Goal: Communication & Community: Answer question/provide support

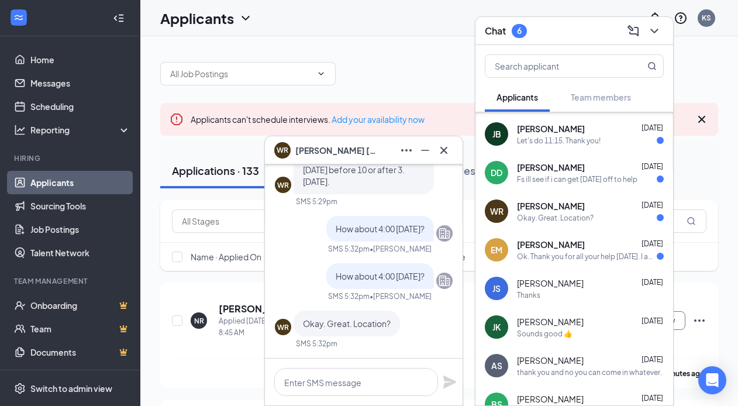
scroll to position [75, 0]
click at [586, 209] on div "[PERSON_NAME] [DATE]" at bounding box center [590, 205] width 147 height 12
click at [359, 374] on textarea at bounding box center [356, 382] width 164 height 28
paste textarea "[PERSON_NAME].[PERSON_NAME]"
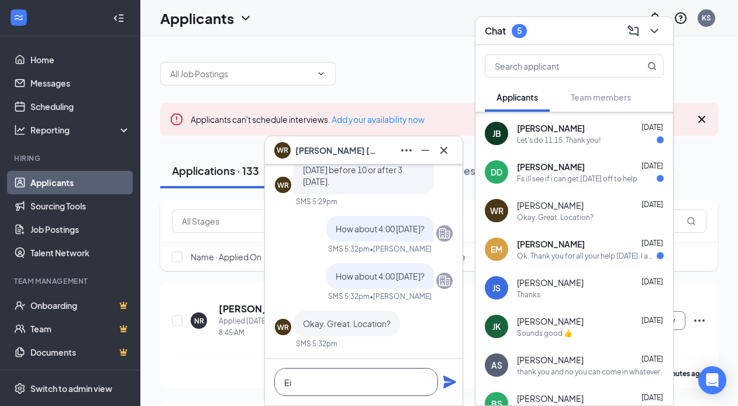
type textarea "E"
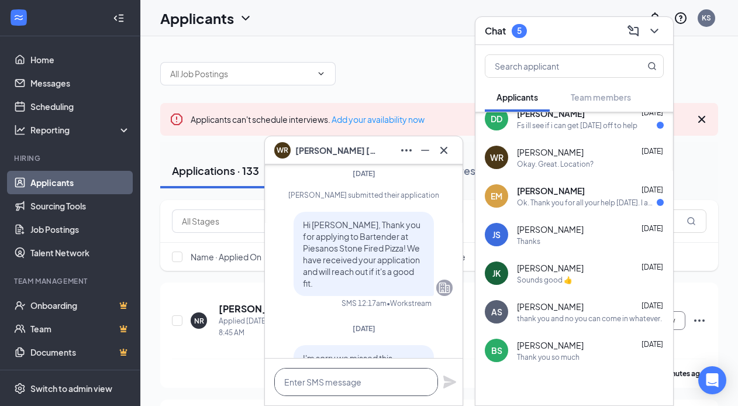
scroll to position [130, 0]
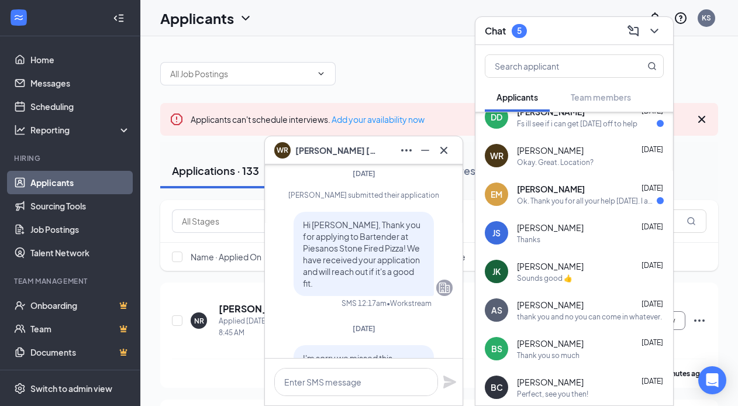
click at [556, 303] on span "[PERSON_NAME]" at bounding box center [550, 305] width 67 height 12
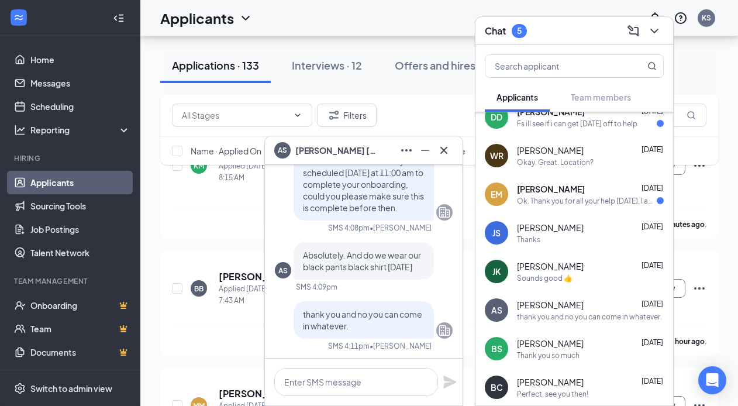
scroll to position [150, 0]
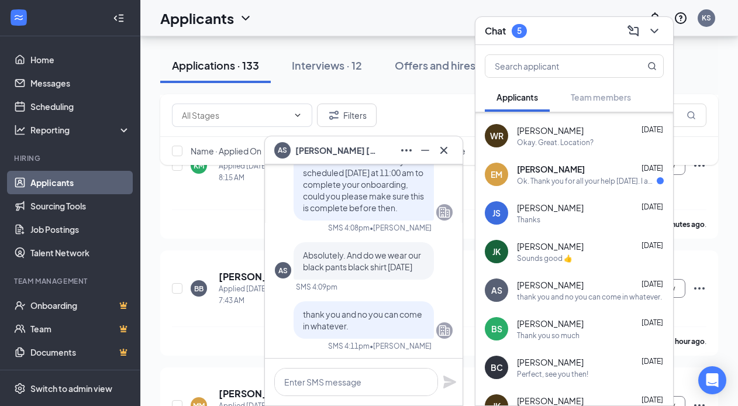
click at [559, 326] on span "Brittany Silks" at bounding box center [550, 324] width 67 height 12
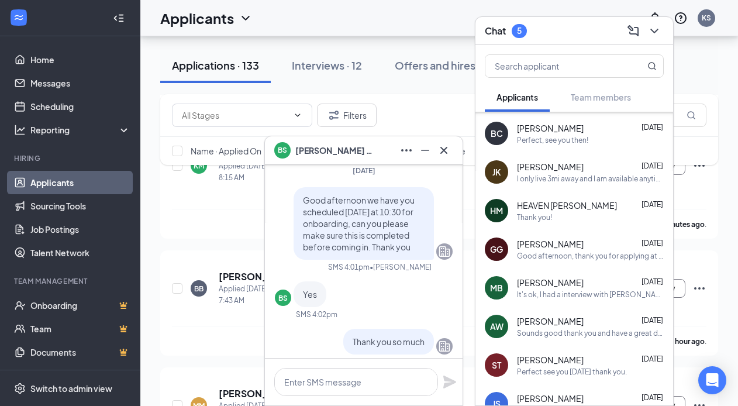
scroll to position [386, 0]
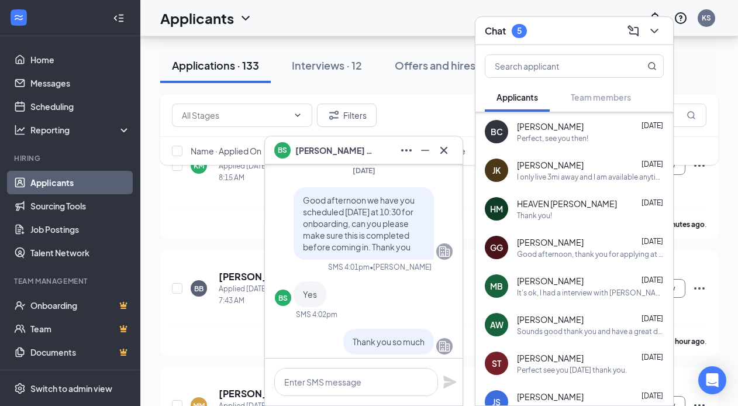
click at [542, 220] on div "Thank you!" at bounding box center [534, 216] width 35 height 10
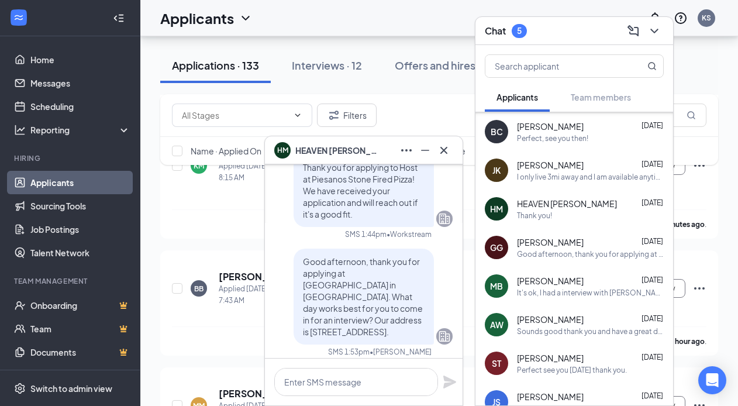
scroll to position [-214, 0]
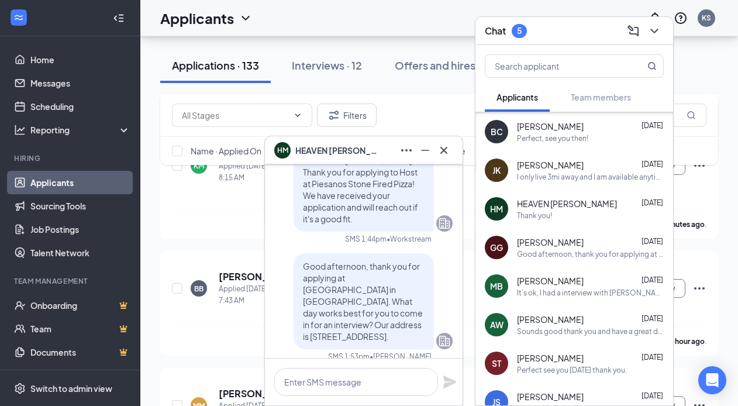
drag, startPoint x: 305, startPoint y: 254, endPoint x: 388, endPoint y: 323, distance: 108.4
click at [388, 323] on p "Good afternoon, thank you for applying at [GEOGRAPHIC_DATA] in [GEOGRAPHIC_DATA…" at bounding box center [364, 301] width 122 height 82
copy span "Good afternoon, thank you for applying at [GEOGRAPHIC_DATA] in [GEOGRAPHIC_DATA…"
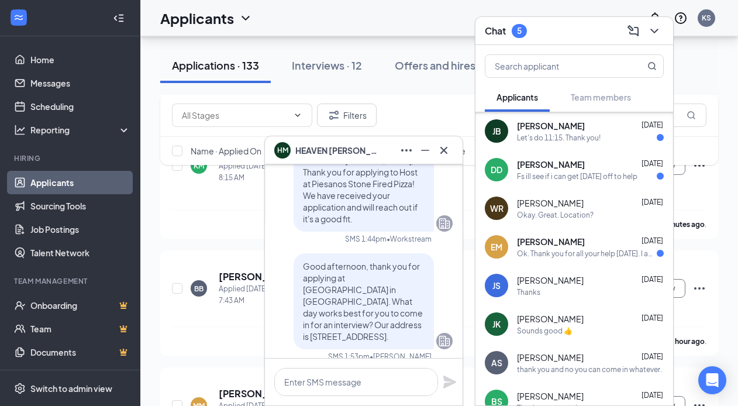
scroll to position [74, 0]
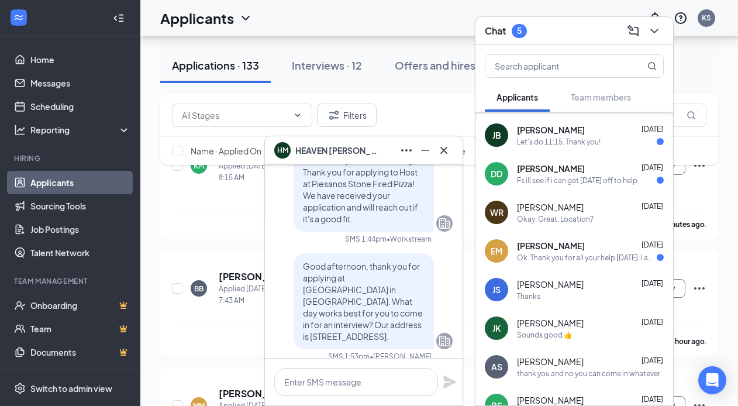
click at [547, 211] on span "William Russell" at bounding box center [550, 207] width 67 height 12
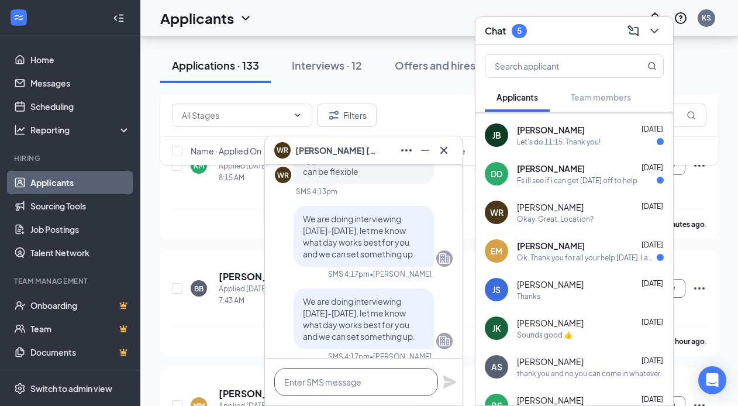
click at [316, 388] on textarea at bounding box center [356, 382] width 164 height 28
paste textarea "Good afternoon, thank you for applying at [GEOGRAPHIC_DATA] in [GEOGRAPHIC_DATA…"
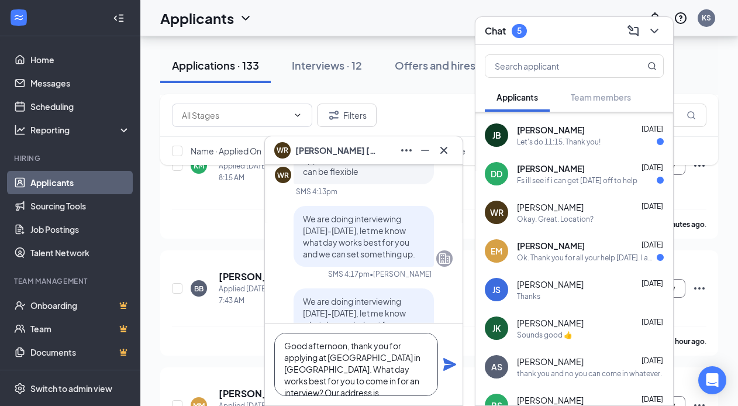
scroll to position [0, 0]
drag, startPoint x: 286, startPoint y: 350, endPoint x: 380, endPoint y: 379, distance: 98.1
click at [380, 379] on textarea "Good afternoon, thank you for applying at [GEOGRAPHIC_DATA] in [GEOGRAPHIC_DATA…" at bounding box center [356, 364] width 164 height 63
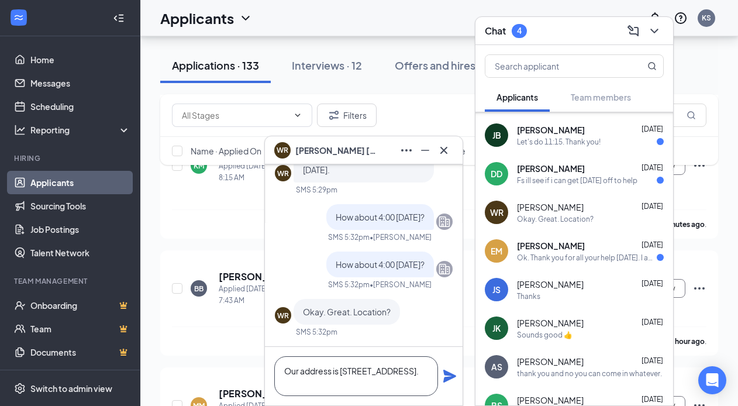
type textarea "Our address is [STREET_ADDRESS]."
click at [451, 377] on icon "Plane" at bounding box center [449, 376] width 13 height 13
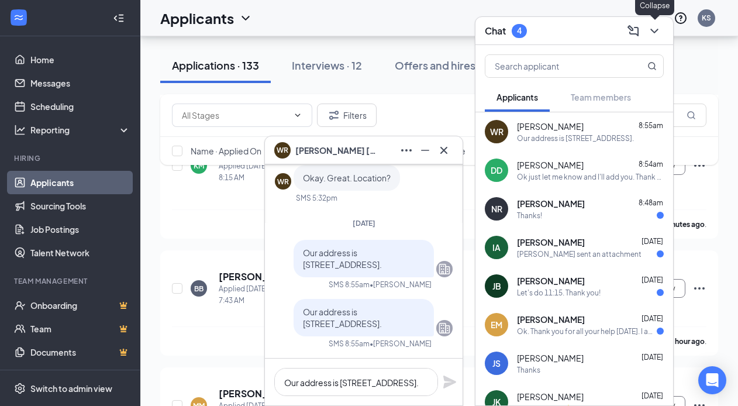
click at [656, 30] on icon "ChevronDown" at bounding box center [654, 31] width 8 height 5
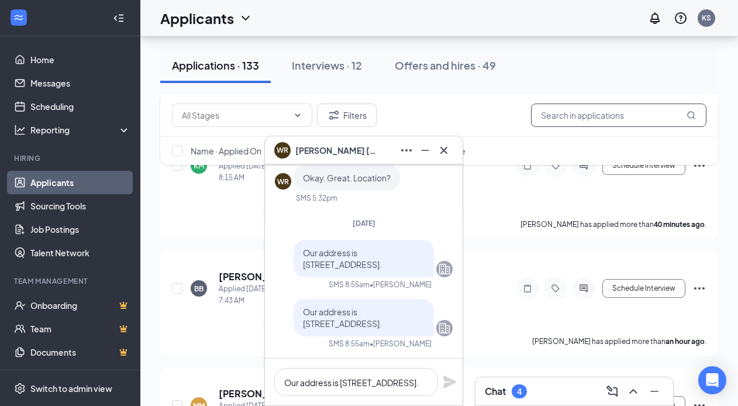
click at [609, 120] on input "text" at bounding box center [618, 115] width 175 height 23
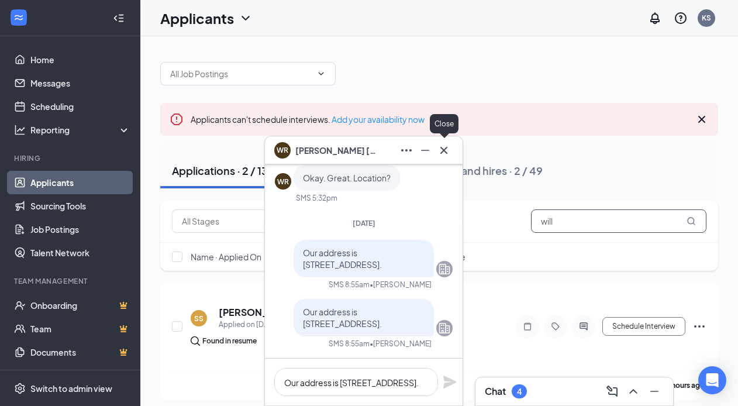
type input "will"
click at [442, 150] on icon "Cross" at bounding box center [443, 149] width 7 height 7
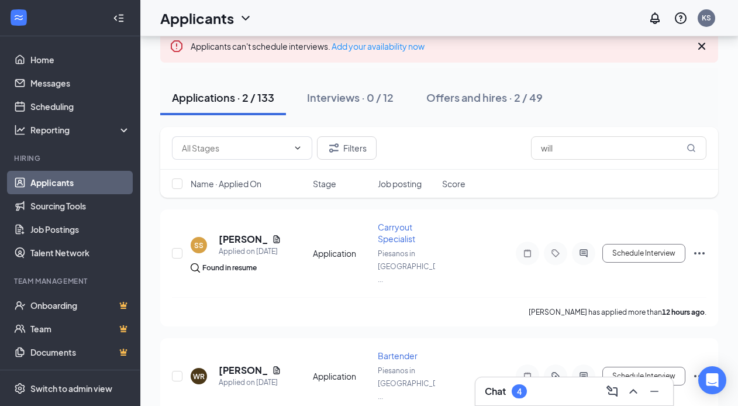
scroll to position [101, 0]
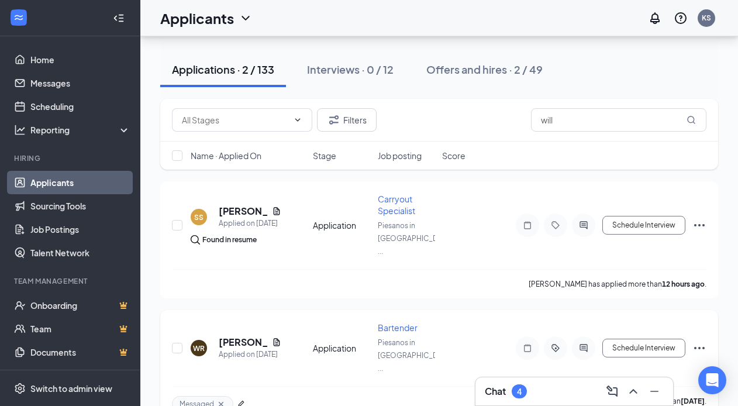
click at [554, 344] on icon "ActiveTag" at bounding box center [556, 348] width 8 height 8
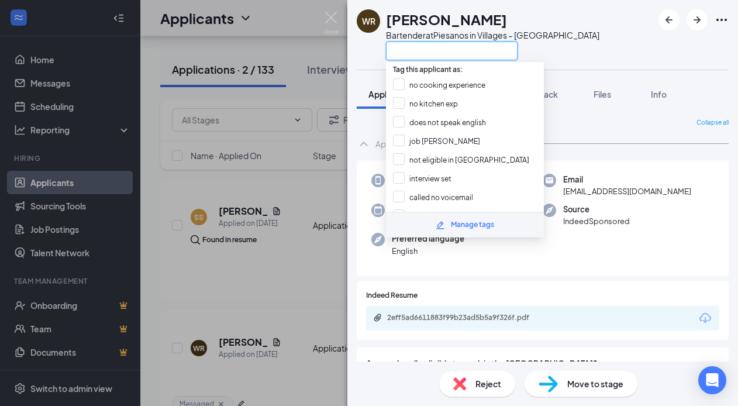
click at [418, 50] on input "text" at bounding box center [452, 51] width 132 height 19
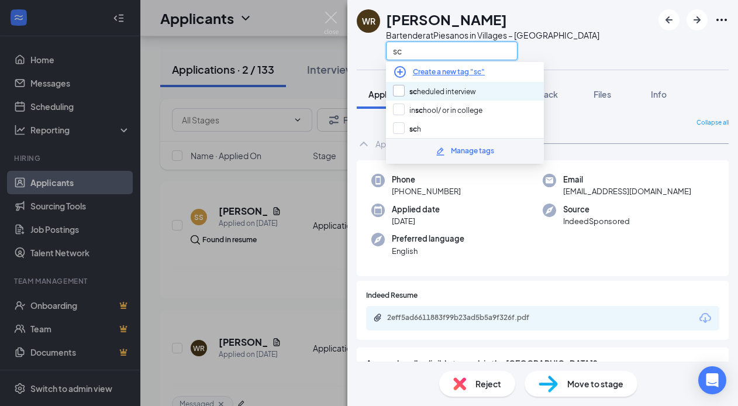
type input "sc"
click at [438, 85] on input "sc heduled interview" at bounding box center [434, 91] width 83 height 13
checkbox input "true"
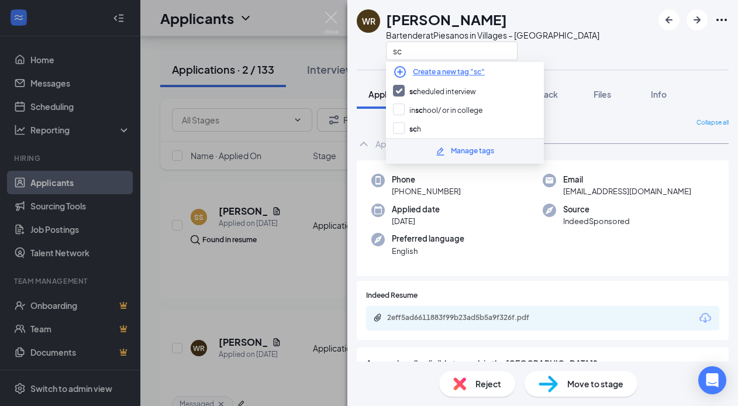
click at [297, 298] on div "WR William Russell Bartender at Piesanos in Villages – Southern Trace sc Applic…" at bounding box center [369, 203] width 738 height 406
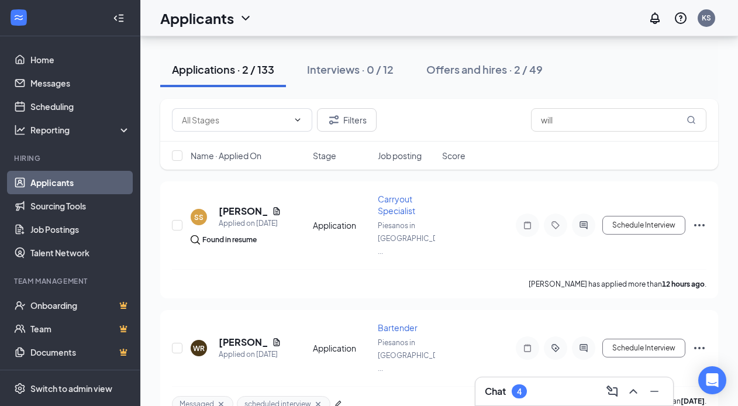
click at [529, 385] on div "Chat 4" at bounding box center [574, 391] width 179 height 19
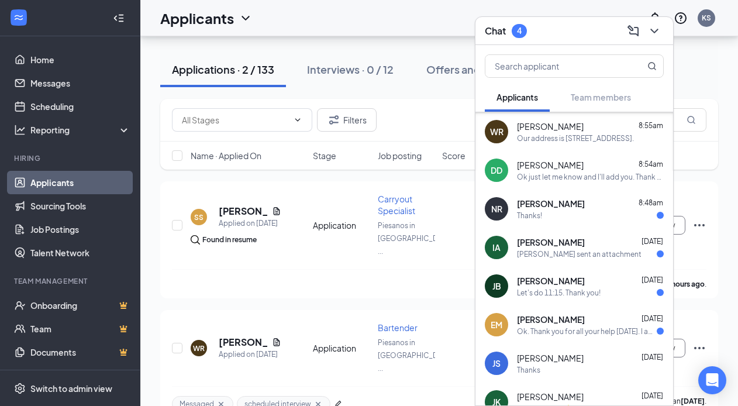
scroll to position [70, 0]
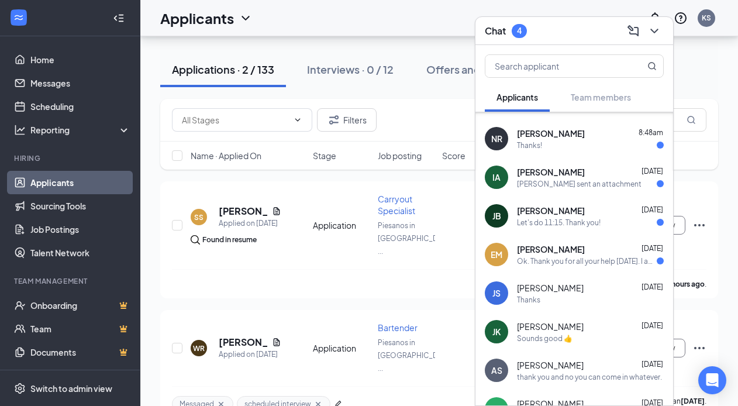
click at [553, 254] on div "Eileen Morris Sep 15 Ok. Thank you for all your help today. I appreciate it. I …" at bounding box center [590, 254] width 147 height 23
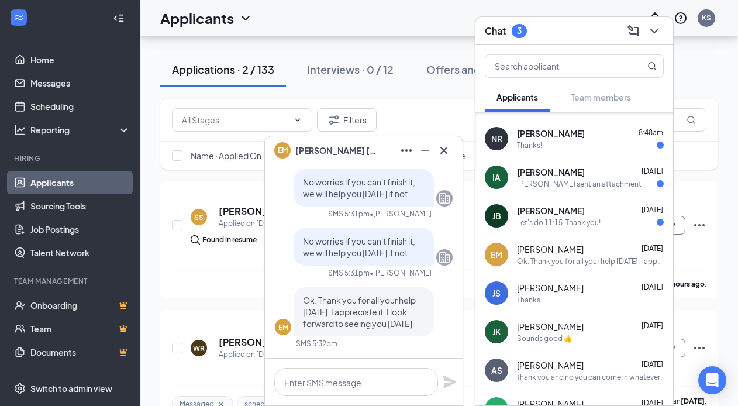
click at [548, 216] on div "Jayme Baily Sep 15 Let's do 11:15. Thank you!" at bounding box center [590, 216] width 147 height 23
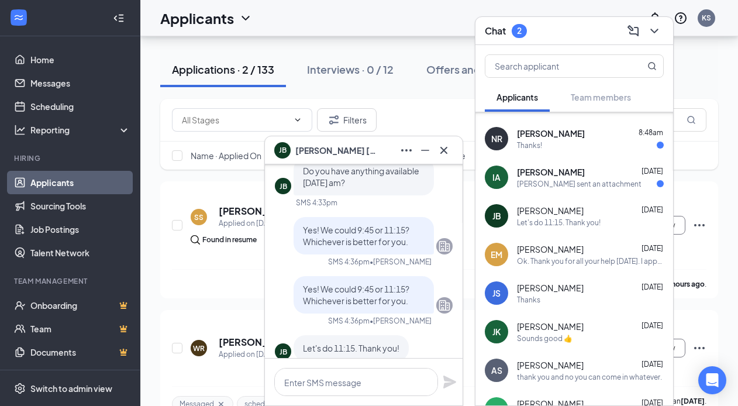
scroll to position [0, 0]
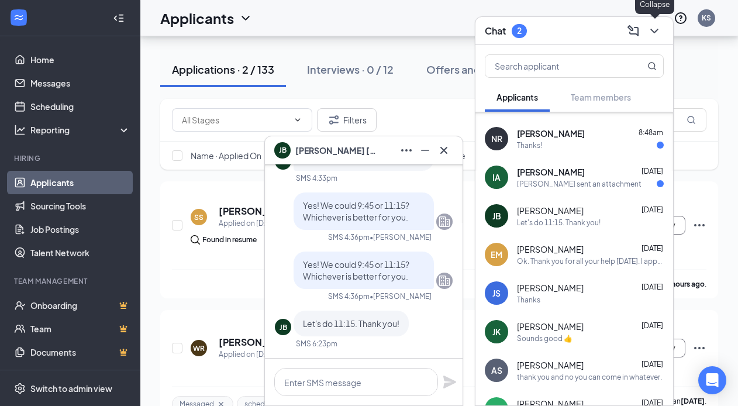
click at [658, 32] on icon "ChevronDown" at bounding box center [655, 31] width 14 height 14
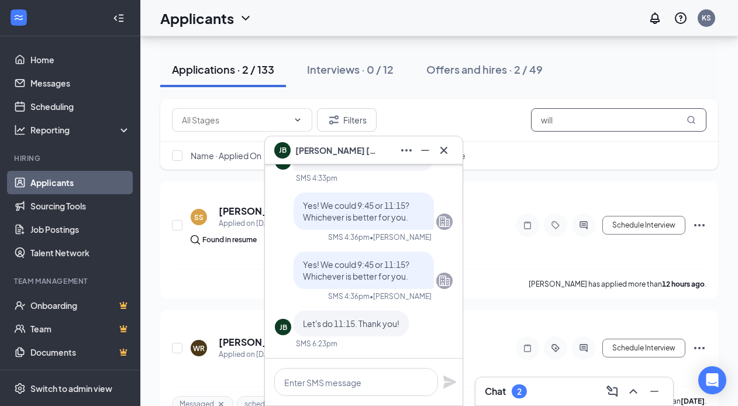
click at [586, 125] on input "will" at bounding box center [618, 119] width 175 height 23
type input "w"
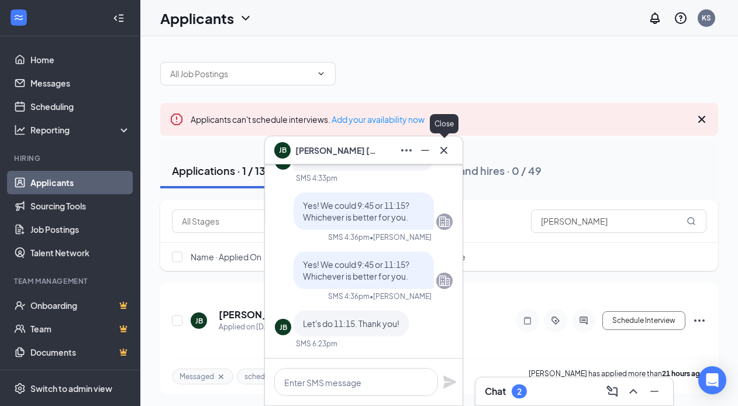
click at [452, 143] on div at bounding box center [444, 150] width 19 height 19
click at [452, 147] on button at bounding box center [444, 150] width 19 height 19
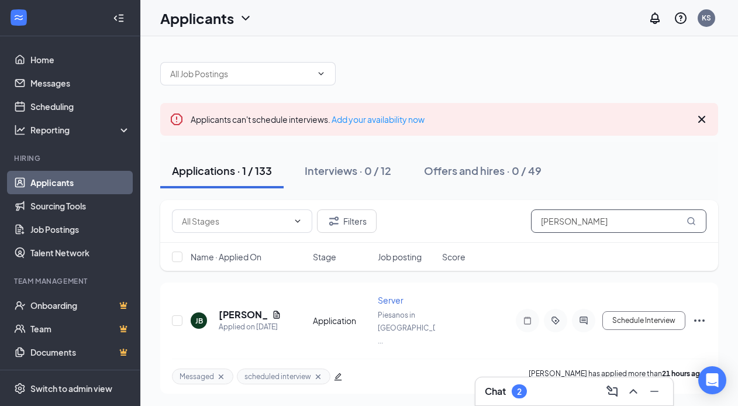
click at [574, 218] on input "jayme" at bounding box center [618, 220] width 175 height 23
type input "j"
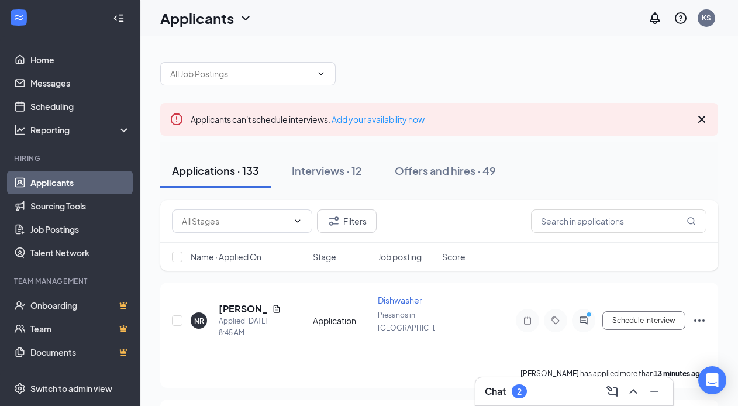
click at [545, 378] on div "Chat 2" at bounding box center [575, 391] width 198 height 28
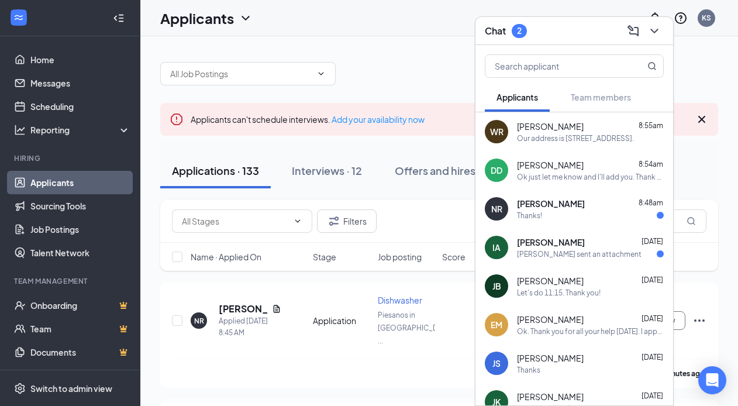
click at [579, 233] on div "IA Isabel Alvarado Sep 15 Isabel sent an attachment" at bounding box center [575, 247] width 198 height 39
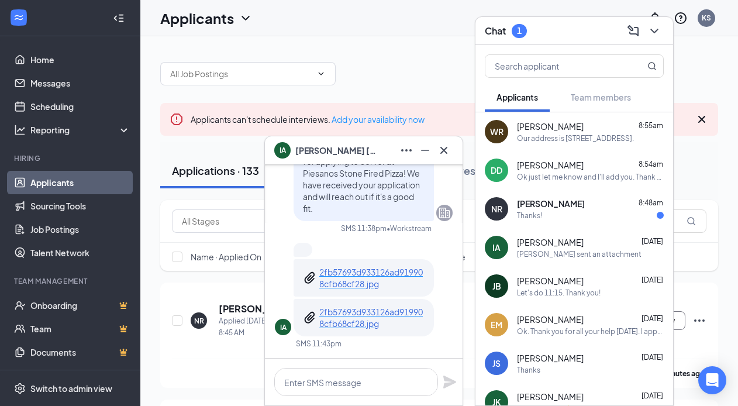
click at [578, 215] on div "Thanks!" at bounding box center [590, 216] width 147 height 10
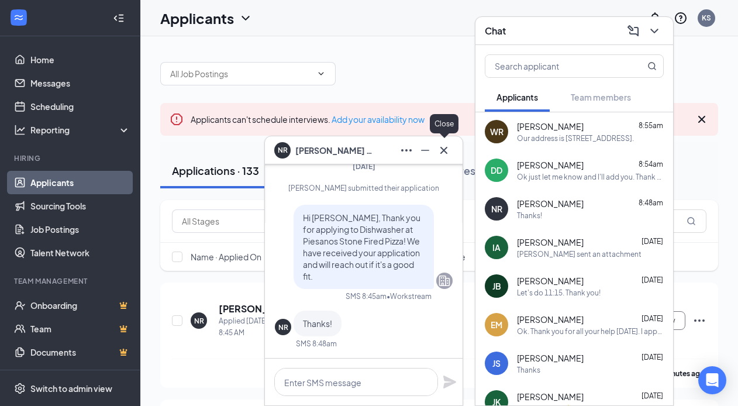
click at [447, 153] on icon "Cross" at bounding box center [444, 150] width 14 height 14
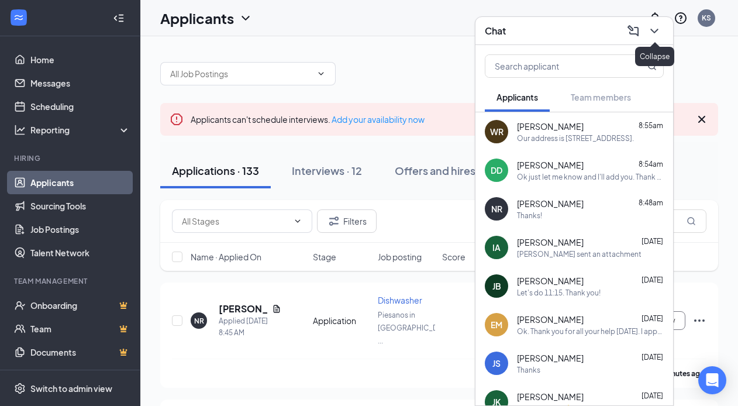
click at [657, 29] on icon "ChevronDown" at bounding box center [654, 31] width 8 height 5
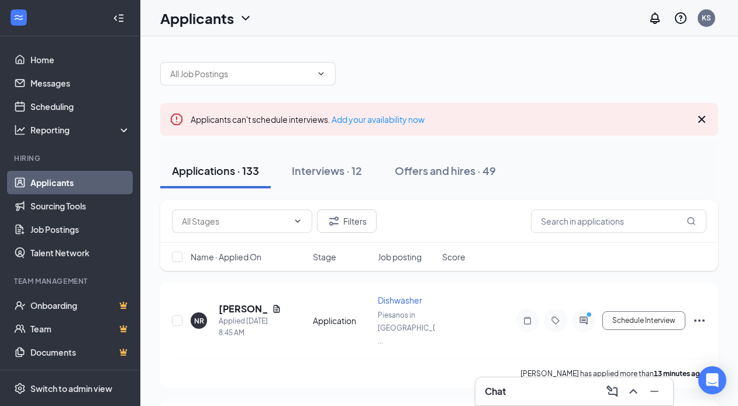
click at [562, 378] on div "Chat" at bounding box center [575, 391] width 198 height 28
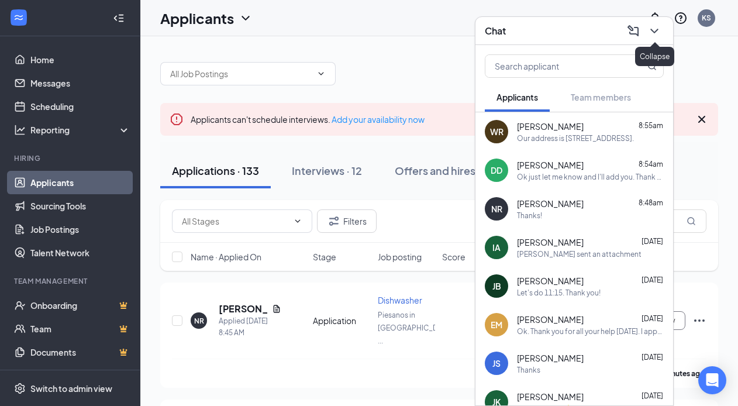
click at [652, 37] on button at bounding box center [654, 31] width 19 height 19
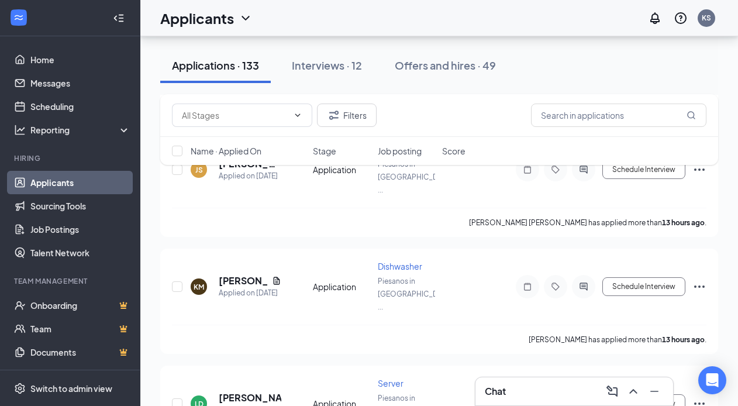
scroll to position [2145, 0]
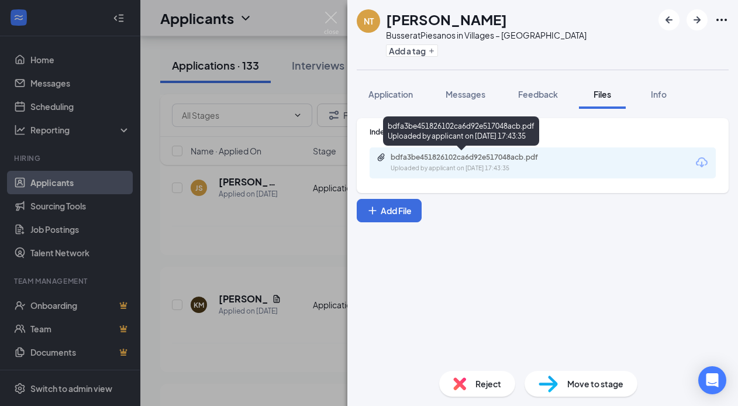
click at [433, 165] on div "Uploaded by applicant on Sep 15, 2025 at 17:43:35" at bounding box center [478, 168] width 175 height 9
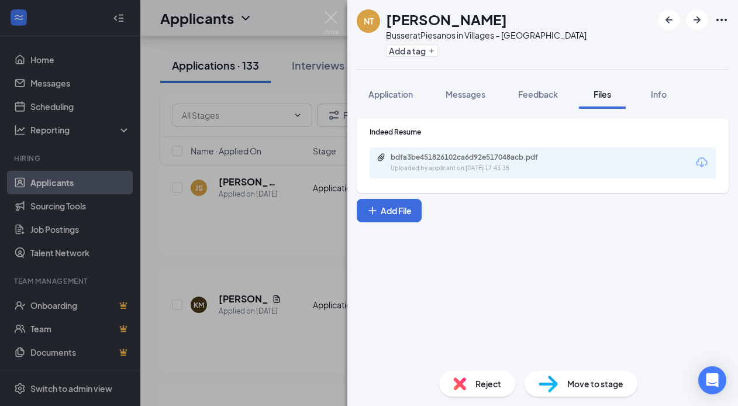
click at [449, 135] on div "Indeed Resume" at bounding box center [543, 132] width 346 height 10
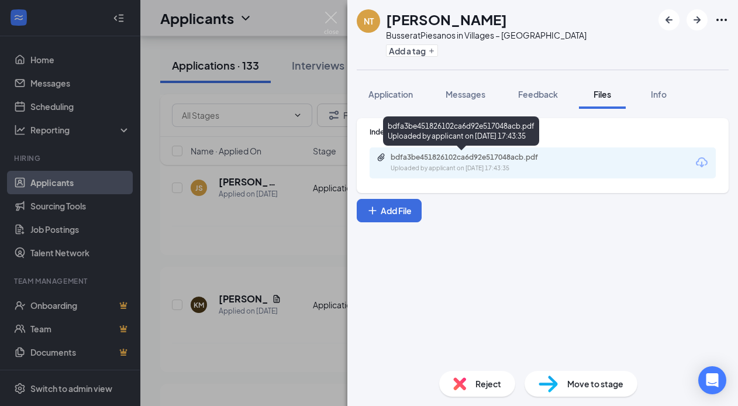
click at [456, 164] on div "Uploaded by applicant on Sep 15, 2025 at 17:43:35" at bounding box center [478, 168] width 175 height 9
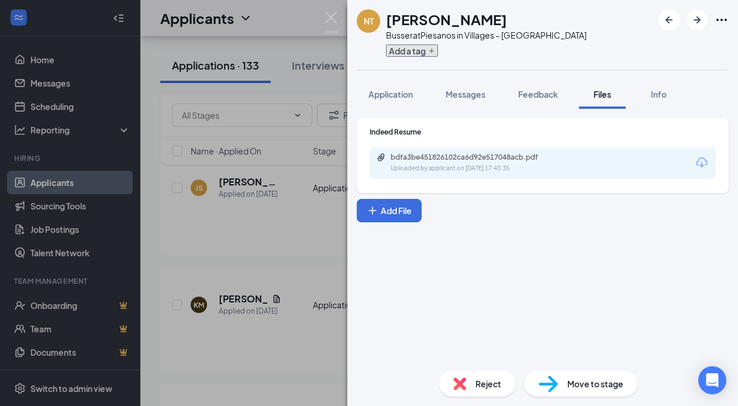
click at [417, 44] on button "Add a tag" at bounding box center [412, 50] width 52 height 12
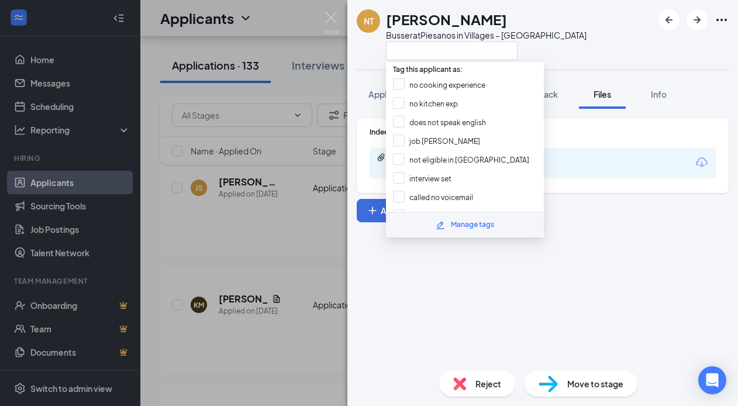
click at [418, 62] on div "Tag this applicant as: no cooking experience no kitchen exp does not speak engl…" at bounding box center [465, 149] width 158 height 175
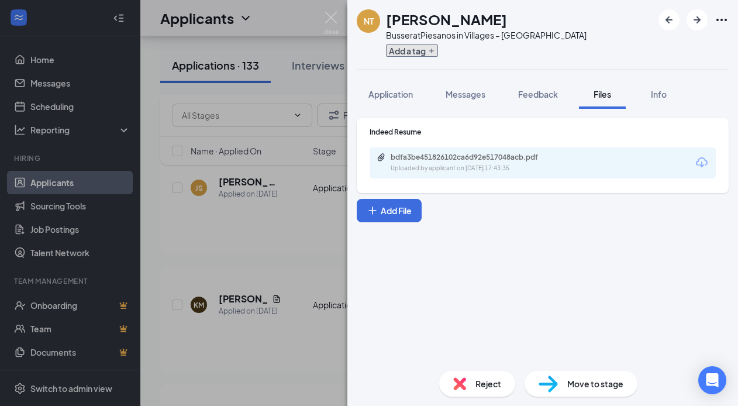
click at [416, 50] on button "Add a tag" at bounding box center [412, 50] width 52 height 12
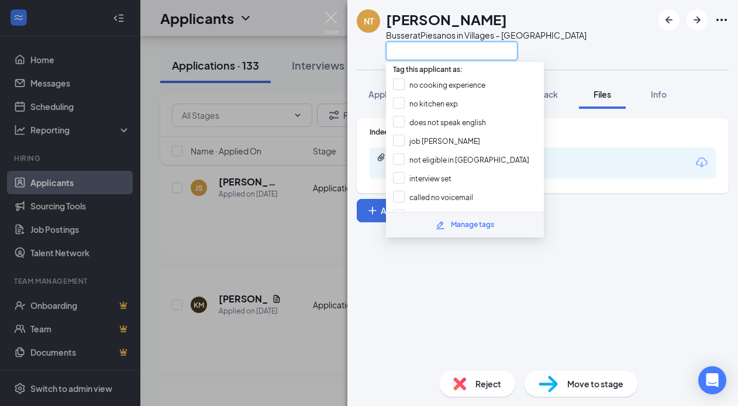
click at [416, 50] on input "text" at bounding box center [452, 51] width 132 height 19
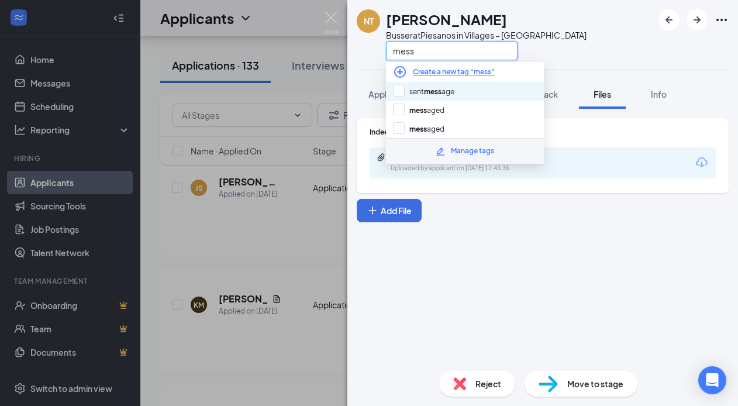
type input "mess"
click at [423, 99] on div "sent mess age" at bounding box center [465, 91] width 158 height 19
checkbox input "true"
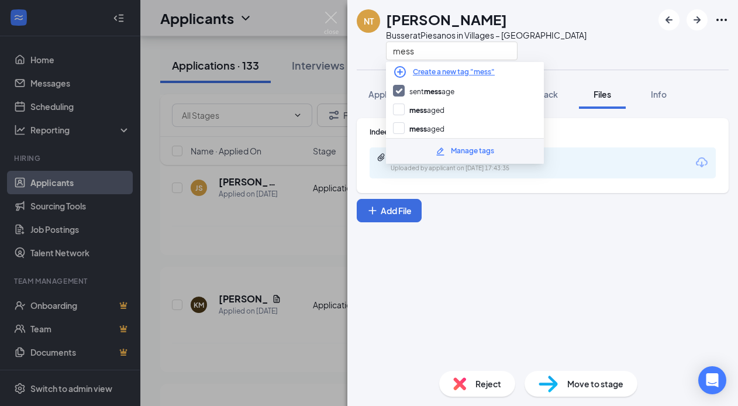
click at [524, 255] on div "Indeed Resume bdfa3be451826102ca6d92e517048acb.pdf Uploaded by applicant on Sep…" at bounding box center [542, 235] width 391 height 253
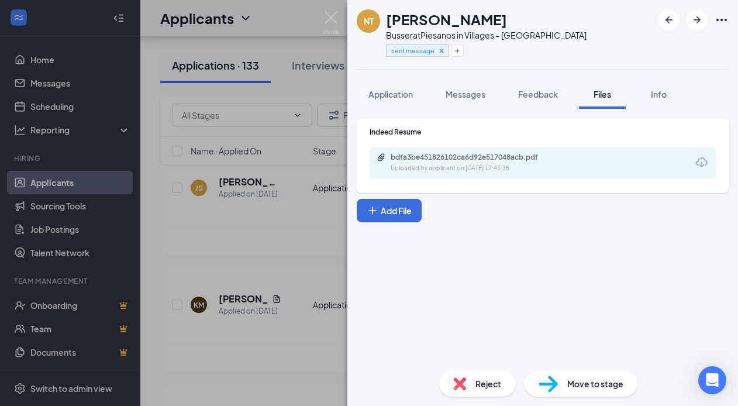
click at [466, 87] on button "Messages" at bounding box center [465, 94] width 63 height 29
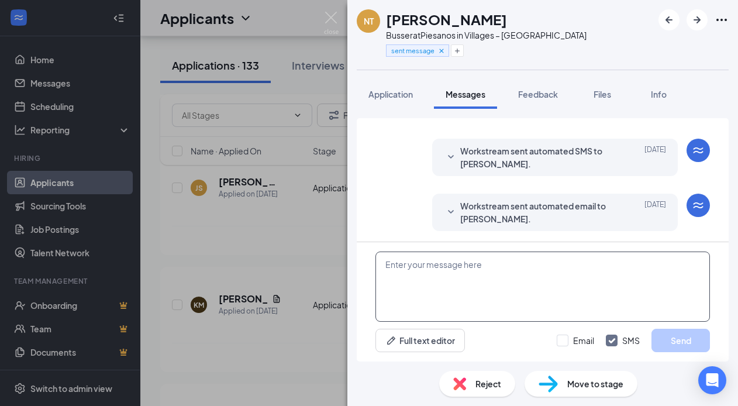
scroll to position [20, 0]
click at [447, 252] on textarea at bounding box center [543, 287] width 335 height 70
paste textarea "Good afternoon, thank you for applying at [GEOGRAPHIC_DATA] in [GEOGRAPHIC_DATA…"
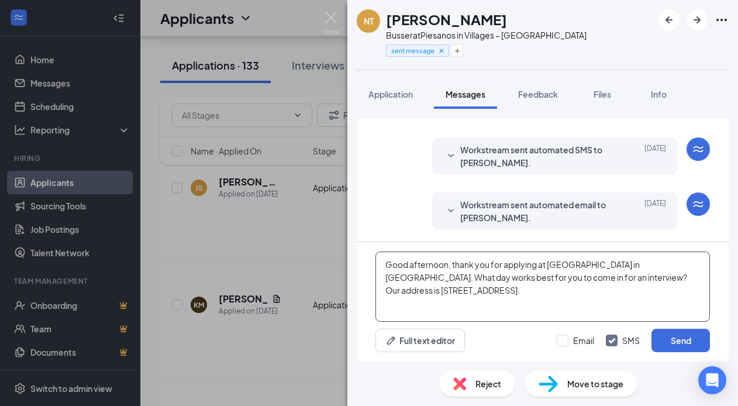
click at [449, 265] on textarea "Good afternoon, thank you for applying at [GEOGRAPHIC_DATA] in [GEOGRAPHIC_DATA…" at bounding box center [543, 287] width 335 height 70
type textarea "Good morning, thank you for applying at [GEOGRAPHIC_DATA] in [GEOGRAPHIC_DATA].…"
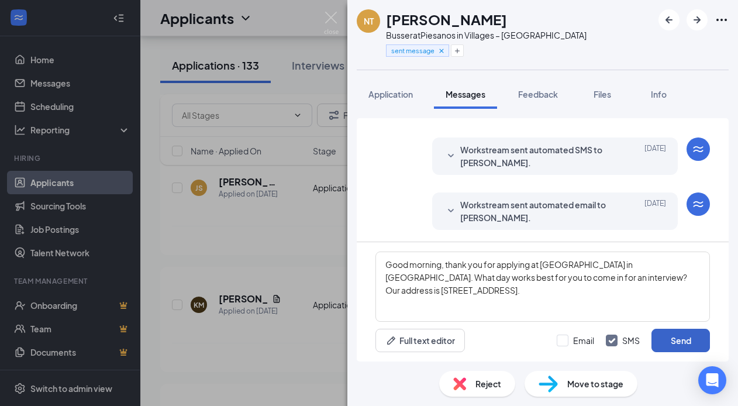
click at [674, 340] on button "Send" at bounding box center [681, 340] width 58 height 23
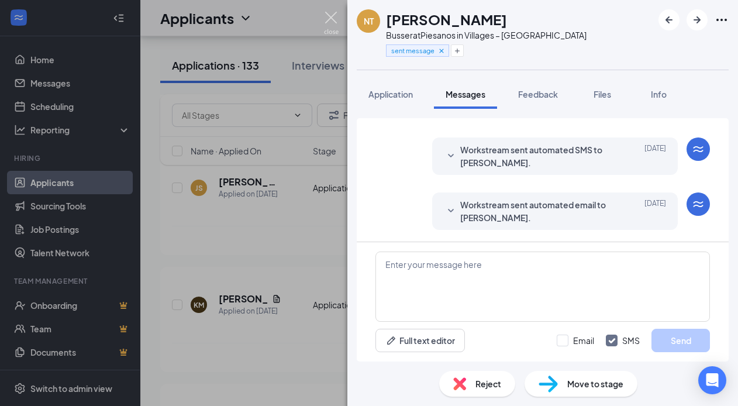
scroll to position [59, 0]
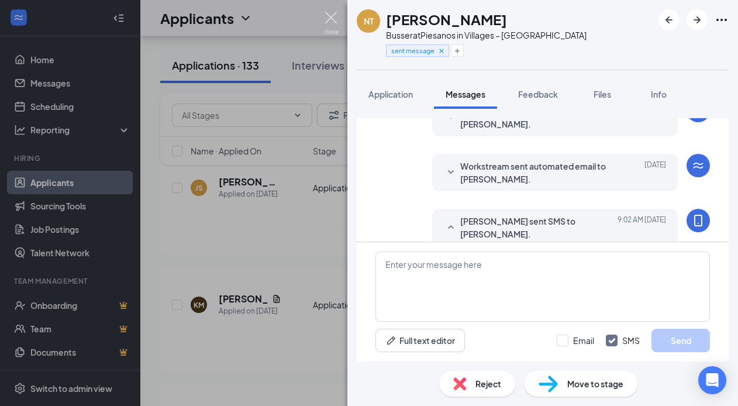
click at [336, 16] on img at bounding box center [331, 23] width 15 height 23
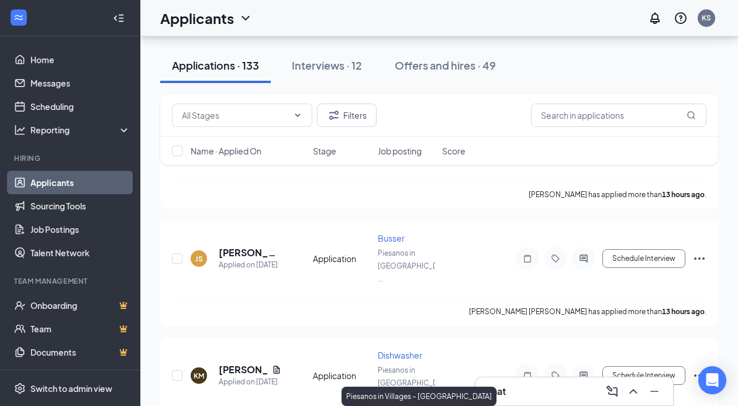
scroll to position [2048, 0]
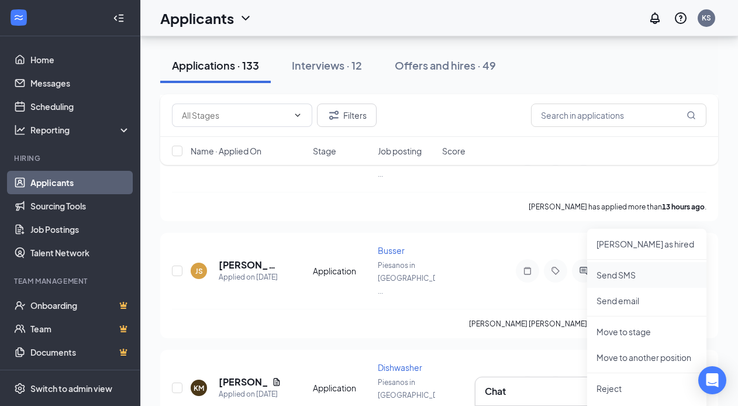
scroll to position [2073, 0]
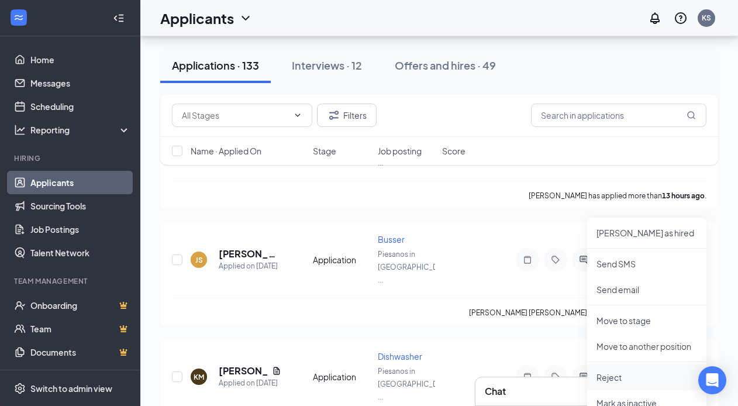
click at [620, 369] on li "Reject" at bounding box center [646, 377] width 119 height 26
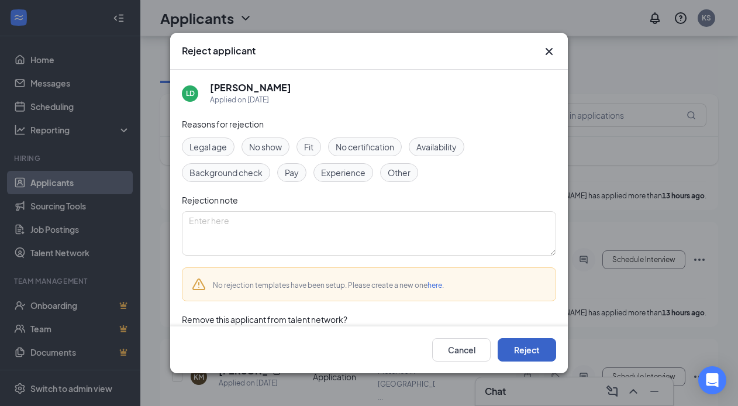
click at [556, 350] on button "Reject" at bounding box center [527, 349] width 58 height 23
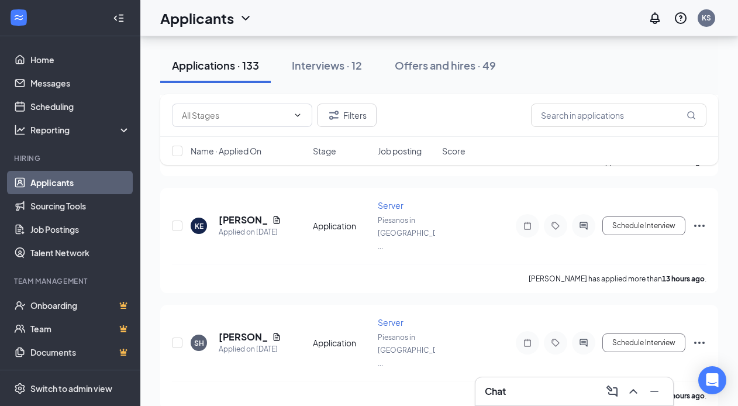
scroll to position [1857, 0]
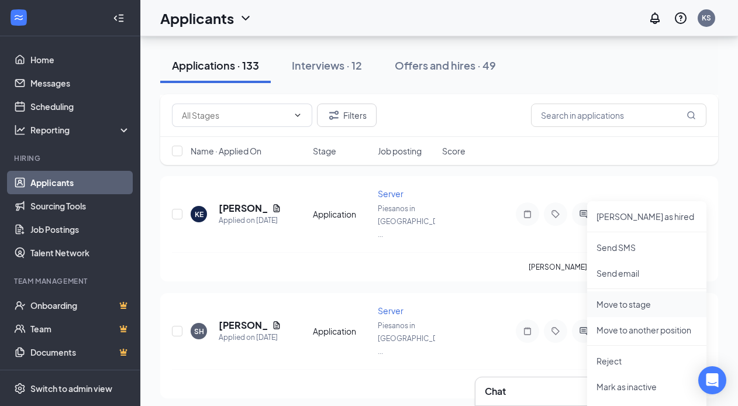
scroll to position [1885, 0]
click at [617, 353] on li "Reject" at bounding box center [646, 360] width 119 height 26
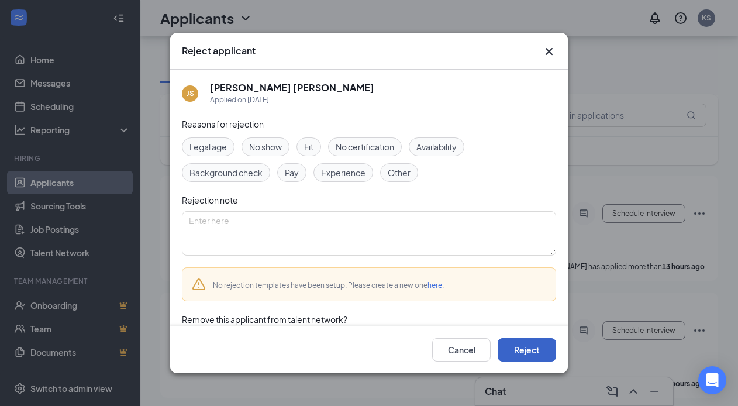
click at [539, 347] on button "Reject" at bounding box center [527, 349] width 58 height 23
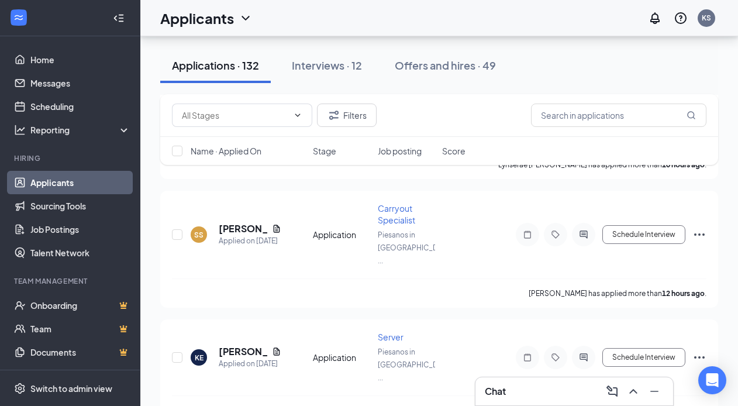
scroll to position [1721, 0]
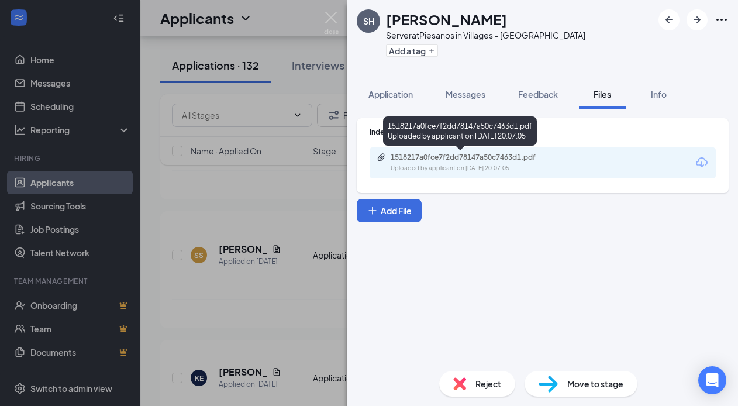
click at [502, 159] on div "1518217a0fce7f2dd78147a50c7463d1.pdf" at bounding box center [473, 157] width 164 height 9
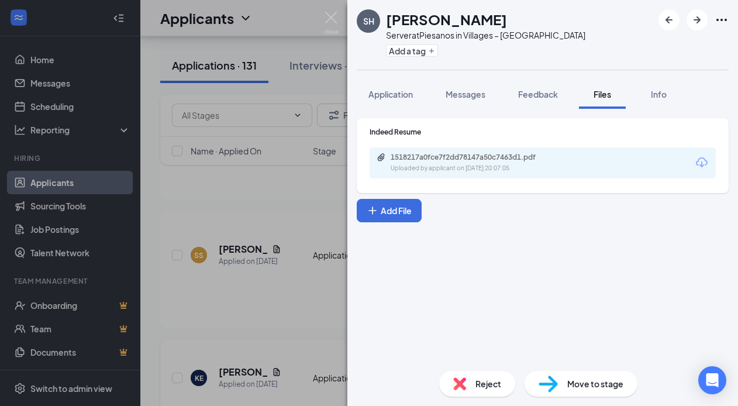
click at [284, 191] on div "SH Sara Hofacker Server at Piesanos in Villages – Southern Trace Add a tag Appl…" at bounding box center [369, 203] width 738 height 406
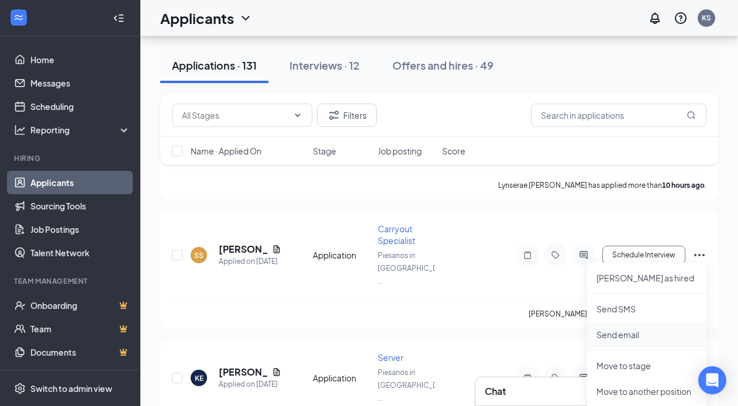
scroll to position [1768, 0]
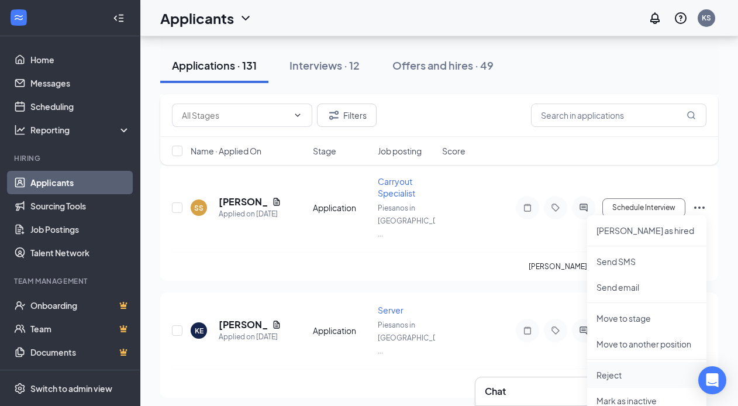
click at [633, 375] on p "Reject" at bounding box center [647, 375] width 101 height 12
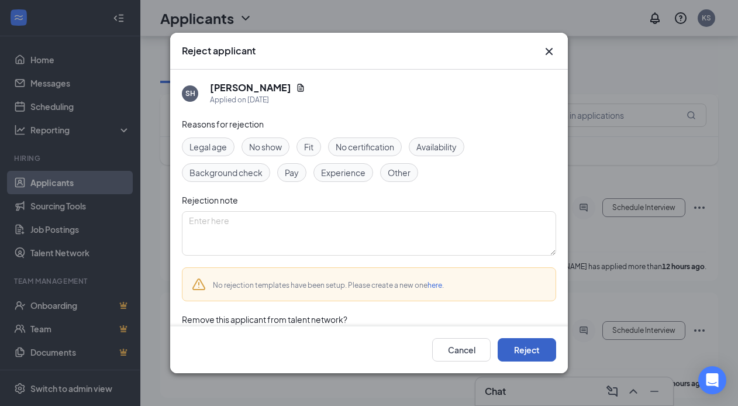
click at [534, 355] on button "Reject" at bounding box center [527, 349] width 58 height 23
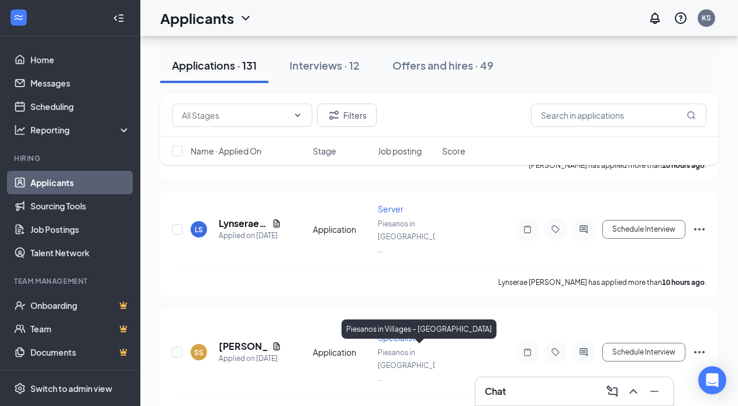
scroll to position [1599, 0]
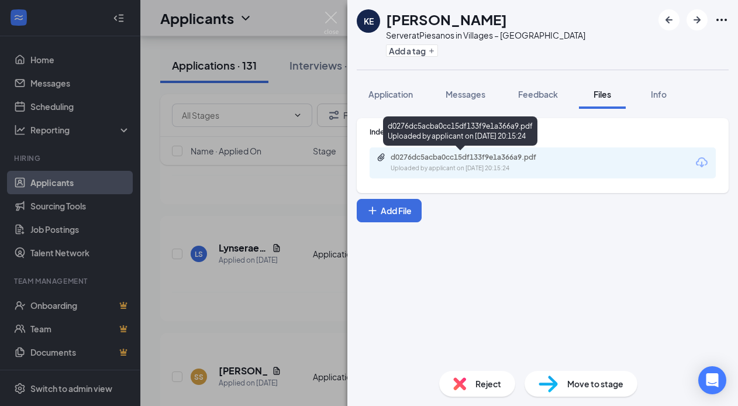
click at [493, 155] on div "d0276dc5acba0cc15df133f9e1a366a9.pdf" at bounding box center [473, 157] width 164 height 9
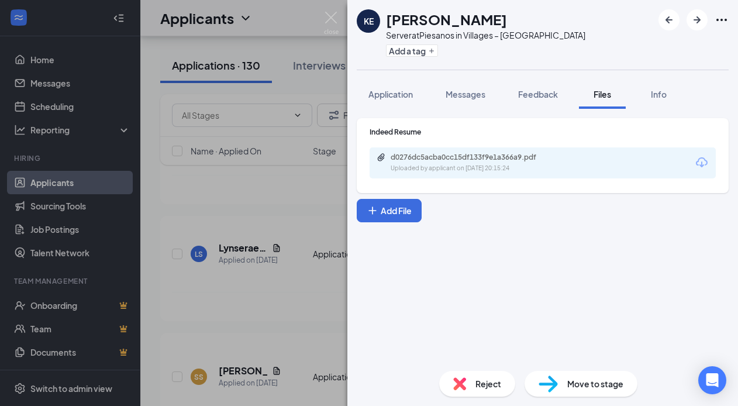
click at [268, 208] on div "KE kristina escandon Server at Piesanos in Villages – Southern Trace Add a tag …" at bounding box center [369, 203] width 738 height 406
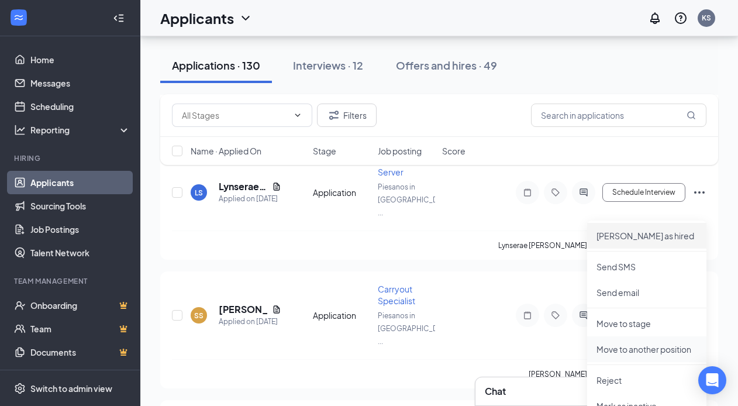
scroll to position [1670, 0]
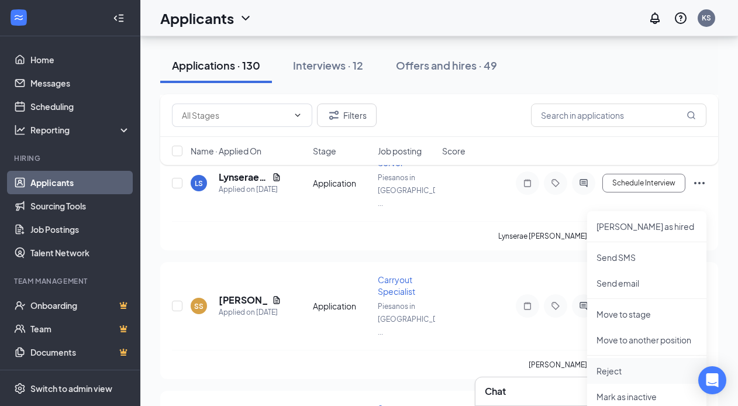
click at [625, 377] on li "Reject" at bounding box center [646, 371] width 119 height 26
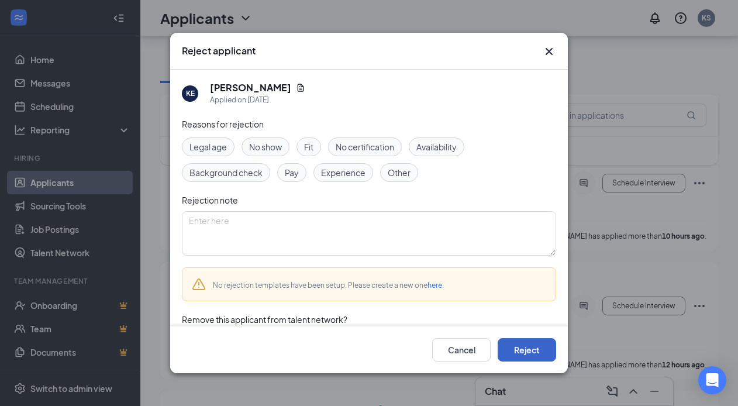
click at [544, 347] on button "Reject" at bounding box center [527, 349] width 58 height 23
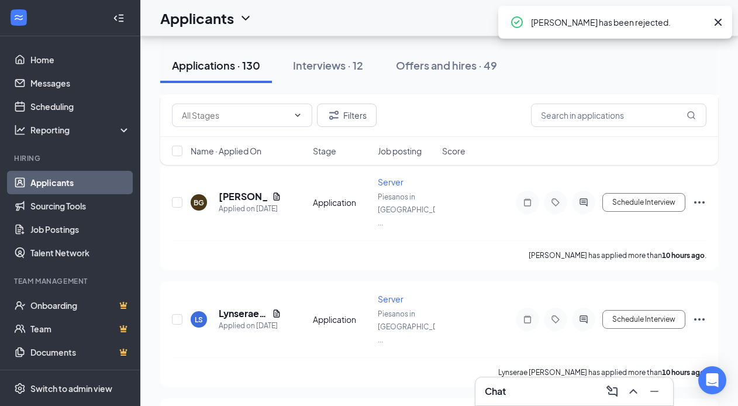
scroll to position [1474, 0]
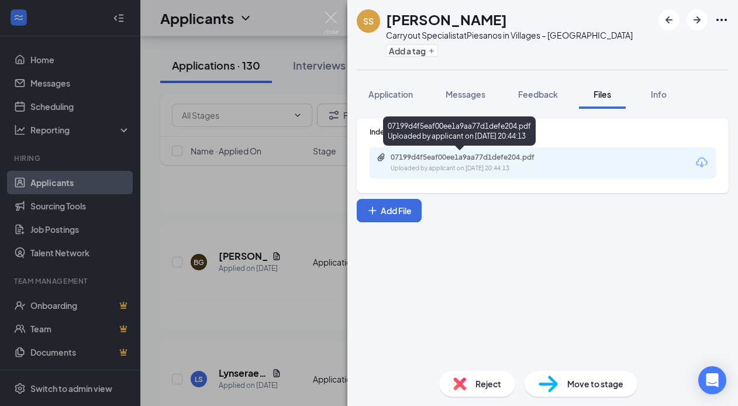
click at [479, 142] on div "07199d4f5eaf00ee1a9aa77d1defe204.pdf Uploaded by applicant on Sep 15, 2025 at 2…" at bounding box center [459, 130] width 153 height 29
click at [478, 164] on div "Uploaded by applicant on Sep 15, 2025 at 20:44:13" at bounding box center [478, 168] width 175 height 9
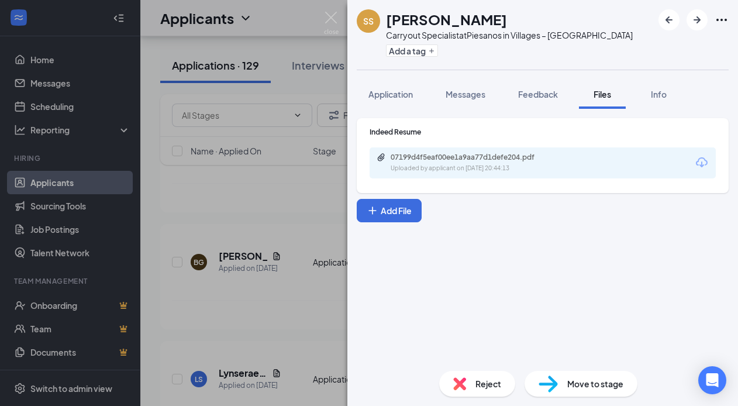
click at [284, 243] on div "SS Saige Schellenberg Carryout Specialist at Piesanos in Villages – Southern Tr…" at bounding box center [369, 203] width 738 height 406
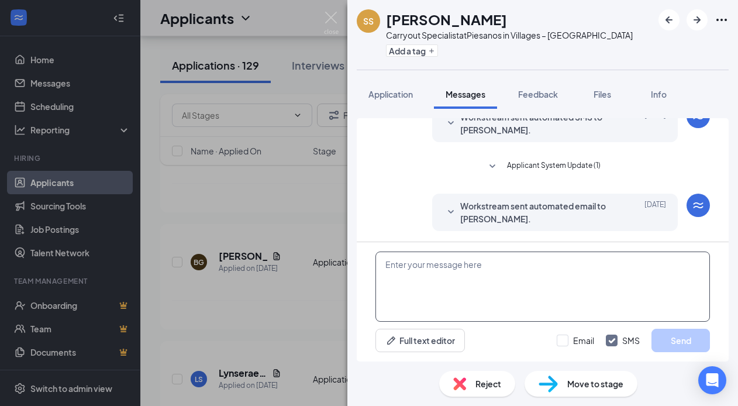
scroll to position [20, 0]
click at [505, 291] on textarea at bounding box center [543, 287] width 335 height 70
paste textarea "Good afternoon, thank you for applying at [GEOGRAPHIC_DATA] in [GEOGRAPHIC_DATA…"
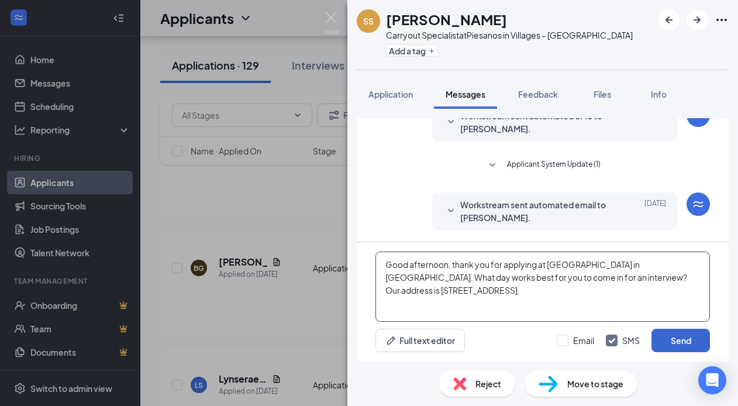
scroll to position [1480, 0]
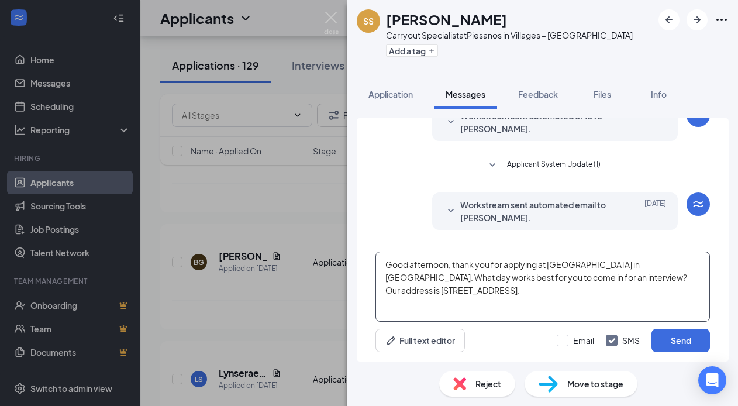
click at [447, 261] on textarea "Good afternoon, thank you for applying at [GEOGRAPHIC_DATA] in [GEOGRAPHIC_DATA…" at bounding box center [543, 287] width 335 height 70
drag, startPoint x: 386, startPoint y: 263, endPoint x: 514, endPoint y: 293, distance: 131.0
click at [514, 293] on textarea "Good morning, thank you for applying at [GEOGRAPHIC_DATA] in [GEOGRAPHIC_DATA].…" at bounding box center [543, 287] width 335 height 70
click at [498, 286] on textarea "Good morning, thank you for applying at [GEOGRAPHIC_DATA] in [GEOGRAPHIC_DATA].…" at bounding box center [543, 287] width 335 height 70
type textarea "Good morning, thank you for applying at [GEOGRAPHIC_DATA] in [GEOGRAPHIC_DATA].…"
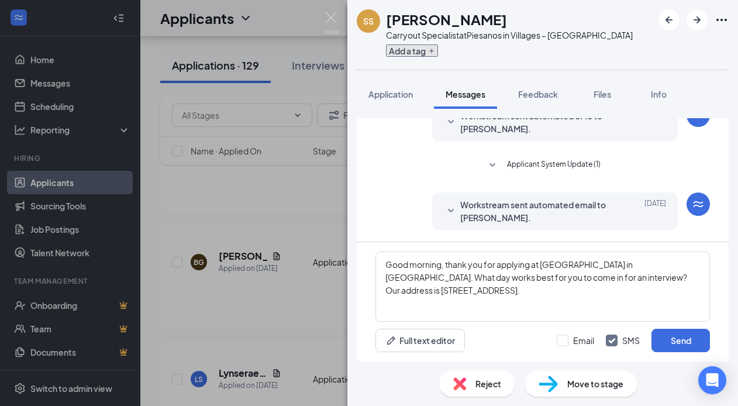
click at [429, 50] on icon "Plus" at bounding box center [431, 50] width 7 height 7
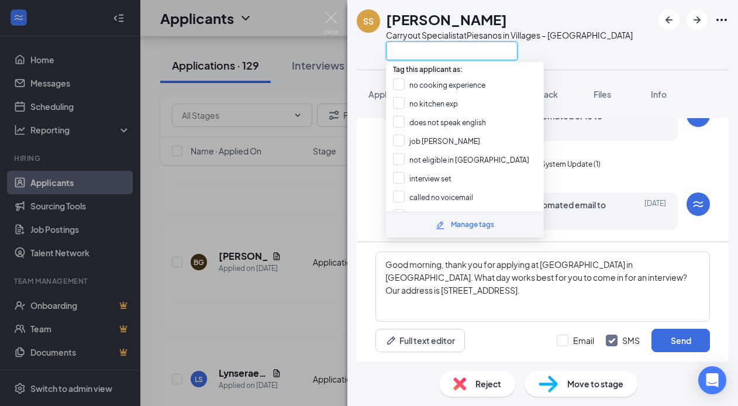
click at [425, 49] on input "text" at bounding box center [452, 51] width 132 height 19
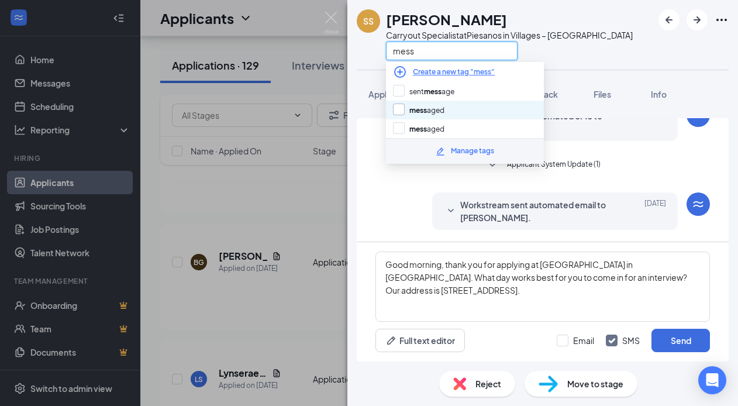
type input "mess"
click at [435, 104] on input "mess aged" at bounding box center [418, 110] width 51 height 13
checkbox input "true"
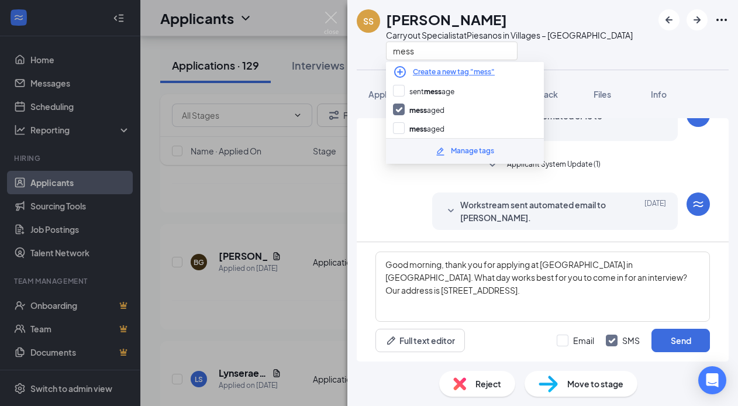
click at [416, 192] on div "Workstream sent automated email to Saige Schellenberg. Sep 15 Hi Saige Schellen…" at bounding box center [543, 213] width 335 height 43
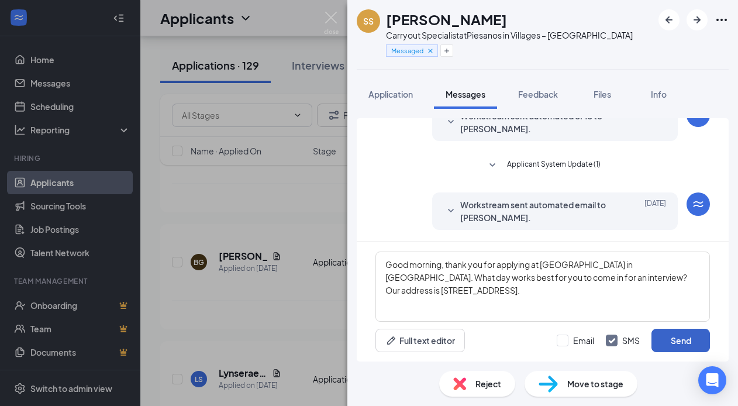
click at [681, 329] on button "Send" at bounding box center [681, 340] width 58 height 23
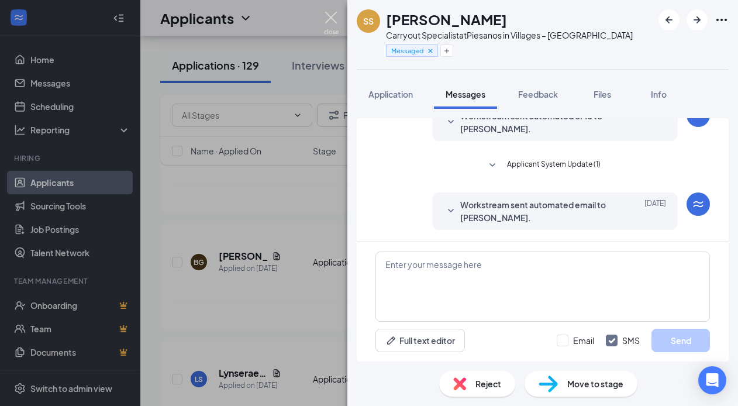
scroll to position [50, 0]
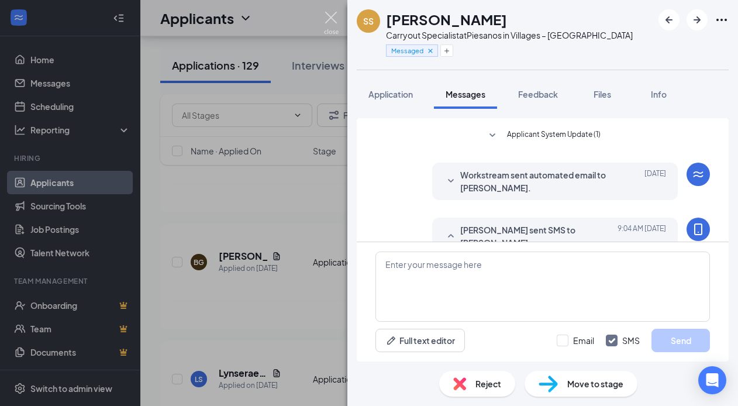
click at [335, 16] on img at bounding box center [331, 23] width 15 height 23
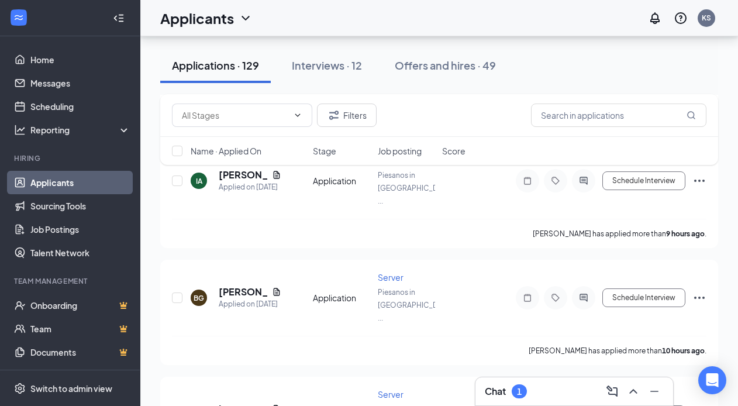
scroll to position [1418, 0]
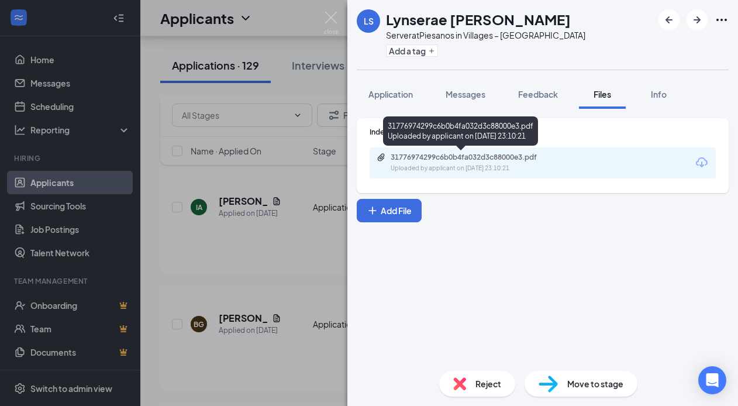
click at [473, 160] on div "31776974299c6b0b4fa032d3c88000e3.pdf" at bounding box center [473, 157] width 164 height 9
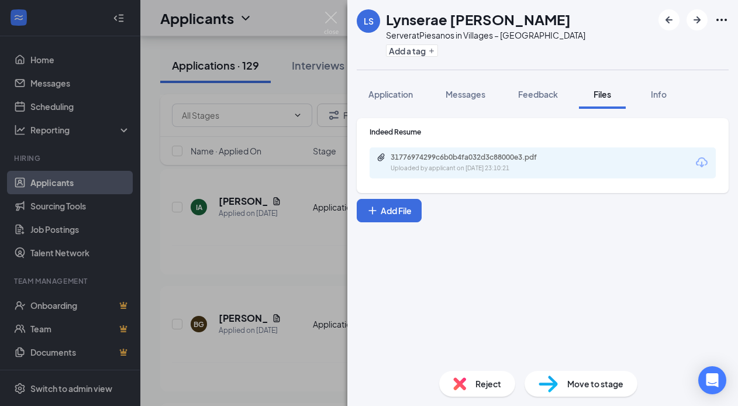
click at [270, 215] on div "LS Lynserae Singletary Server at Piesanos in Villages – Southern Trace Add a ta…" at bounding box center [369, 203] width 738 height 406
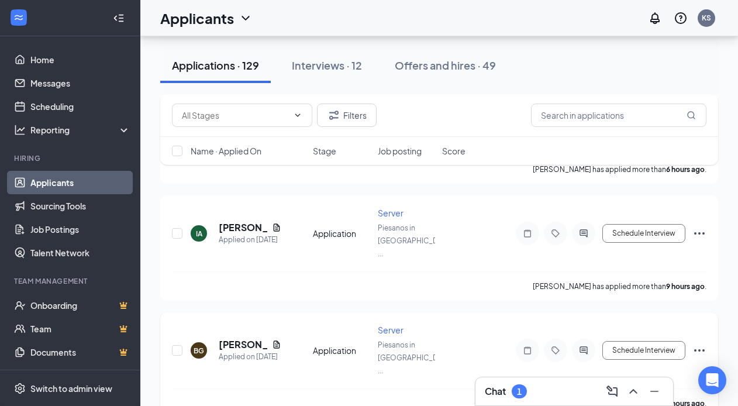
scroll to position [1521, 0]
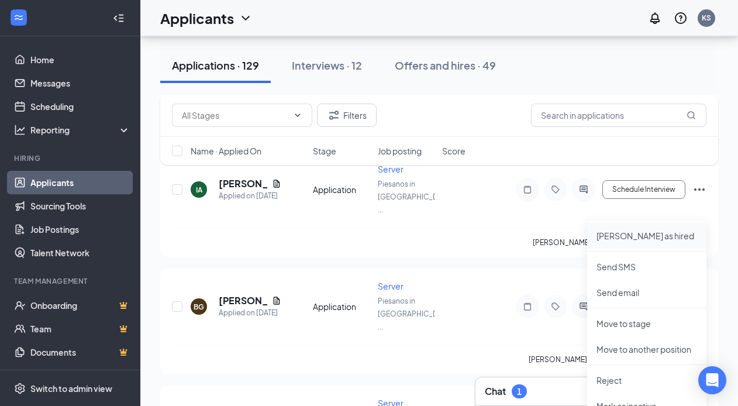
scroll to position [1568, 0]
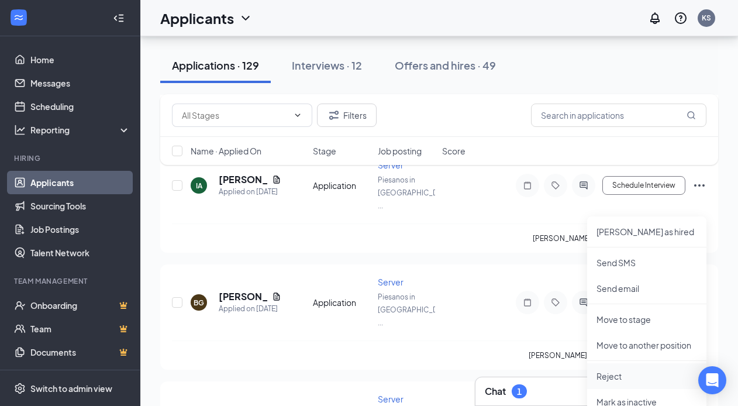
click at [628, 373] on p "Reject" at bounding box center [647, 376] width 101 height 12
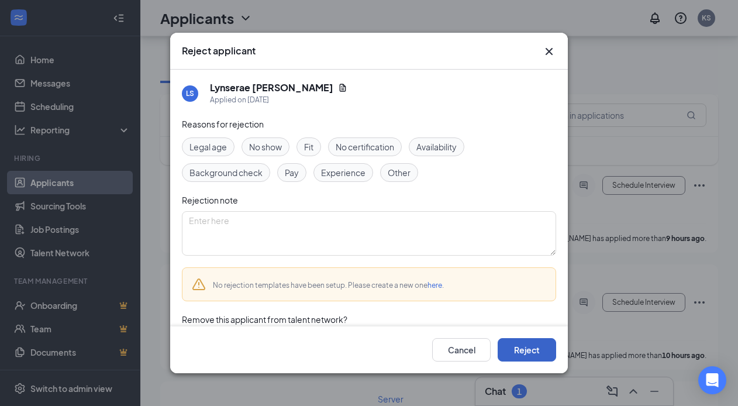
click at [538, 343] on button "Reject" at bounding box center [527, 349] width 58 height 23
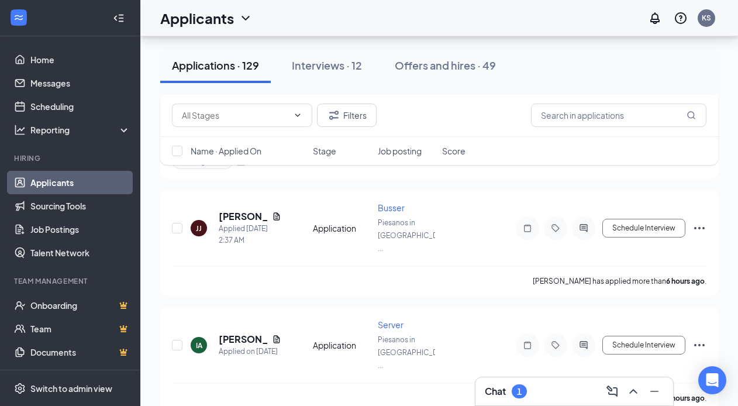
scroll to position [1399, 0]
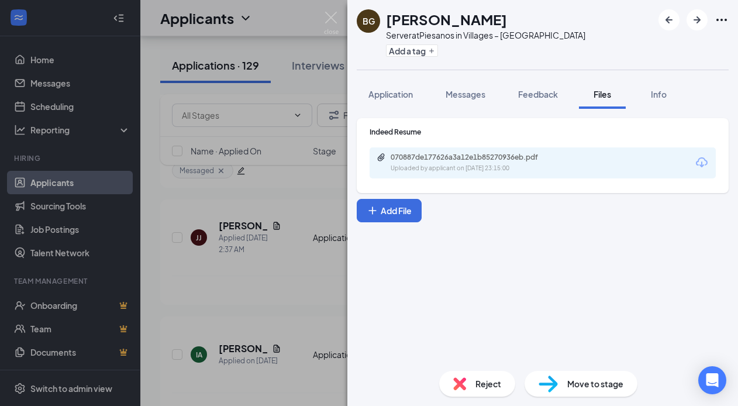
click at [486, 171] on div "Uploaded by applicant on Sep 15, 2025 at 23:15:00" at bounding box center [478, 168] width 175 height 9
click at [336, 15] on img at bounding box center [331, 23] width 15 height 23
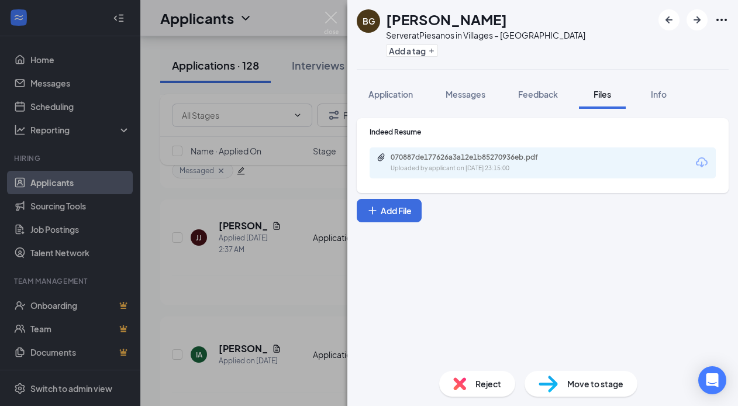
click at [414, 156] on div "070887de177626a3a12e1b85270936eb.pdf" at bounding box center [473, 157] width 164 height 9
click at [460, 96] on span "Messages" at bounding box center [466, 94] width 40 height 11
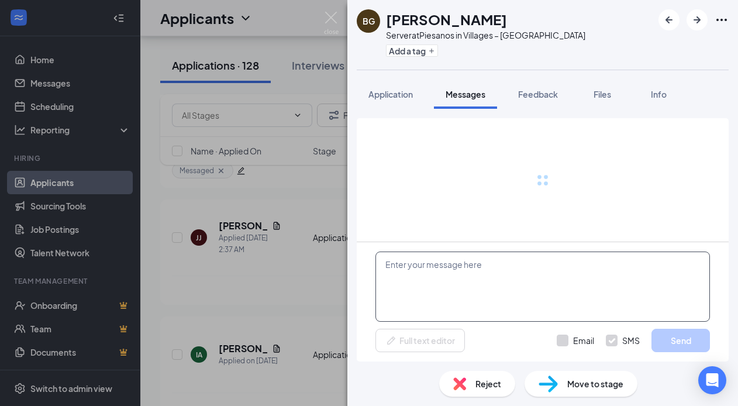
click at [455, 280] on textarea at bounding box center [543, 287] width 335 height 70
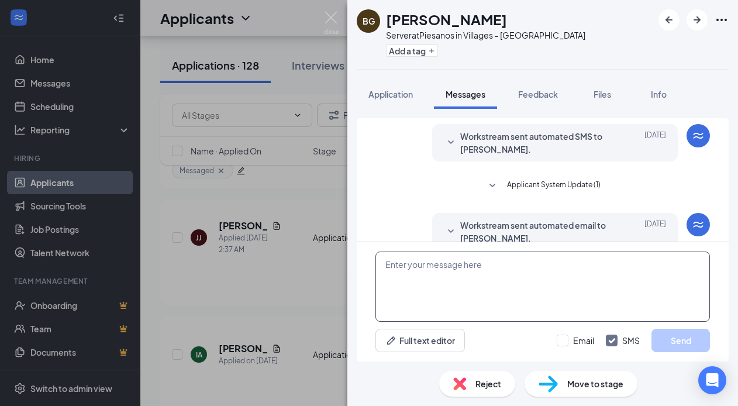
scroll to position [20, 0]
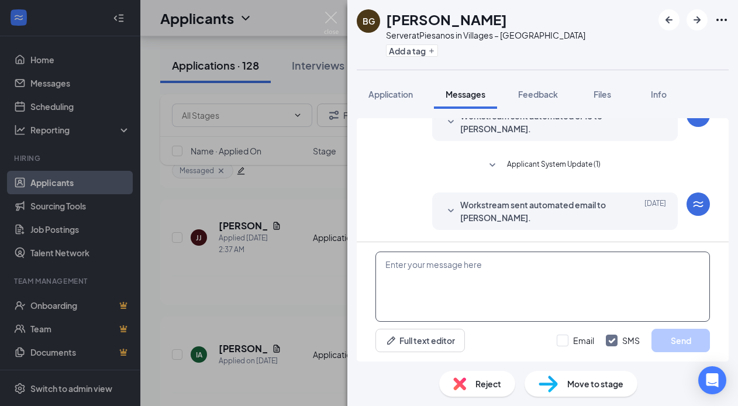
paste textarea "Good morning, thank you for applying at [GEOGRAPHIC_DATA] in [GEOGRAPHIC_DATA].…"
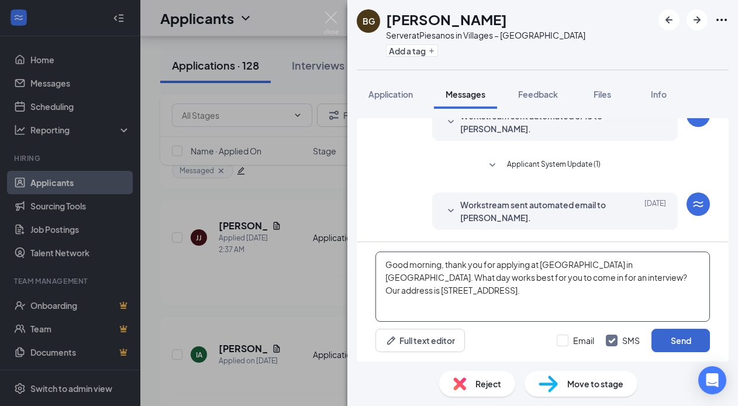
type textarea "Good morning, thank you for applying at [GEOGRAPHIC_DATA] in [GEOGRAPHIC_DATA].…"
click at [684, 345] on button "Send" at bounding box center [681, 340] width 58 height 23
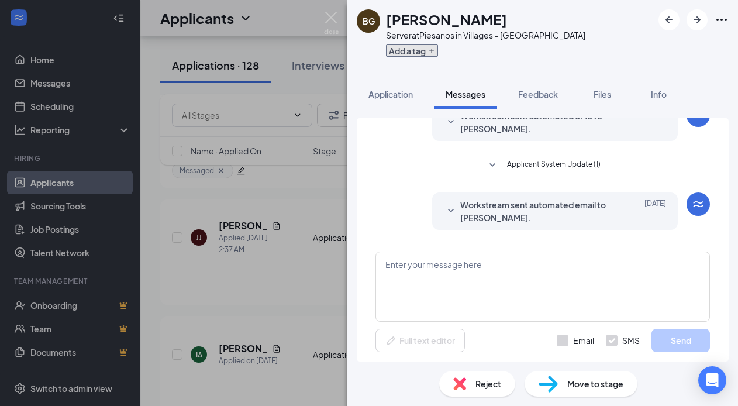
click at [395, 53] on button "Add a tag" at bounding box center [412, 50] width 52 height 12
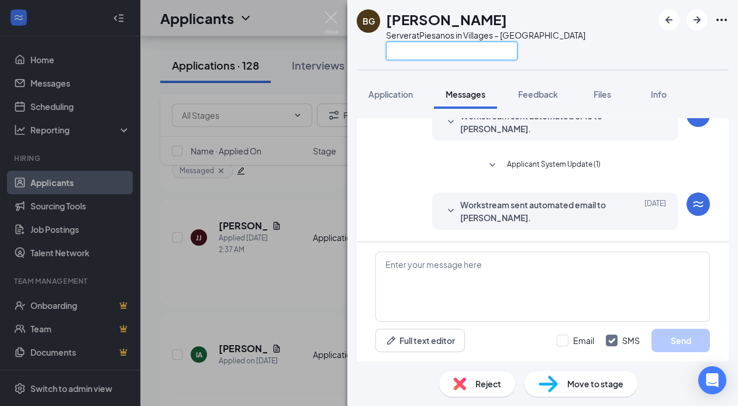
click at [395, 53] on input "text" at bounding box center [452, 51] width 132 height 19
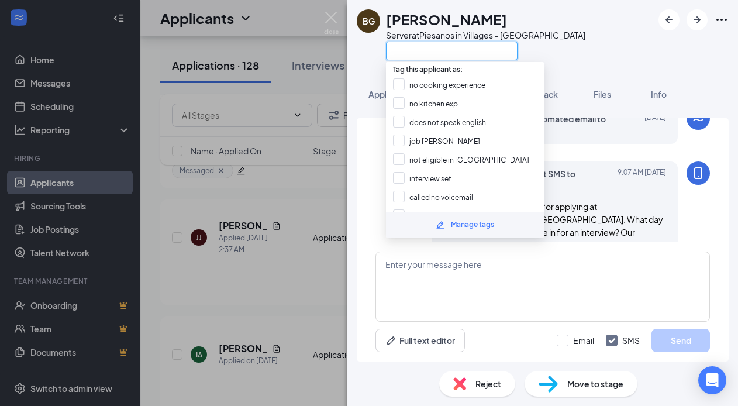
scroll to position [134, 0]
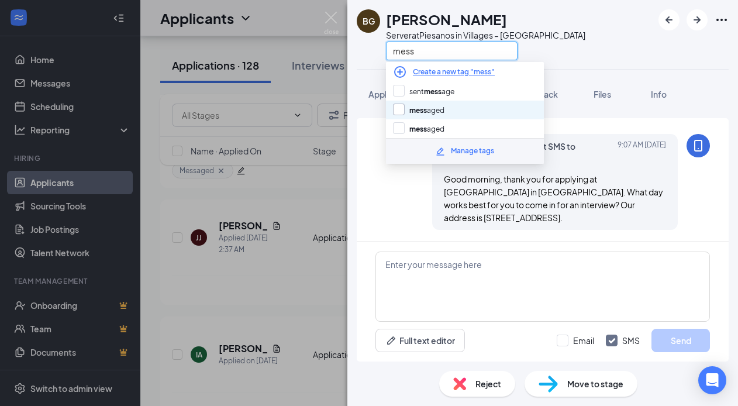
type input "mess"
click at [425, 111] on input "mess aged" at bounding box center [418, 110] width 51 height 13
checkbox input "true"
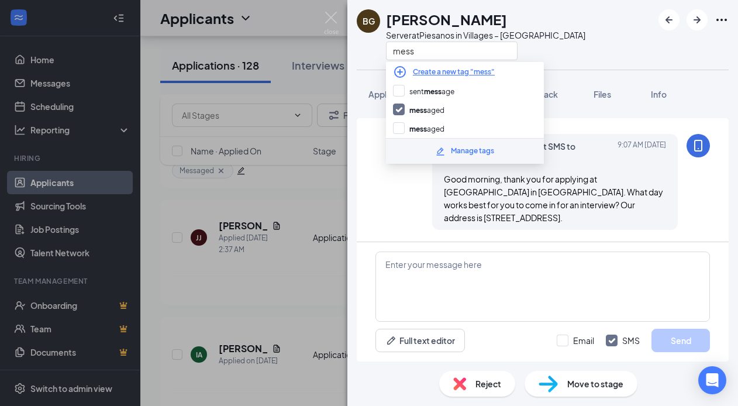
click at [281, 202] on div "BG Bianca Gonzalez Server at Piesanos in Villages – Southern Trace mess Applica…" at bounding box center [369, 203] width 738 height 406
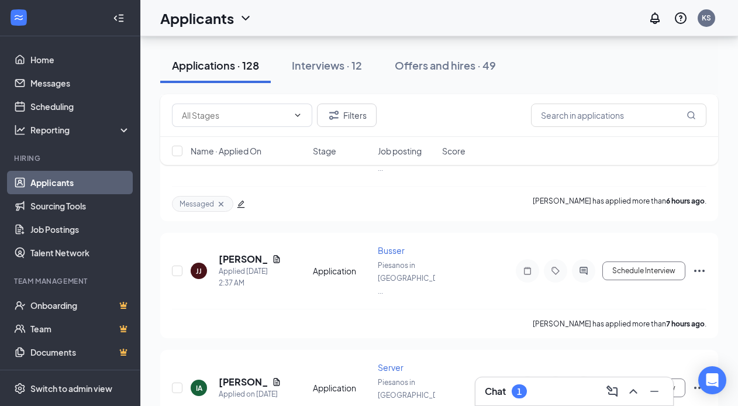
scroll to position [1324, 0]
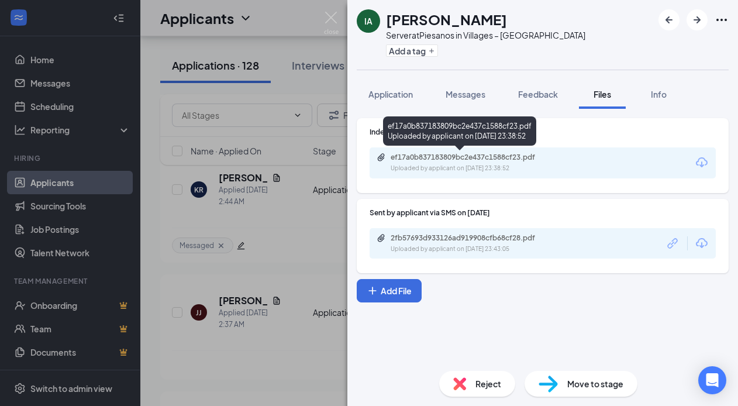
click at [473, 154] on div "ef17a0b837183809bc2e437c1588cf23.pdf" at bounding box center [473, 157] width 164 height 9
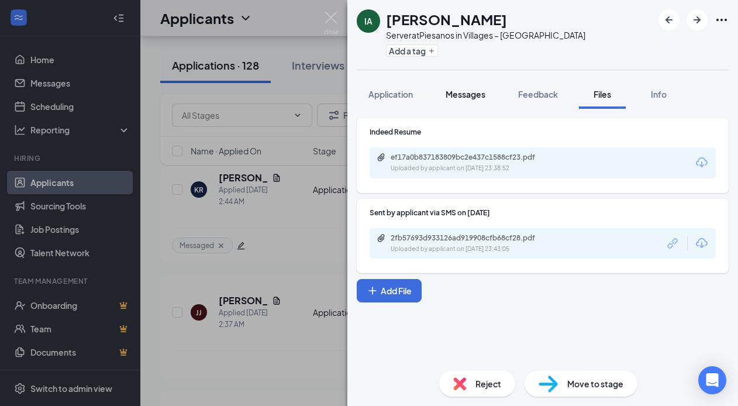
click at [467, 89] on span "Messages" at bounding box center [466, 94] width 40 height 11
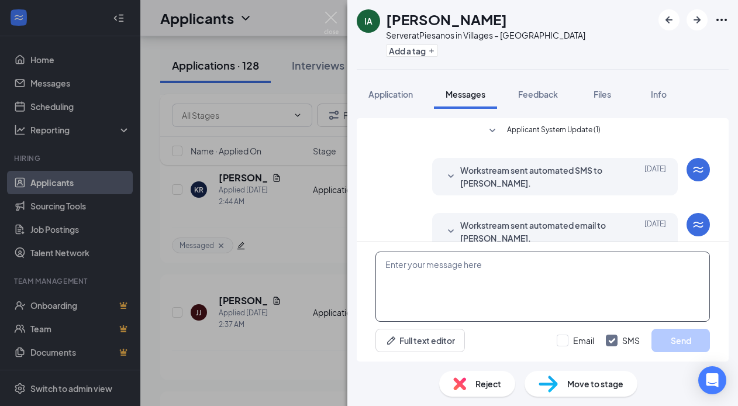
click at [436, 258] on textarea at bounding box center [543, 287] width 335 height 70
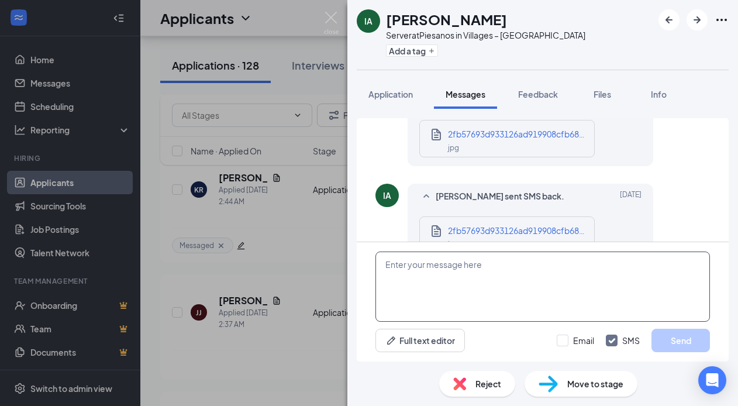
scroll to position [310, 0]
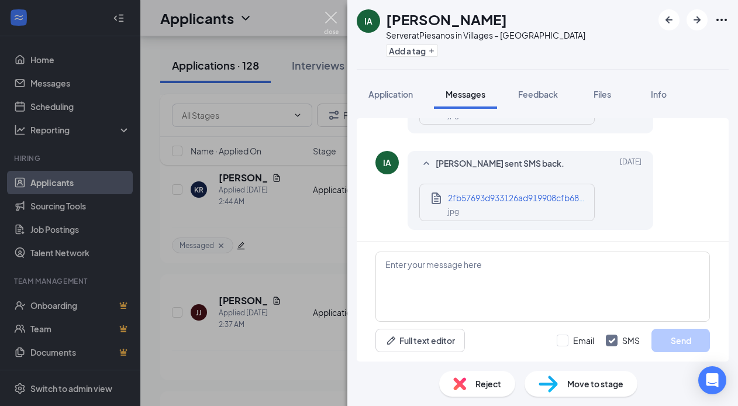
click at [331, 22] on img at bounding box center [331, 23] width 15 height 23
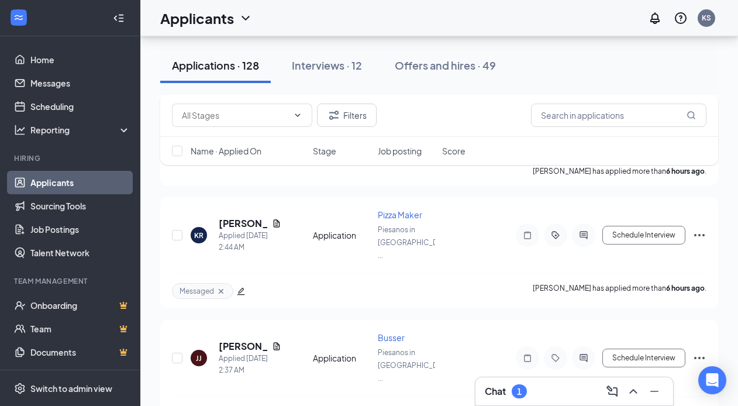
scroll to position [1281, 0]
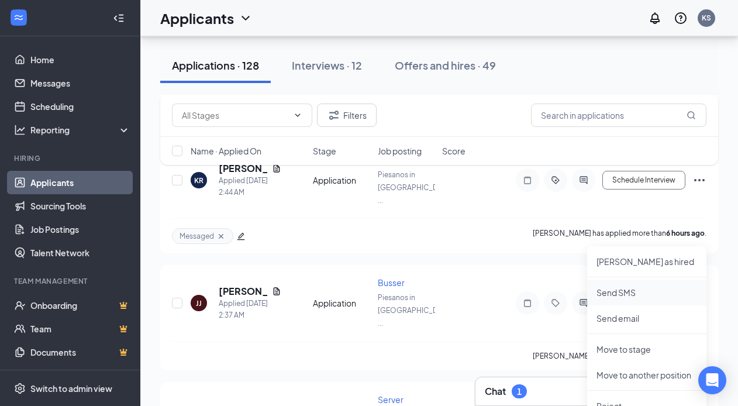
scroll to position [1342, 0]
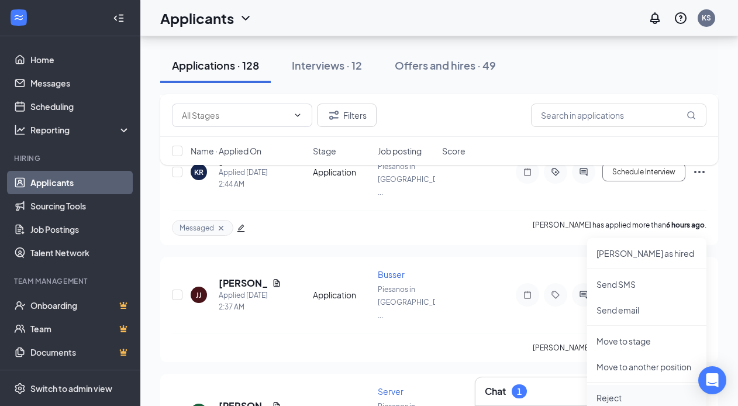
click at [625, 387] on li "Reject" at bounding box center [646, 398] width 119 height 26
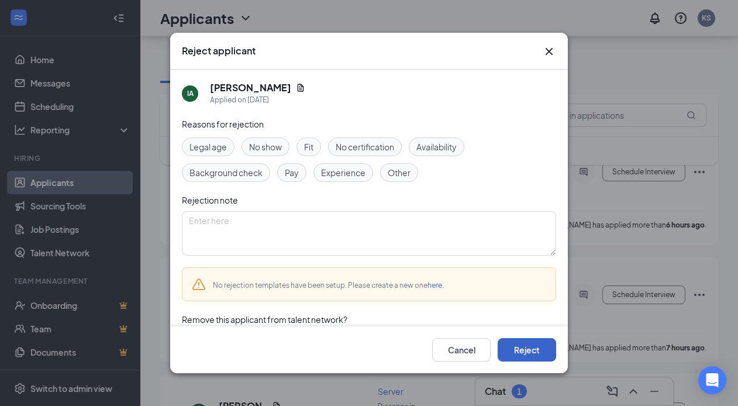
click at [538, 352] on button "Reject" at bounding box center [527, 349] width 58 height 23
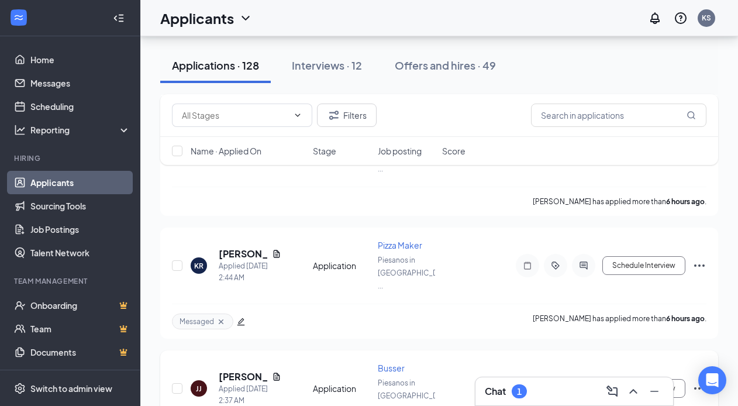
scroll to position [1232, 0]
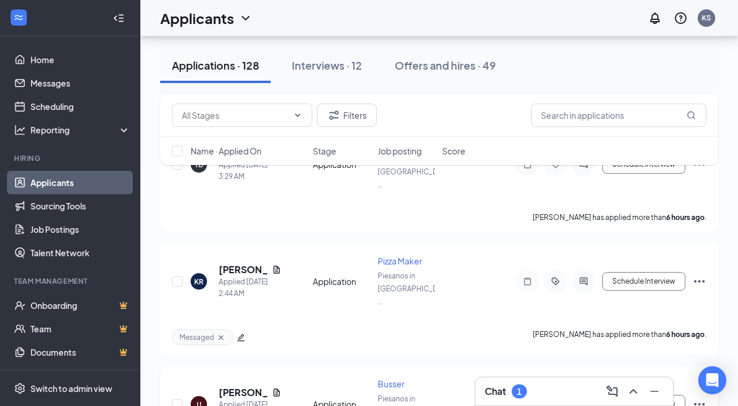
click at [282, 386] on div "JJ JEAN JEANTY Applied Today 2:37 AM" at bounding box center [248, 404] width 115 height 36
click at [277, 388] on icon "Document" at bounding box center [277, 392] width 6 height 8
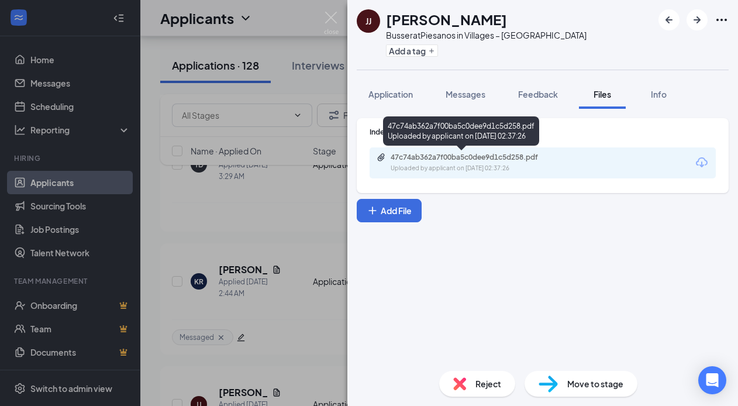
click at [515, 154] on div "47c74ab362a7f00ba5c0dee9d1c5d258.pdf" at bounding box center [473, 157] width 164 height 9
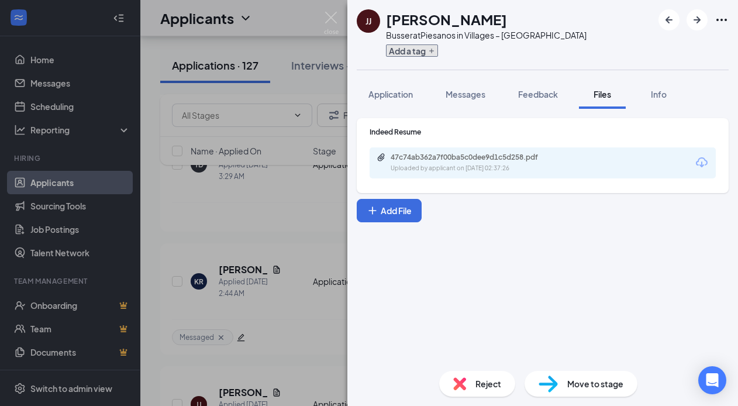
click at [416, 56] on button "Add a tag" at bounding box center [412, 50] width 52 height 12
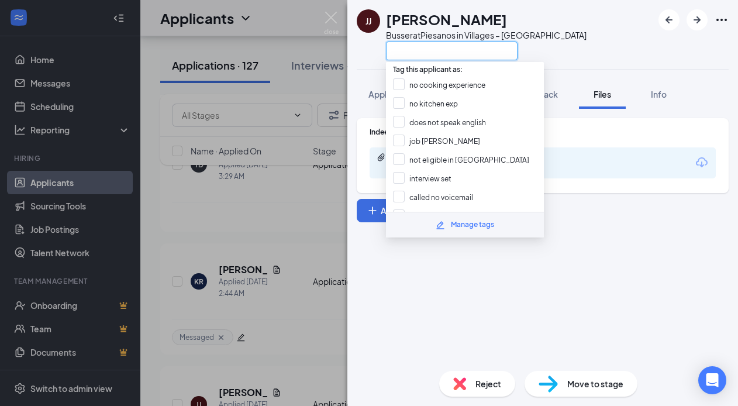
click at [416, 56] on input "text" at bounding box center [452, 51] width 132 height 19
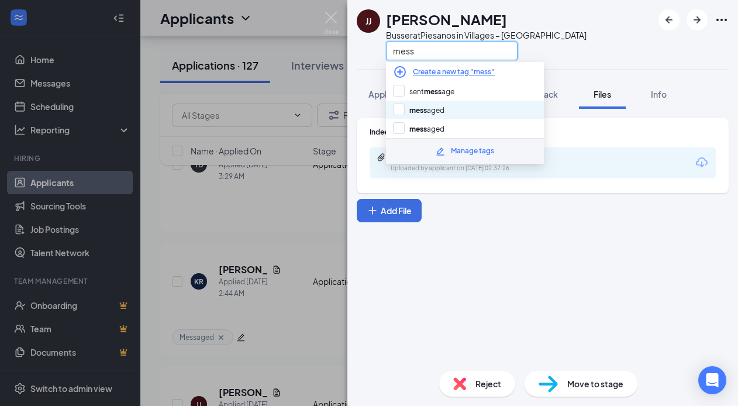
type input "mess"
click at [437, 102] on div "mess aged" at bounding box center [465, 110] width 158 height 19
checkbox input "true"
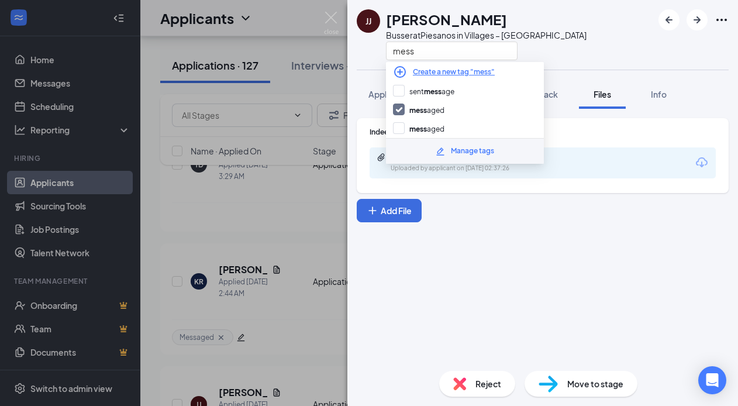
click at [481, 283] on div "Indeed Resume 47c74ab362a7f00ba5c0dee9d1c5d258.pdf Uploaded by applicant on Sep…" at bounding box center [542, 235] width 391 height 253
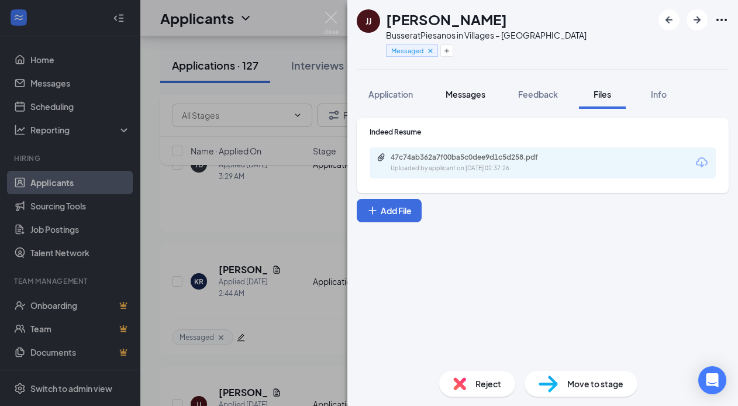
click at [470, 95] on span "Messages" at bounding box center [466, 94] width 40 height 11
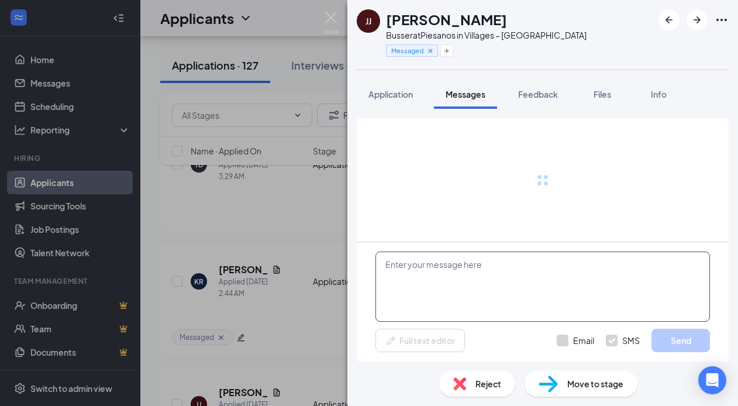
click at [428, 283] on textarea at bounding box center [543, 287] width 335 height 70
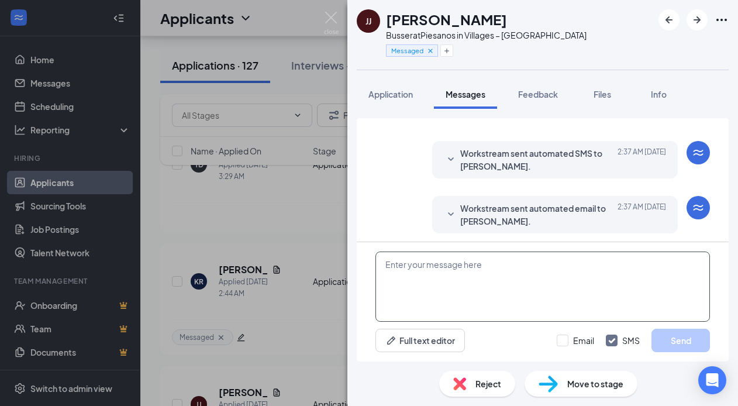
scroll to position [20, 0]
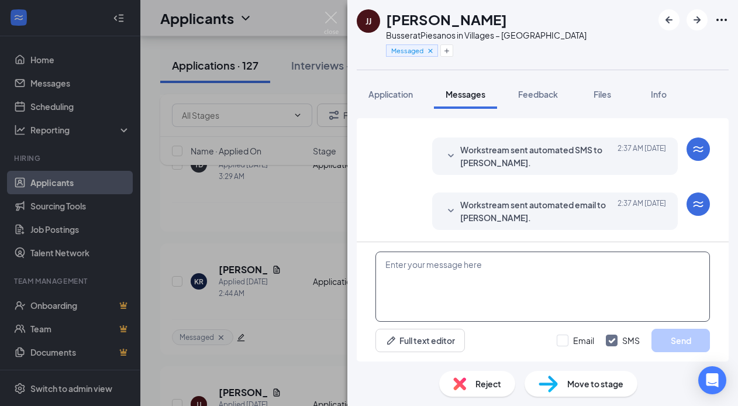
paste textarea "Good morning, thank you for applying at [GEOGRAPHIC_DATA] in [GEOGRAPHIC_DATA].…"
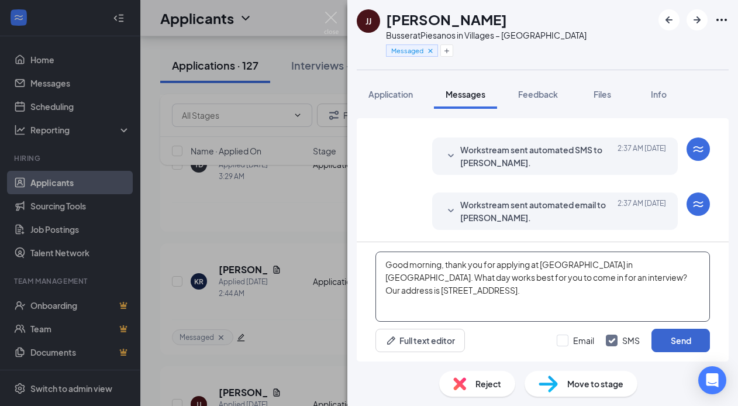
type textarea "Good morning, thank you for applying at [GEOGRAPHIC_DATA] in [GEOGRAPHIC_DATA].…"
click at [672, 339] on button "Send" at bounding box center [681, 340] width 58 height 23
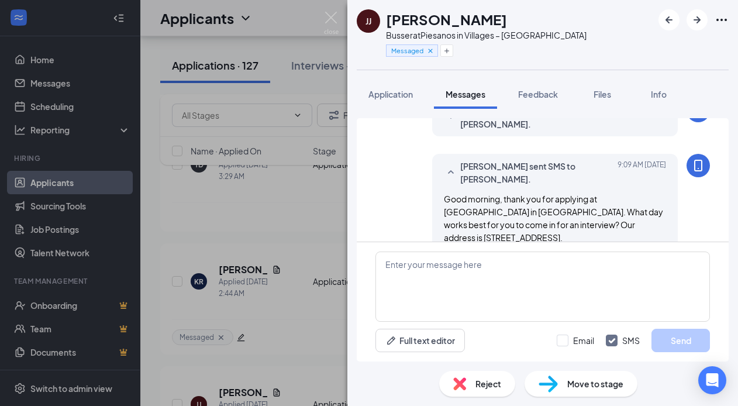
scroll to position [134, 0]
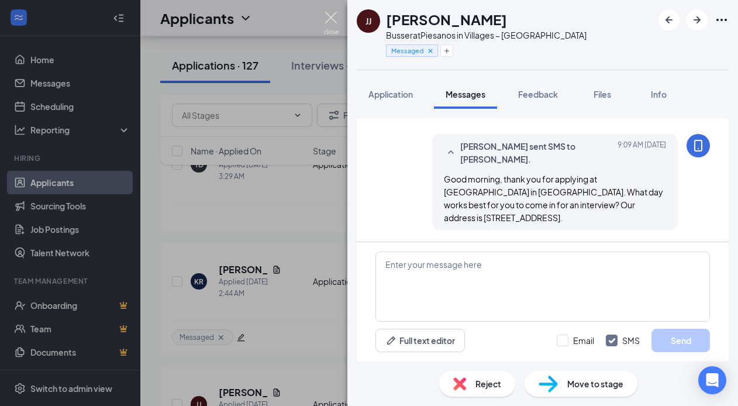
click at [332, 20] on img at bounding box center [331, 23] width 15 height 23
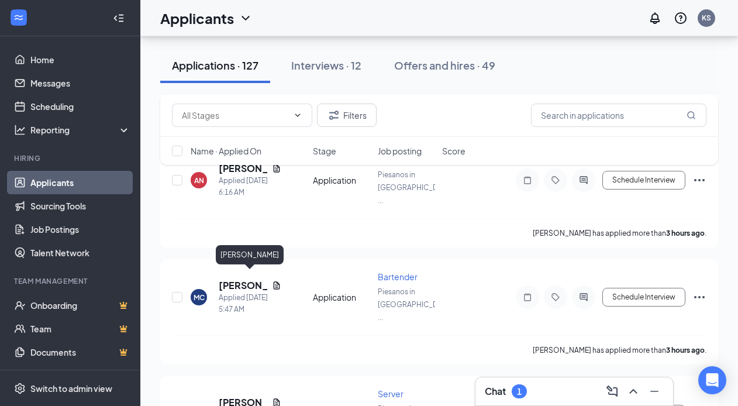
scroll to position [859, 0]
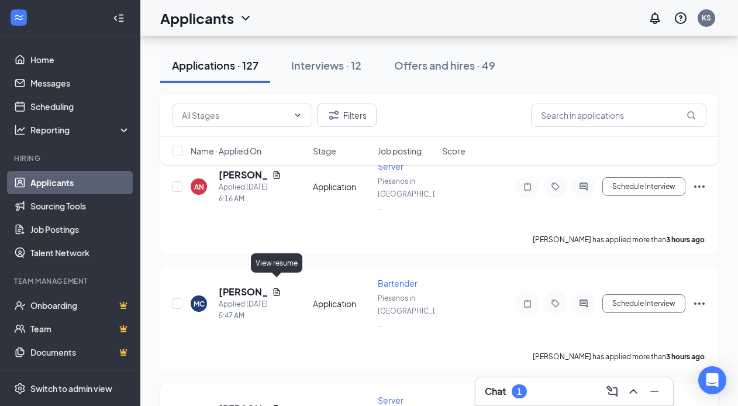
click at [280, 404] on icon "Document" at bounding box center [276, 408] width 9 height 9
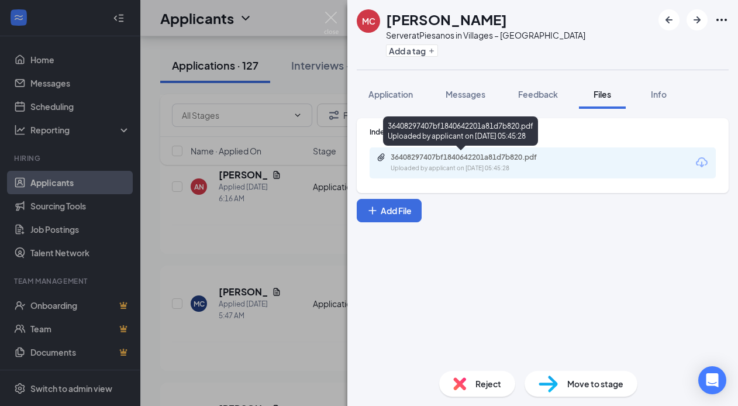
click at [468, 164] on div "Uploaded by applicant on Sep 16, 2025 at 05:45:28" at bounding box center [478, 168] width 175 height 9
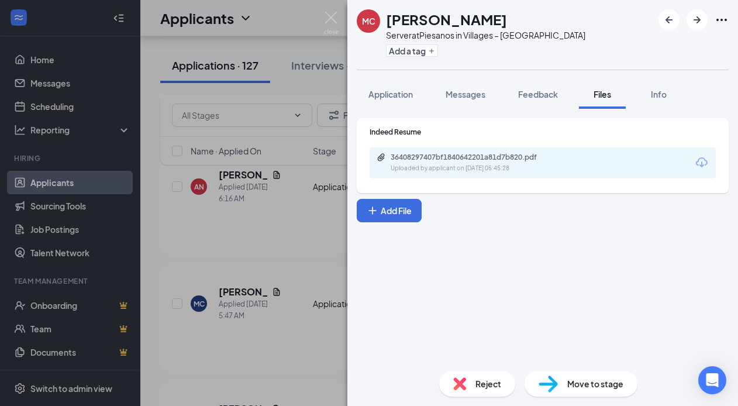
click at [469, 142] on div "Indeed Resume 36408297407bf1840642201a81d7b820.pdf Uploaded by applicant on Sep…" at bounding box center [543, 152] width 346 height 51
click at [469, 157] on div "36408297407bf1840642201a81d7b820.pdf" at bounding box center [473, 157] width 164 height 9
click at [421, 51] on button "Add a tag" at bounding box center [412, 50] width 52 height 12
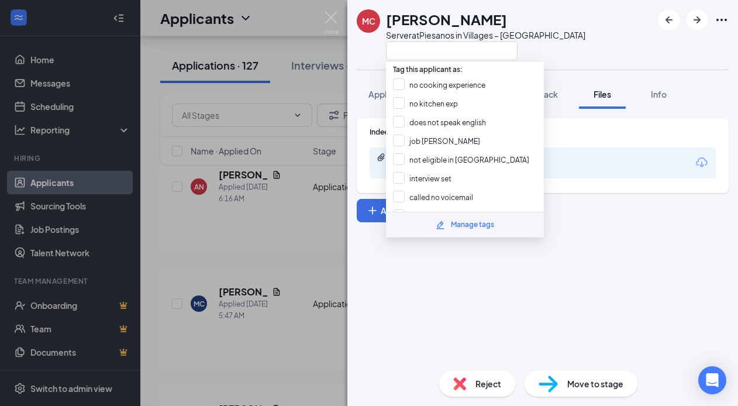
click at [419, 66] on span "Tag this applicant as:" at bounding box center [428, 67] width 84 height 18
click at [419, 53] on input "text" at bounding box center [452, 51] width 132 height 19
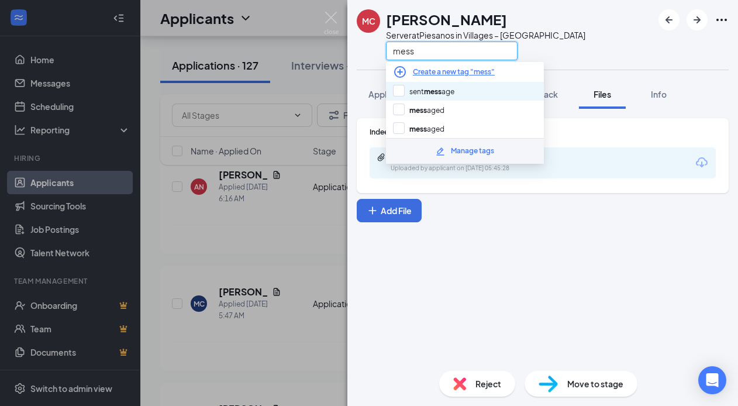
type input "mess"
click at [430, 99] on div "sent mess age" at bounding box center [465, 91] width 158 height 19
checkbox input "true"
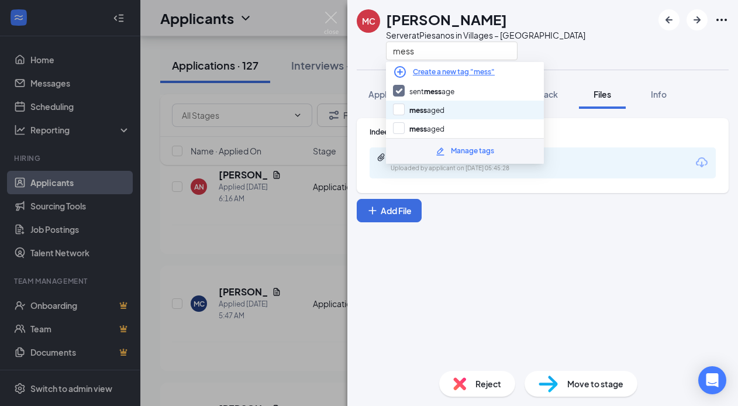
click at [436, 115] on div "mess aged" at bounding box center [465, 110] width 158 height 19
checkbox input "true"
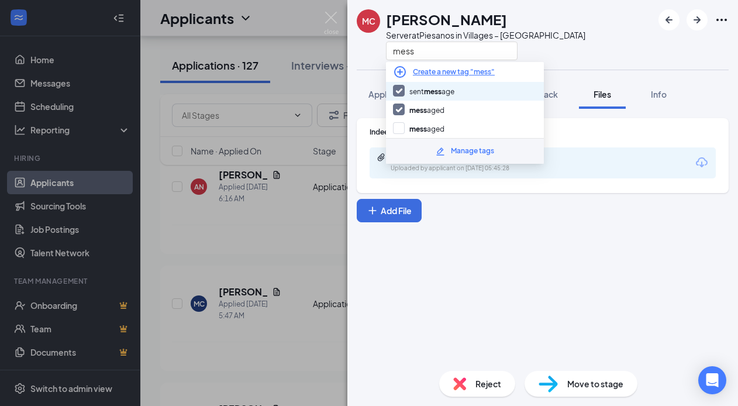
click at [428, 92] on input "sent mess age" at bounding box center [423, 91] width 61 height 13
checkbox input "false"
click at [497, 289] on div "Indeed Resume 36408297407bf1840642201a81d7b820.pdf Uploaded by applicant on Sep…" at bounding box center [542, 235] width 391 height 253
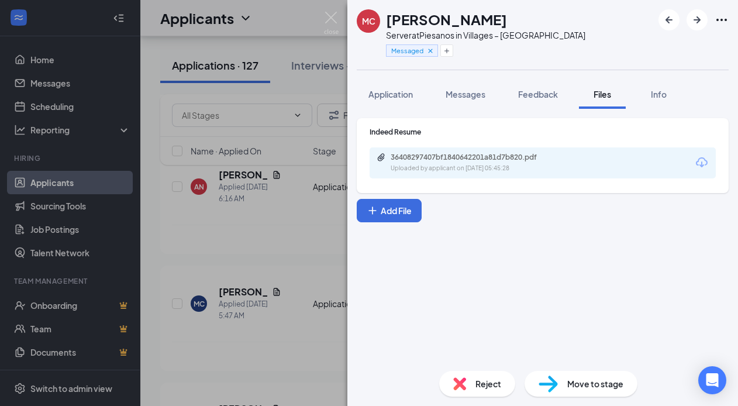
click at [469, 100] on button "Messages" at bounding box center [465, 94] width 63 height 29
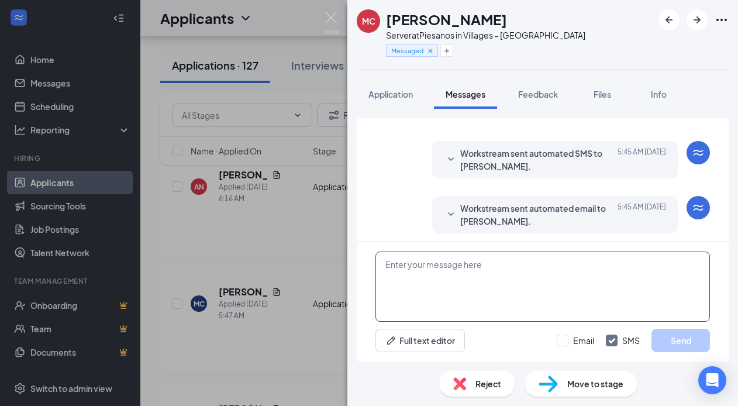
click at [424, 279] on textarea at bounding box center [543, 287] width 335 height 70
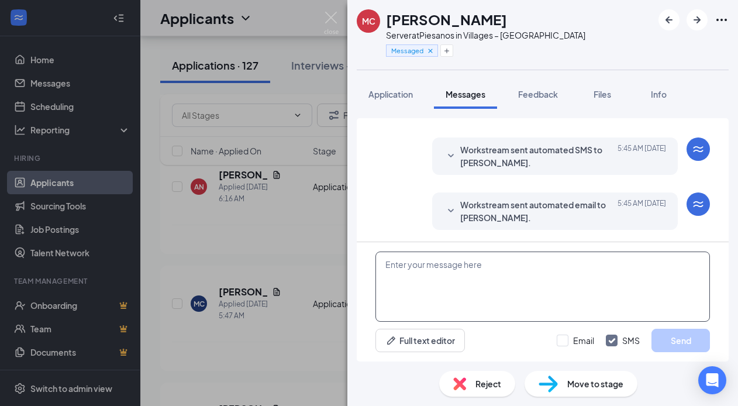
paste textarea "Good morning, thank you for applying at [GEOGRAPHIC_DATA] in [GEOGRAPHIC_DATA].…"
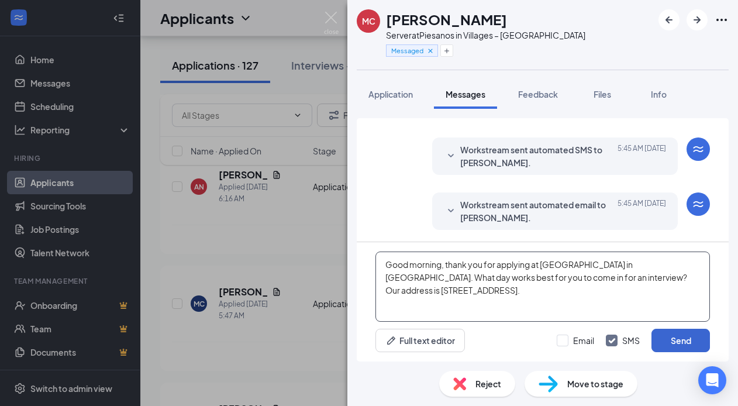
type textarea "Good morning, thank you for applying at [GEOGRAPHIC_DATA] in [GEOGRAPHIC_DATA].…"
click at [685, 343] on button "Send" at bounding box center [681, 340] width 58 height 23
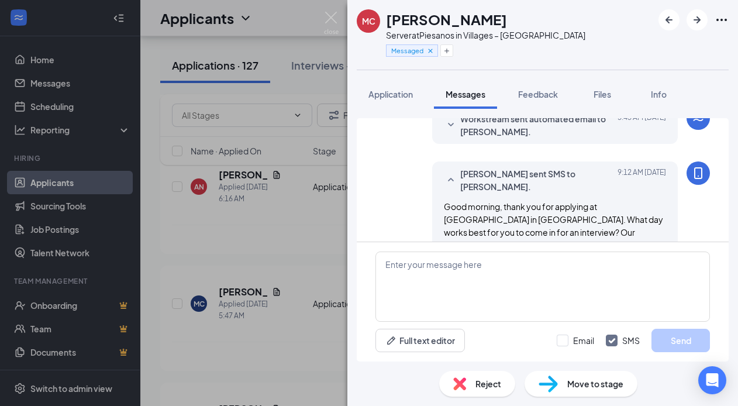
scroll to position [134, 0]
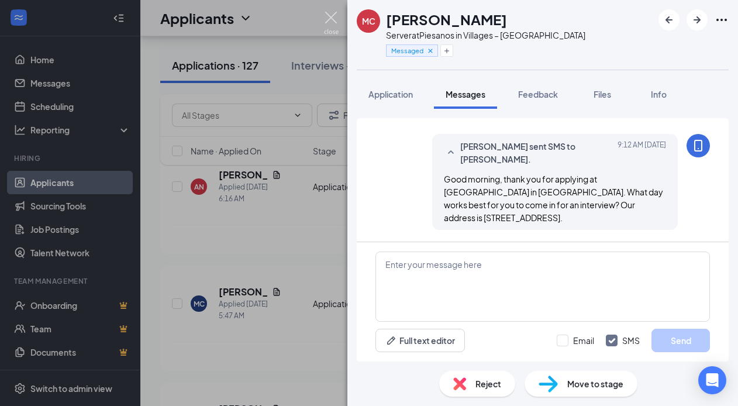
click at [327, 15] on img at bounding box center [331, 23] width 15 height 23
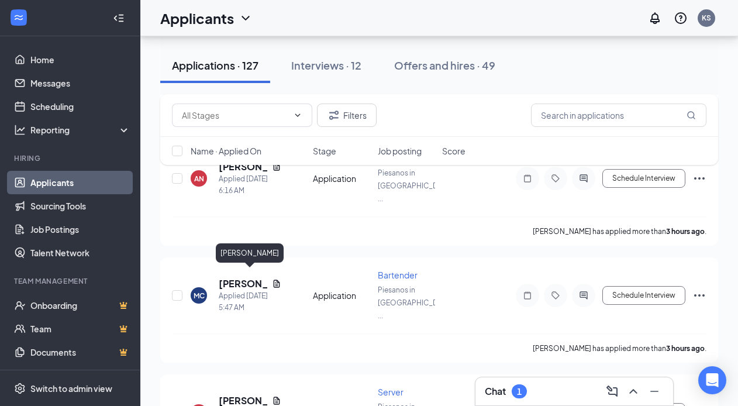
scroll to position [851, 0]
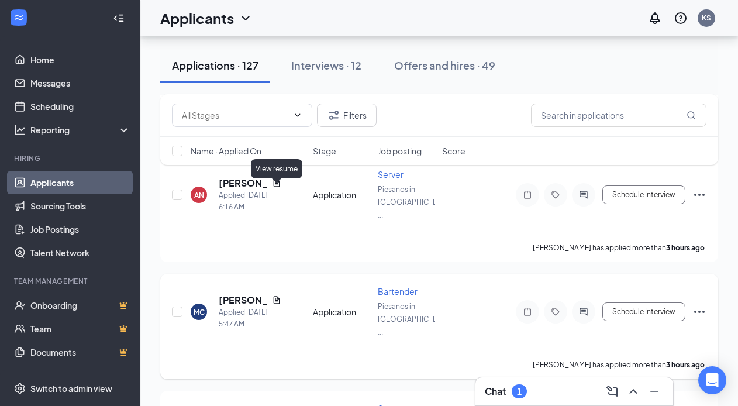
click at [280, 295] on icon "Document" at bounding box center [276, 299] width 9 height 9
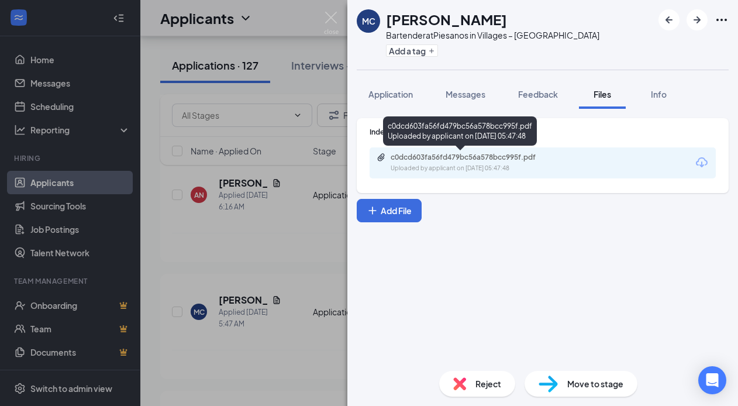
click at [506, 165] on div "Uploaded by applicant on Sep 16, 2025 at 05:47:48" at bounding box center [478, 168] width 175 height 9
click at [273, 218] on div "MC Michael Corio Bartender at Piesanos in Villages – Southern Trace Add a tag A…" at bounding box center [369, 203] width 738 height 406
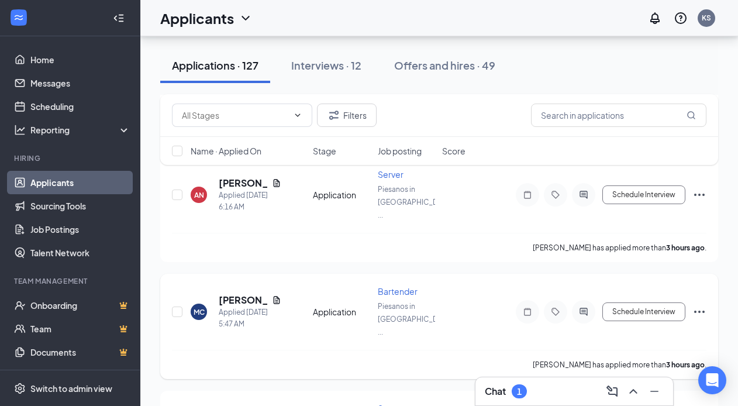
click at [702, 305] on icon "Ellipses" at bounding box center [700, 312] width 14 height 14
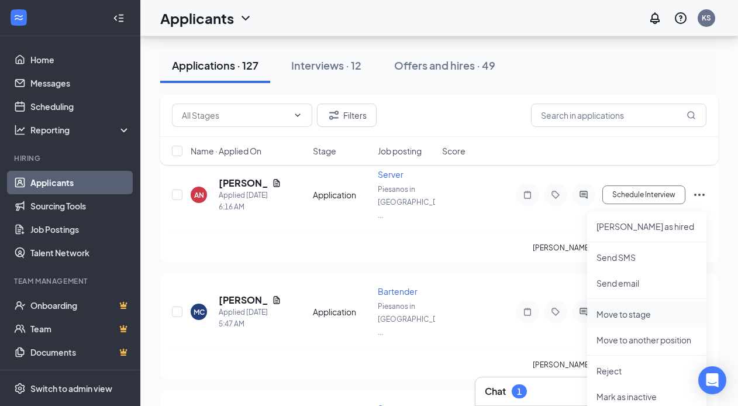
scroll to position [863, 0]
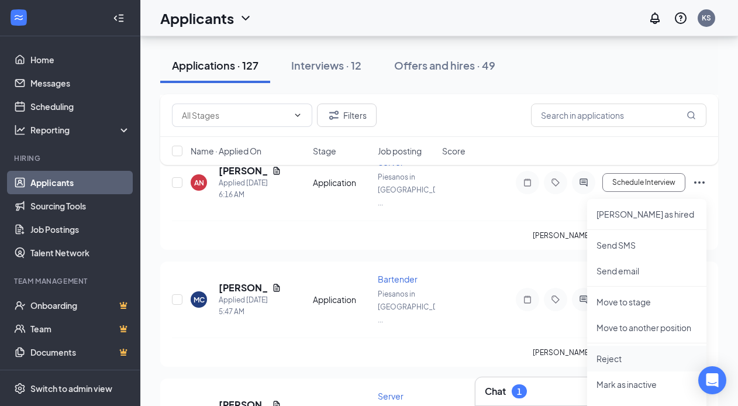
click at [628, 359] on p "Reject" at bounding box center [647, 359] width 101 height 12
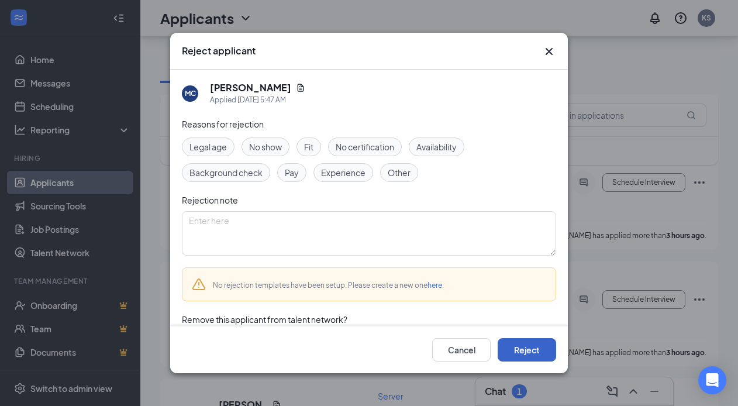
click at [545, 356] on button "Reject" at bounding box center [527, 349] width 58 height 23
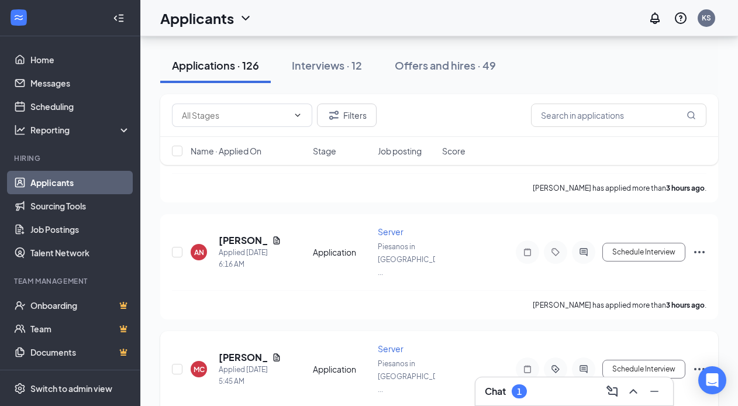
scroll to position [719, 0]
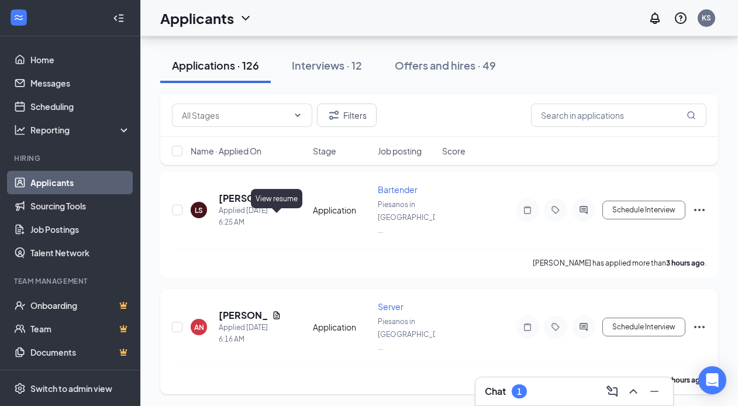
click at [273, 311] on icon "Document" at bounding box center [276, 315] width 9 height 9
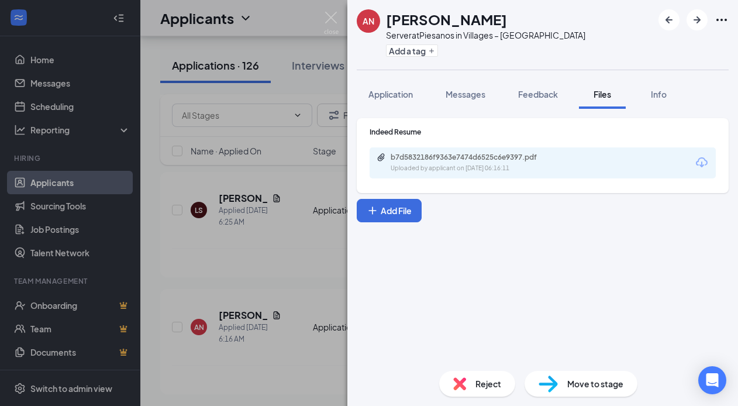
click at [508, 161] on div "b7d5832186f9363e7474d6525c6e9397.pdf" at bounding box center [473, 157] width 164 height 9
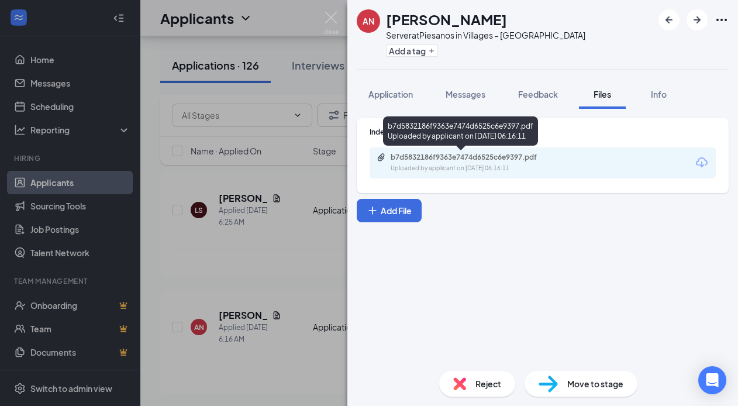
click at [473, 166] on div "Uploaded by applicant on Sep 16, 2025 at 06:16:11" at bounding box center [478, 168] width 175 height 9
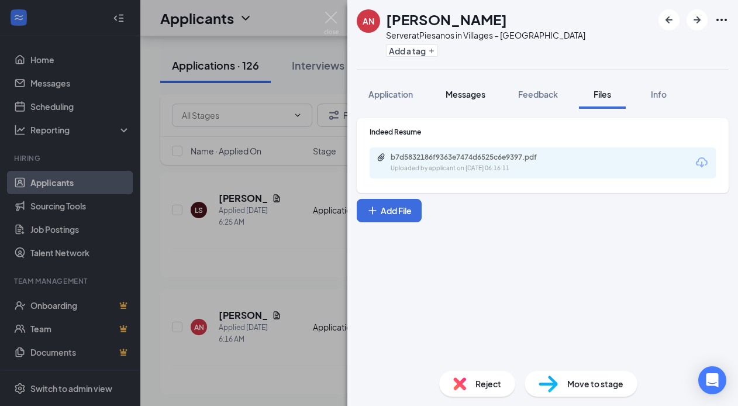
click at [467, 95] on span "Messages" at bounding box center [466, 94] width 40 height 11
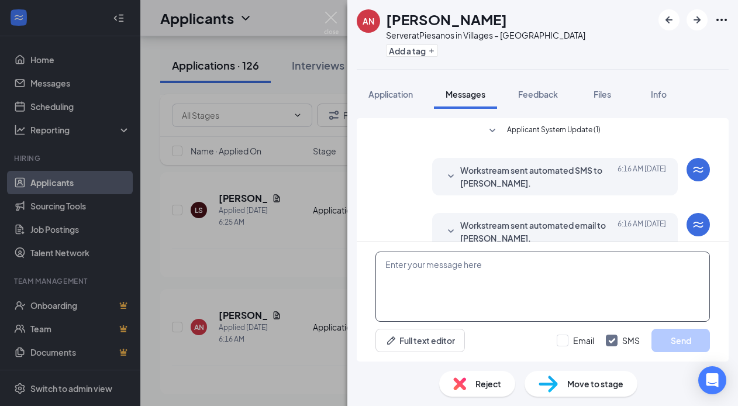
click at [428, 263] on textarea at bounding box center [543, 287] width 335 height 70
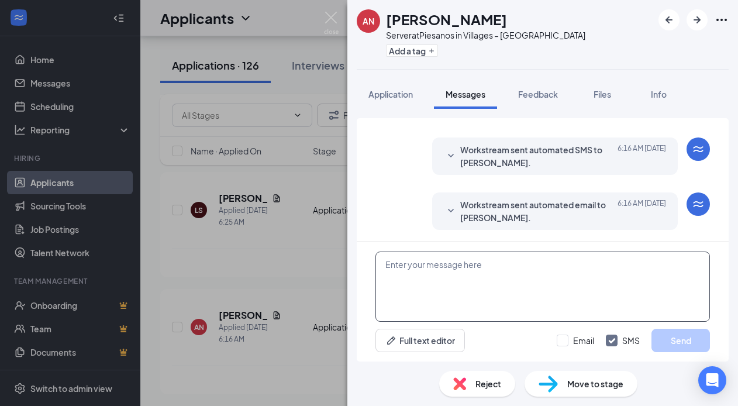
paste textarea "Good morning, thank you for applying at [GEOGRAPHIC_DATA] in [GEOGRAPHIC_DATA].…"
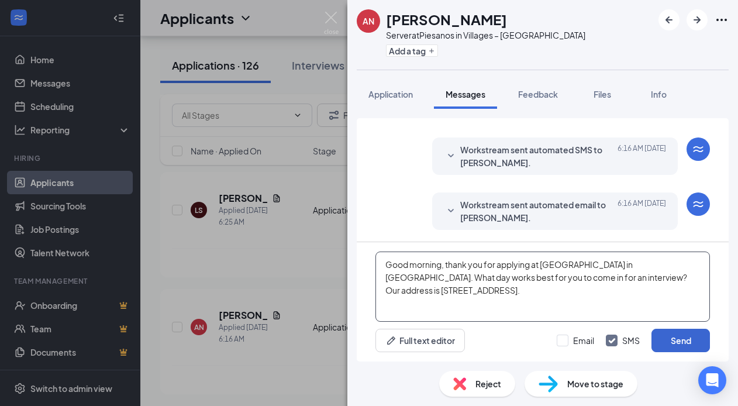
type textarea "Good morning, thank you for applying at [GEOGRAPHIC_DATA] in [GEOGRAPHIC_DATA].…"
click at [678, 347] on button "Send" at bounding box center [681, 340] width 58 height 23
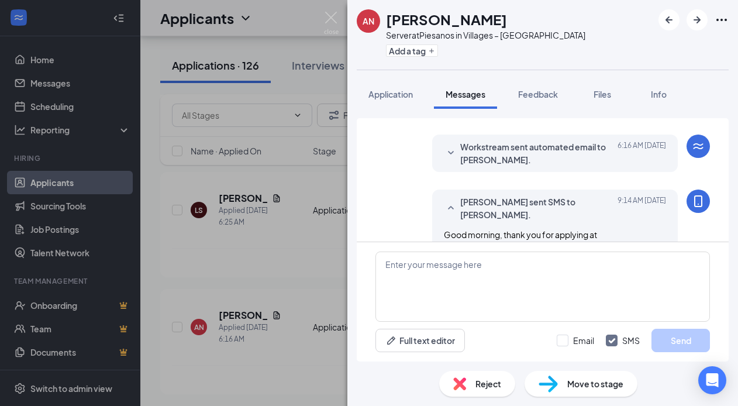
click at [407, 57] on div "Add a tag" at bounding box center [485, 50] width 199 height 19
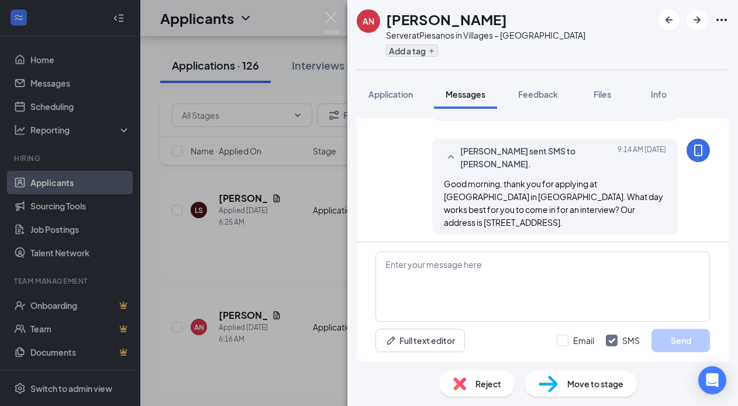
scroll to position [134, 0]
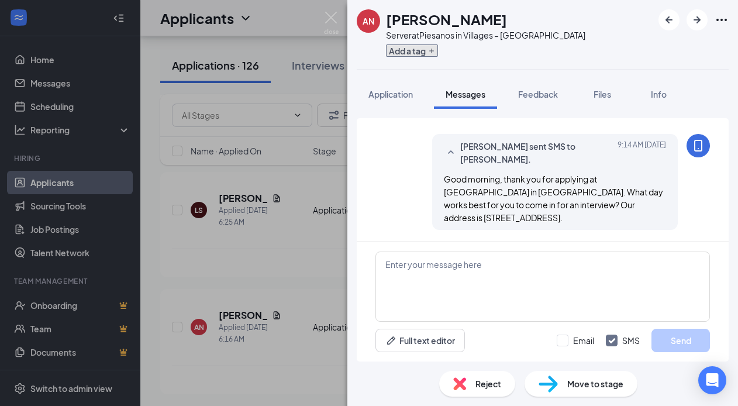
click at [406, 52] on button "Add a tag" at bounding box center [412, 50] width 52 height 12
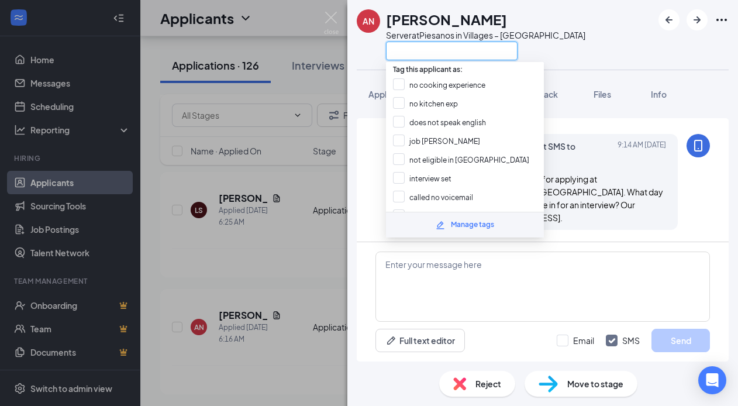
click at [406, 52] on input "text" at bounding box center [452, 51] width 132 height 19
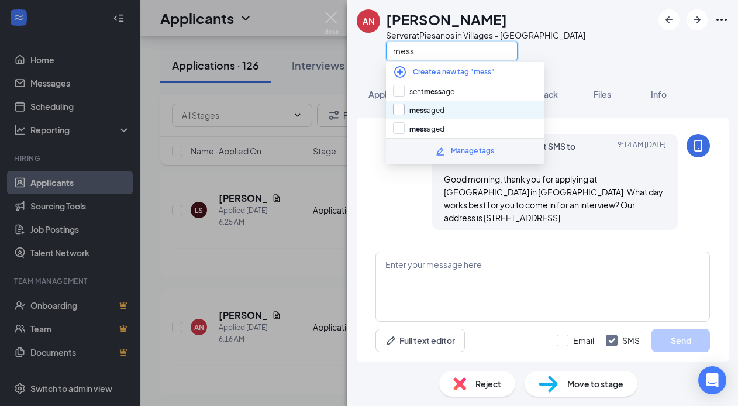
type input "mess"
click at [425, 108] on input "mess aged" at bounding box center [418, 110] width 51 height 13
checkbox input "true"
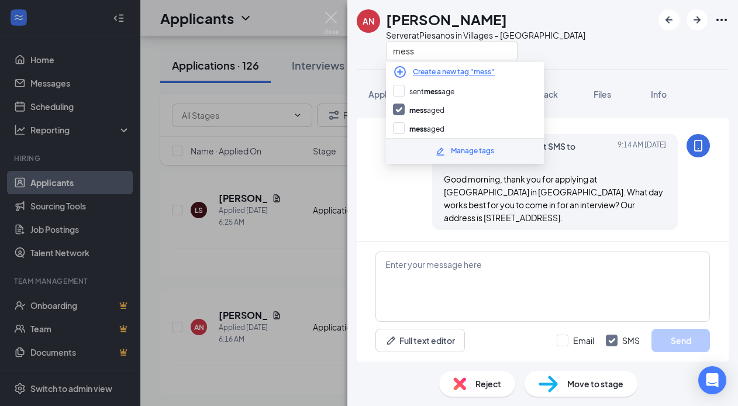
click at [325, 193] on div "AN Annette Nesbitt Server at Piesanos in Villages – Southern Trace mess Applica…" at bounding box center [369, 203] width 738 height 406
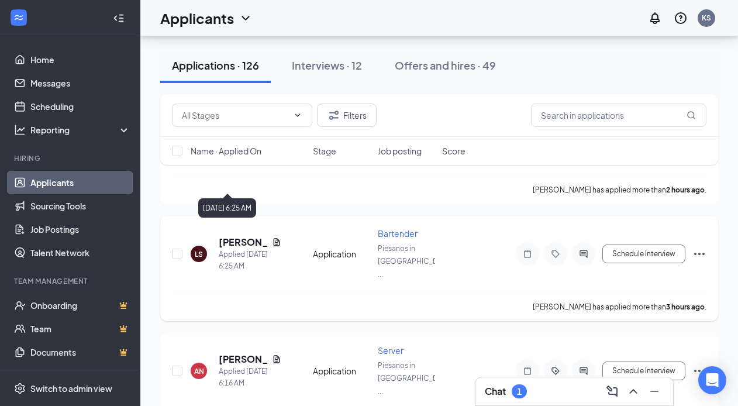
scroll to position [628, 0]
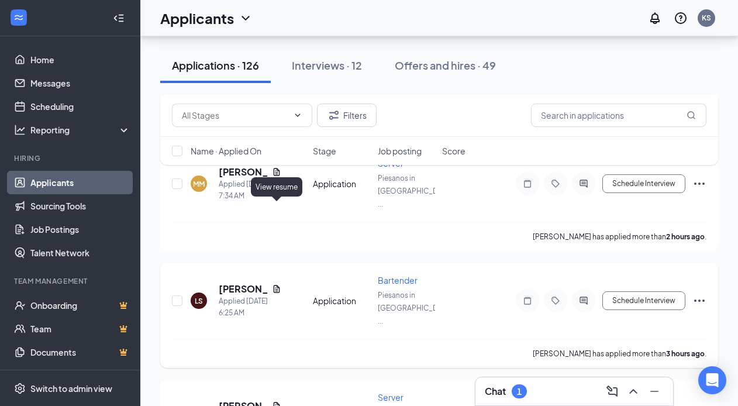
click at [274, 285] on icon "Document" at bounding box center [277, 289] width 6 height 8
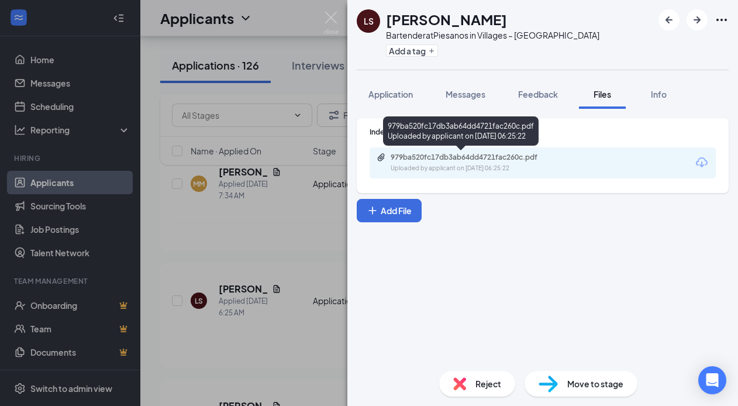
click at [483, 167] on div "Uploaded by applicant on Sep 16, 2025 at 06:25:22" at bounding box center [478, 168] width 175 height 9
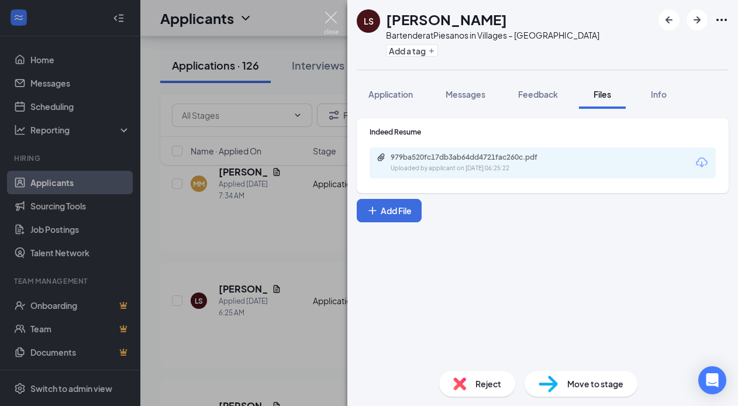
click at [328, 16] on img at bounding box center [331, 23] width 15 height 23
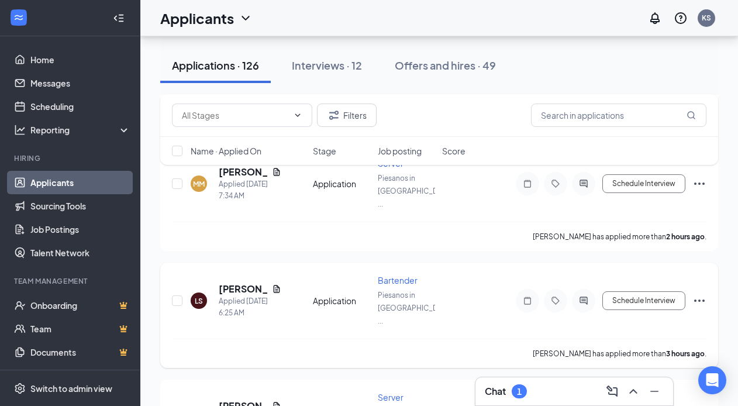
click at [696, 294] on icon "Ellipses" at bounding box center [700, 301] width 14 height 14
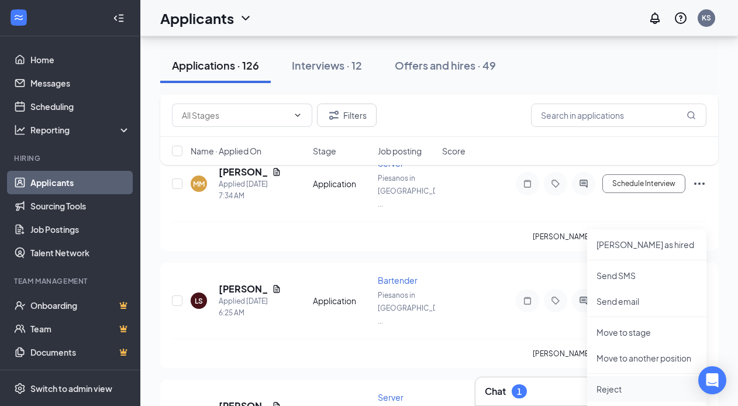
click at [623, 385] on p "Reject" at bounding box center [647, 389] width 101 height 12
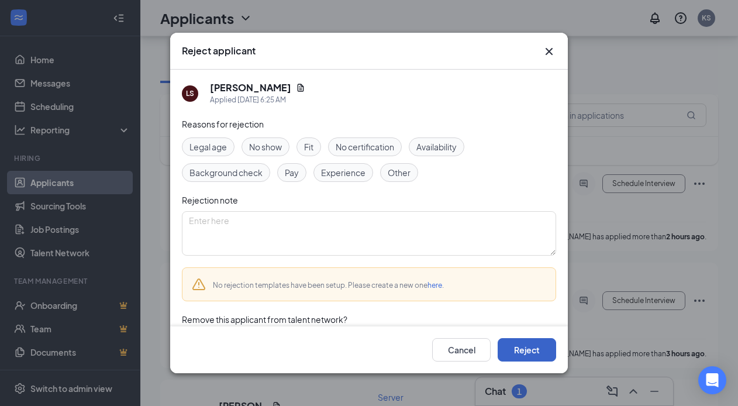
click at [531, 349] on button "Reject" at bounding box center [527, 349] width 58 height 23
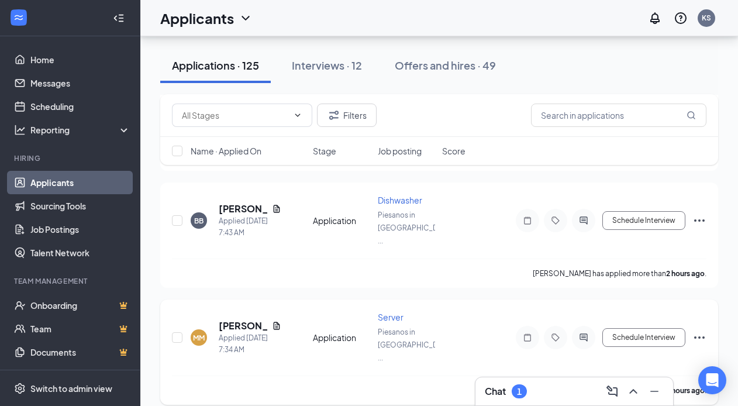
scroll to position [509, 0]
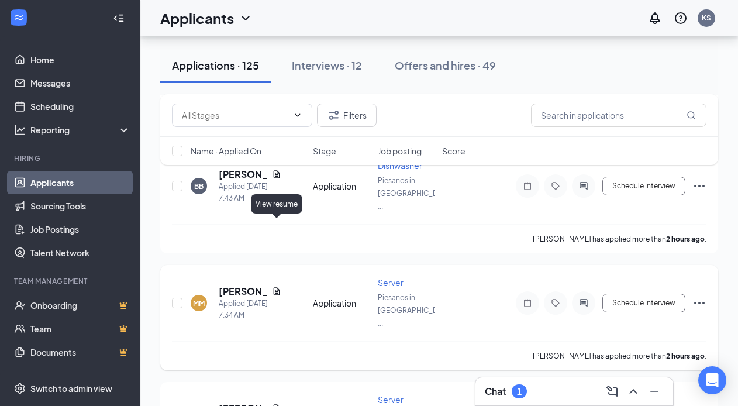
click at [274, 287] on icon "Document" at bounding box center [277, 291] width 6 height 8
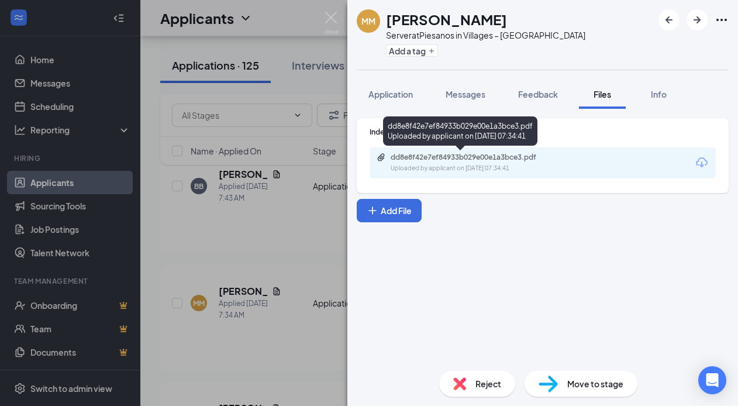
click at [443, 163] on div "dd8e8f42e7ef84933b029e00e1a3bce3.pdf Uploaded by applicant on Sep 16, 2025 at 0…" at bounding box center [472, 163] width 190 height 20
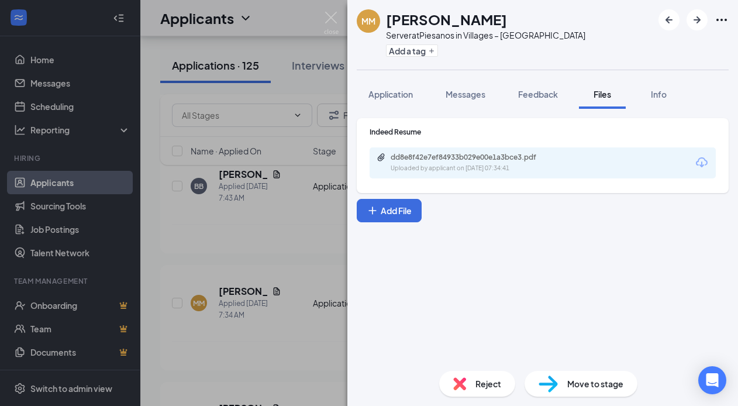
click at [502, 369] on div "Reject Move to stage" at bounding box center [542, 383] width 391 height 44
click at [491, 381] on span "Reject" at bounding box center [489, 383] width 26 height 13
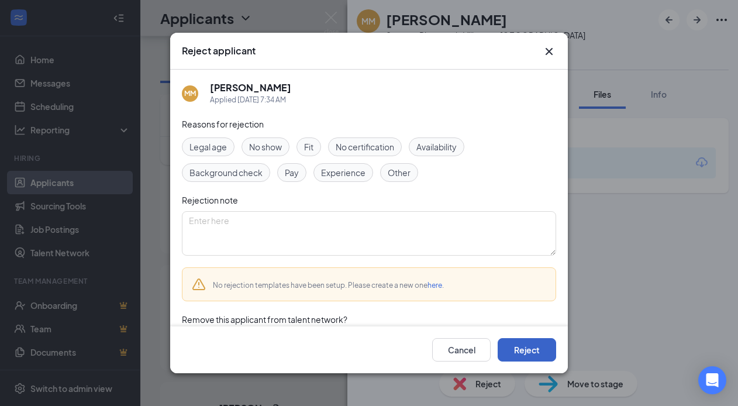
click at [524, 354] on button "Reject" at bounding box center [527, 349] width 58 height 23
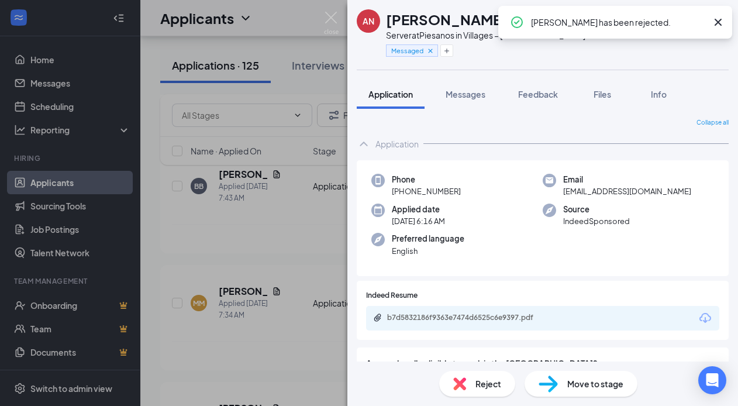
click at [292, 195] on div "AN Annette Nesbitt Server at Piesanos in Villages – Southern Trace Messaged App…" at bounding box center [369, 203] width 738 height 406
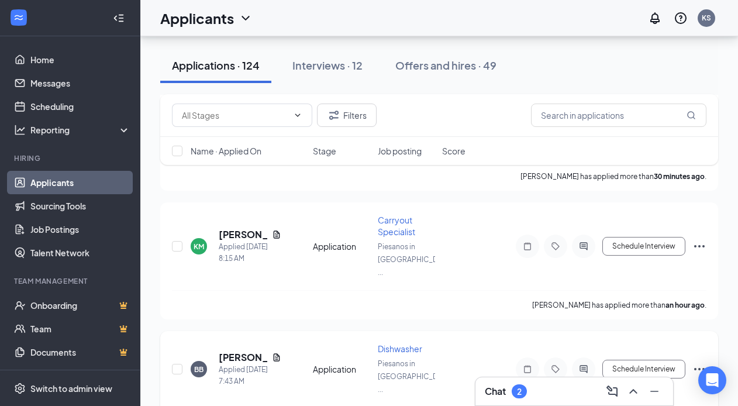
scroll to position [320, 0]
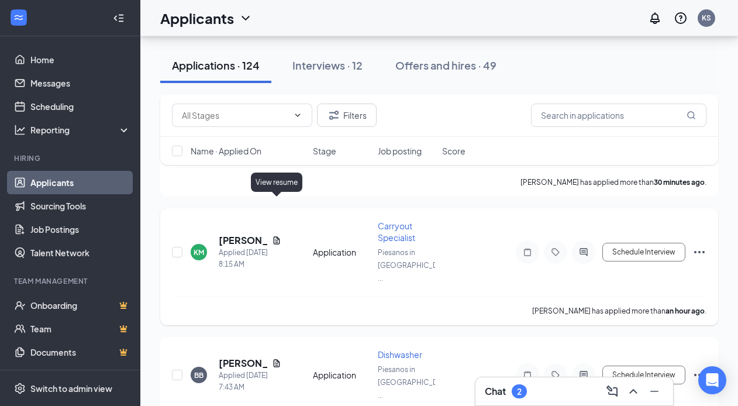
click at [277, 236] on icon "Document" at bounding box center [276, 240] width 9 height 9
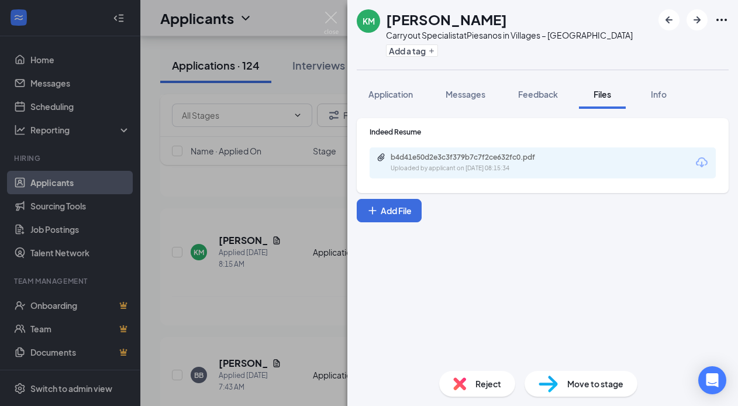
click at [493, 155] on div "b4d41e50d2e3c3f379b7c7f2ce632fc0.pdf" at bounding box center [473, 157] width 164 height 9
click at [483, 389] on span "Reject" at bounding box center [489, 383] width 26 height 13
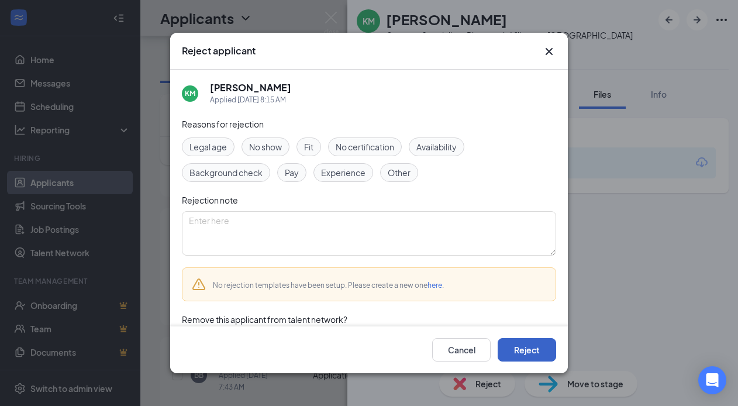
click at [538, 356] on button "Reject" at bounding box center [527, 349] width 58 height 23
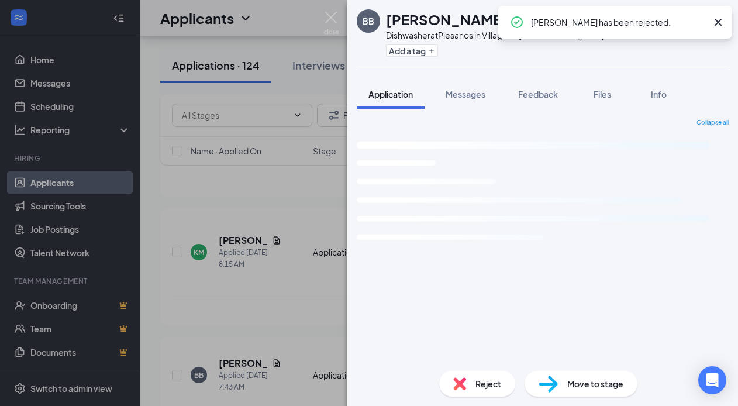
click at [287, 253] on div "BB Brian Bowers Dishwasher at Piesanos in Villages – Southern Trace Add a tag A…" at bounding box center [369, 203] width 738 height 406
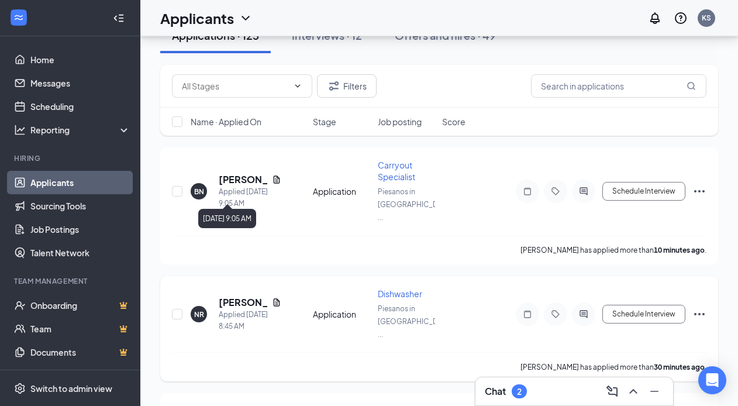
scroll to position [75, 0]
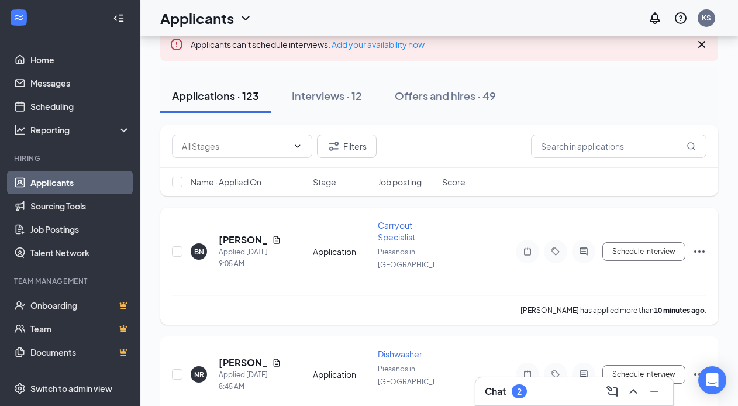
click at [270, 233] on div "[PERSON_NAME]" at bounding box center [250, 239] width 63 height 13
click at [273, 235] on icon "Document" at bounding box center [276, 239] width 9 height 9
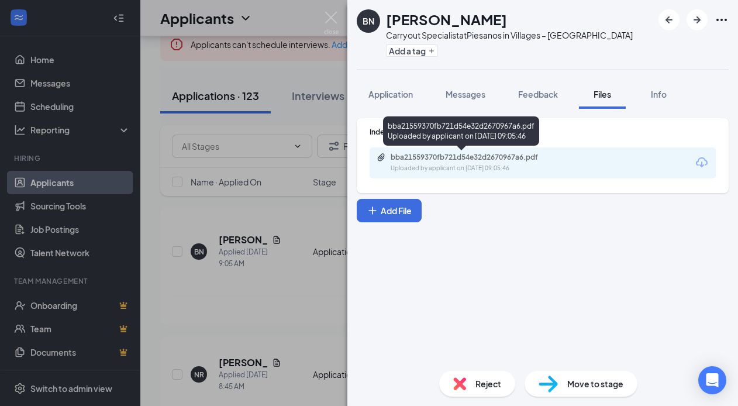
click at [448, 161] on div "bba21559370fb721d54e32d2670967a6.pdf" at bounding box center [473, 157] width 164 height 9
click at [458, 175] on div "bba21559370fb721d54e32d2670967a6.pdf Uploaded by applicant on Sep 16, 2025 at 0…" at bounding box center [543, 162] width 346 height 31
click at [453, 167] on div "Uploaded by applicant on Sep 16, 2025 at 09:05:46" at bounding box center [478, 168] width 175 height 9
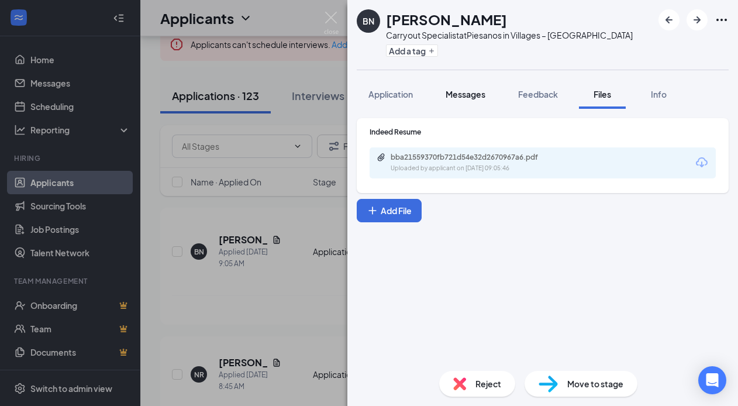
click at [469, 93] on span "Messages" at bounding box center [466, 94] width 40 height 11
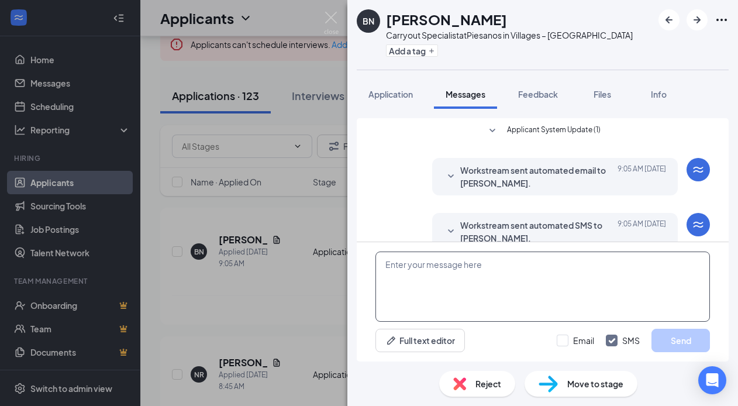
scroll to position [20, 0]
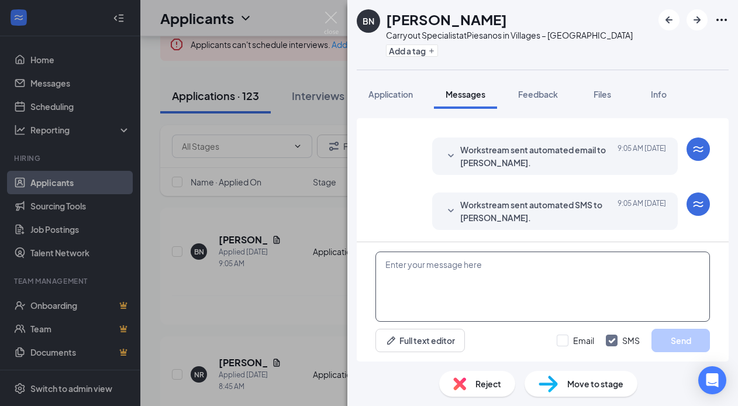
click at [438, 273] on textarea at bounding box center [543, 287] width 335 height 70
paste textarea "Good morning, thank you for applying at [GEOGRAPHIC_DATA] in [GEOGRAPHIC_DATA].…"
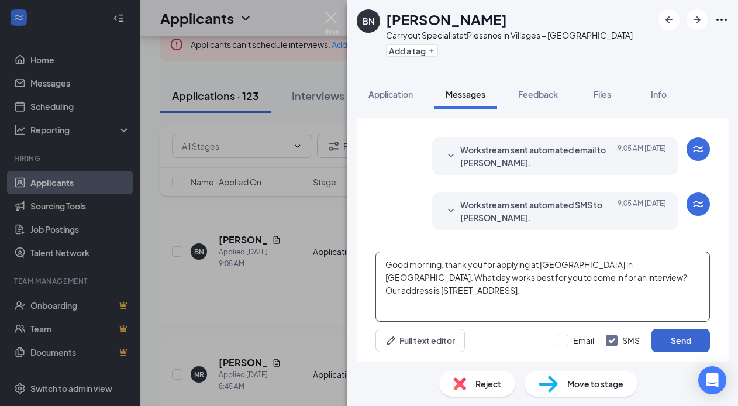
type textarea "Good morning, thank you for applying at [GEOGRAPHIC_DATA] in [GEOGRAPHIC_DATA].…"
click at [682, 336] on button "Send" at bounding box center [681, 340] width 58 height 23
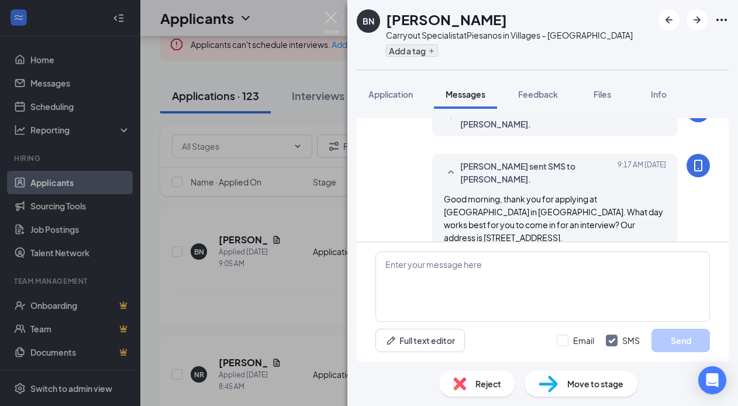
scroll to position [134, 0]
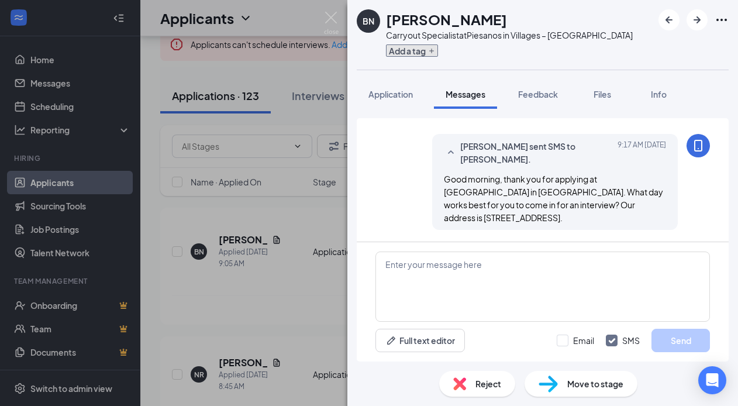
click at [411, 50] on button "Add a tag" at bounding box center [412, 50] width 52 height 12
click at [411, 50] on input "text" at bounding box center [452, 51] width 132 height 19
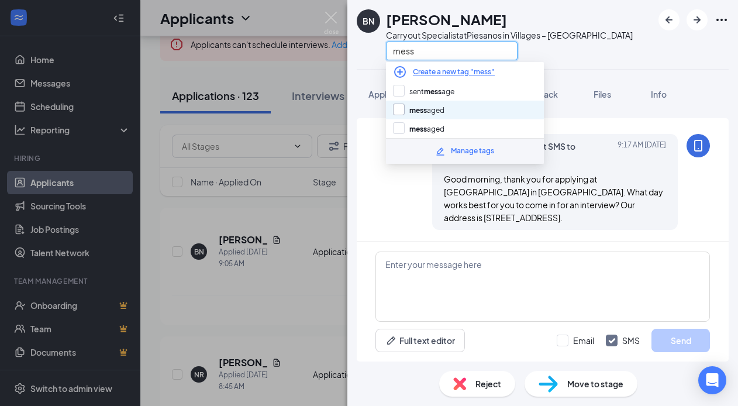
type input "mess"
click at [432, 104] on input "mess aged" at bounding box center [418, 110] width 51 height 13
checkbox input "true"
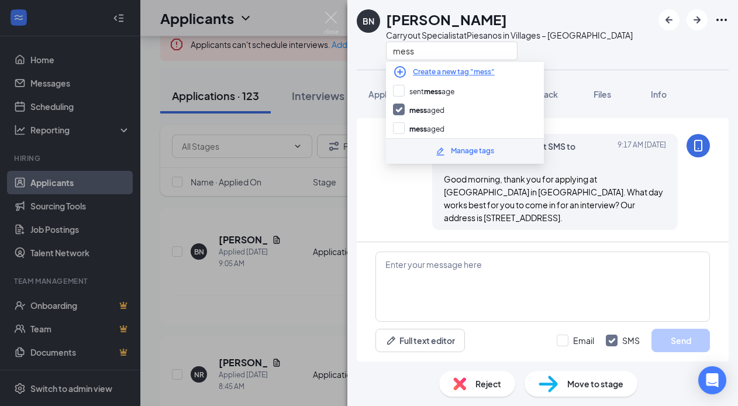
click at [318, 213] on div "BN Brandy Namia Carryout Specialist at Piesanos in Villages – Southern Trace me…" at bounding box center [369, 203] width 738 height 406
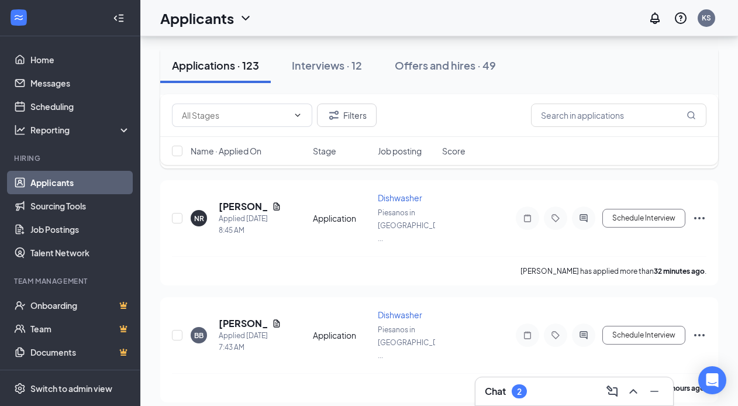
scroll to position [234, 0]
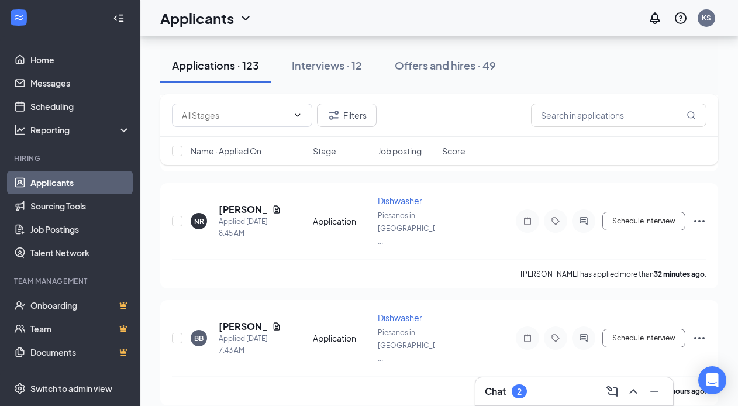
click at [545, 394] on div "Chat 2" at bounding box center [574, 391] width 179 height 19
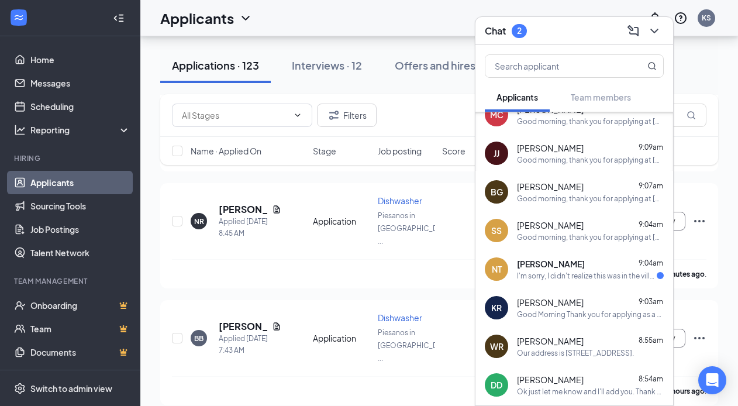
scroll to position [96, 0]
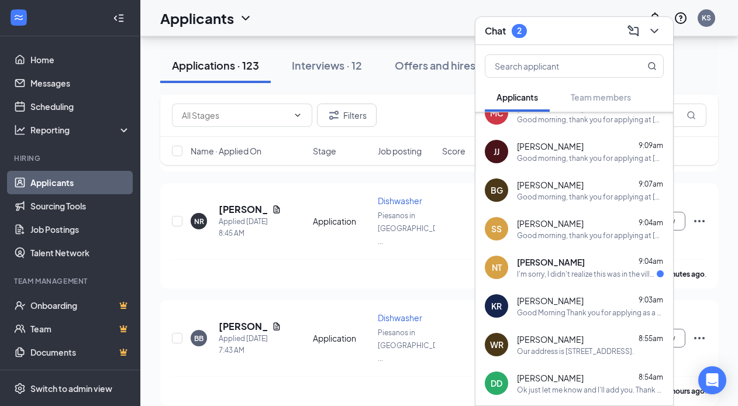
click at [578, 266] on span "[PERSON_NAME]" at bounding box center [551, 262] width 68 height 12
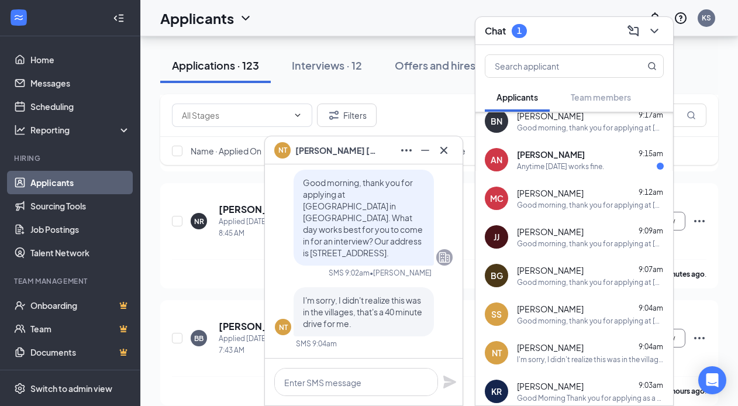
scroll to position [9, 0]
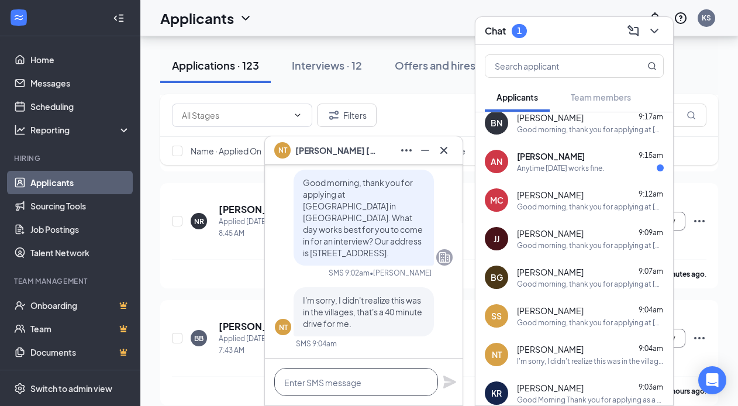
click at [386, 376] on textarea at bounding box center [356, 382] width 164 height 28
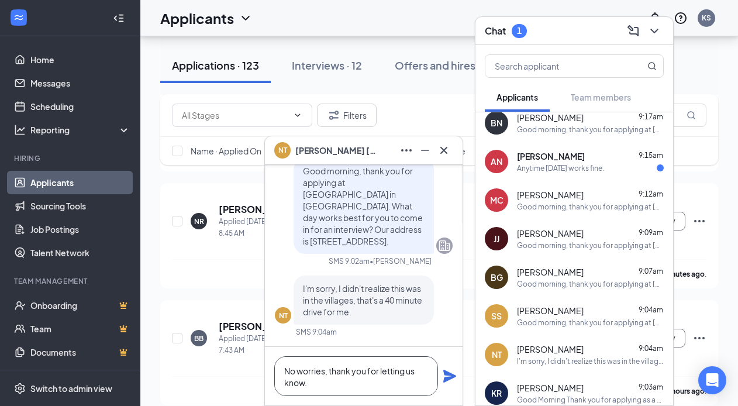
type textarea "No worries, thank you for letting us know."
click at [449, 371] on icon "Plane" at bounding box center [450, 376] width 14 height 14
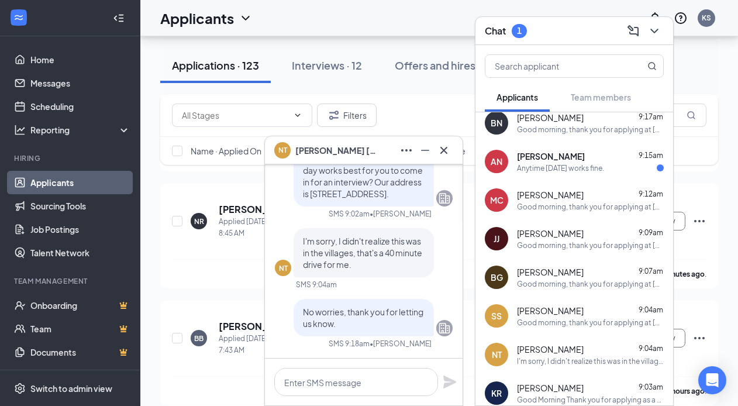
click at [632, 173] on div "AN Annette Nesbitt 9:15am Anytime tomorrow works fine." at bounding box center [575, 161] width 198 height 39
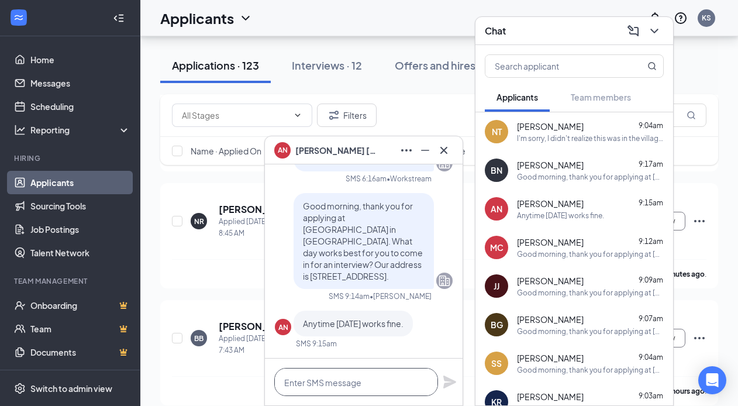
click at [341, 377] on textarea at bounding box center [356, 382] width 164 height 28
type textarea "Lets do 1:15 tomorrow! See you then!"
click at [450, 379] on icon "Plane" at bounding box center [449, 382] width 13 height 13
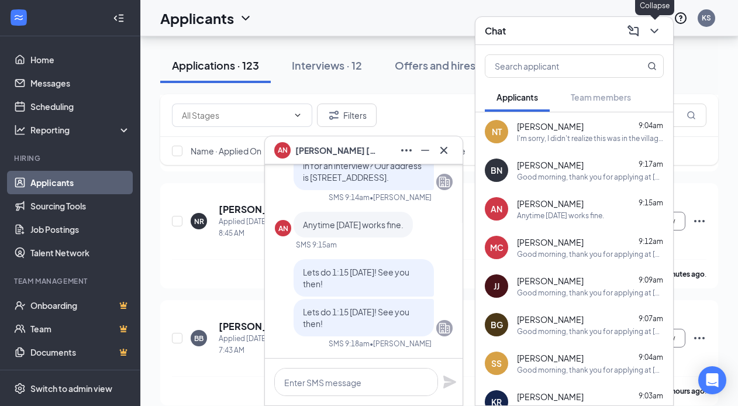
click at [656, 32] on icon "ChevronDown" at bounding box center [655, 31] width 14 height 14
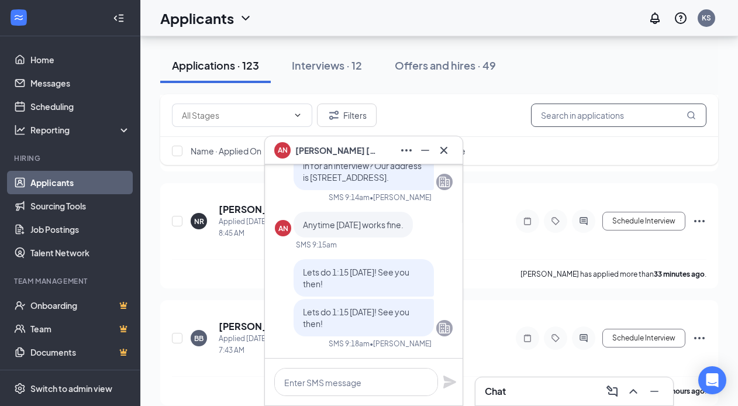
click at [611, 125] on input "text" at bounding box center [618, 115] width 175 height 23
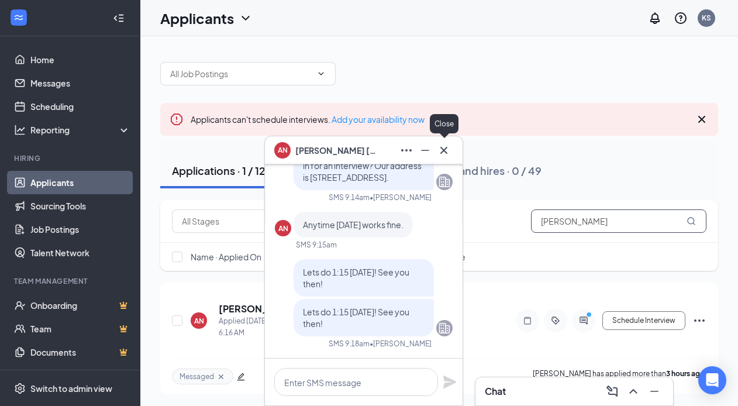
type input "annette"
click at [444, 146] on icon "Cross" at bounding box center [444, 150] width 14 height 14
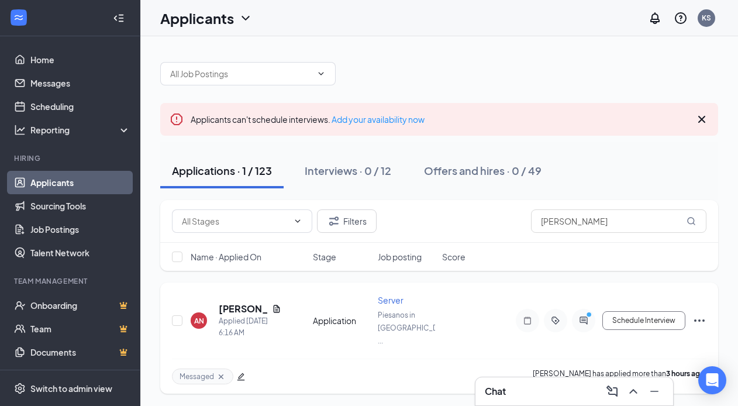
click at [556, 316] on icon "ActiveTag" at bounding box center [556, 320] width 14 height 9
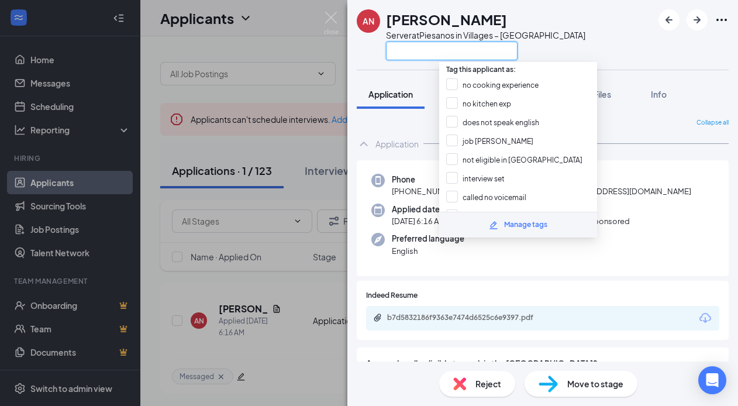
click at [442, 56] on input "text" at bounding box center [452, 51] width 132 height 19
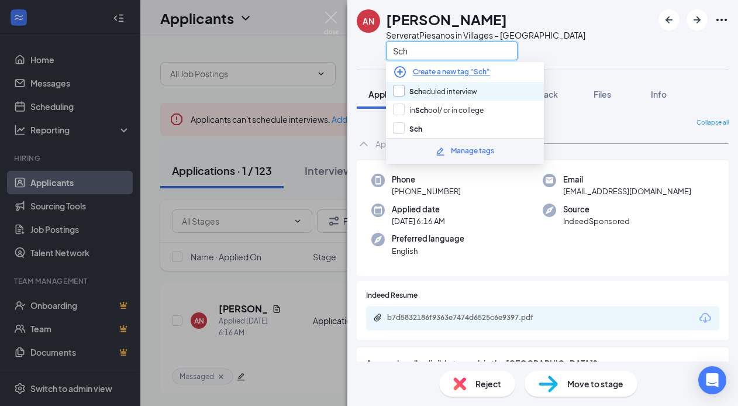
type input "Sch"
click at [463, 91] on input "Sch eduled interview" at bounding box center [435, 91] width 84 height 13
checkbox input "true"
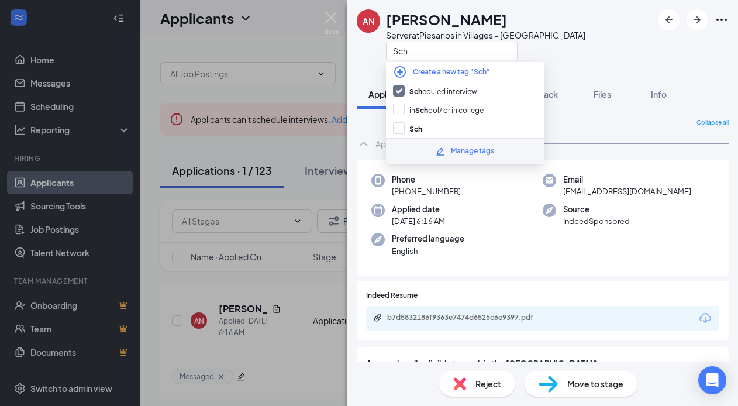
click at [290, 270] on div "AN Annette Nesbitt Server at Piesanos in Villages – Southern Trace Sch Applicat…" at bounding box center [369, 203] width 738 height 406
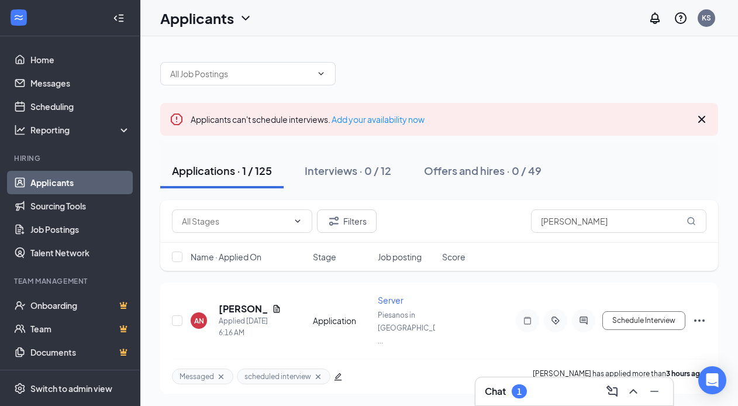
click at [531, 391] on div "Chat 1" at bounding box center [574, 391] width 179 height 19
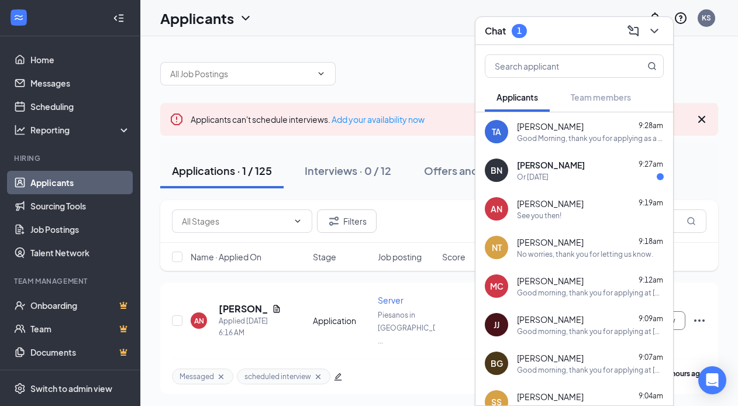
click at [571, 171] on div "Brandy Namia 9:27am Or Friday" at bounding box center [590, 170] width 147 height 23
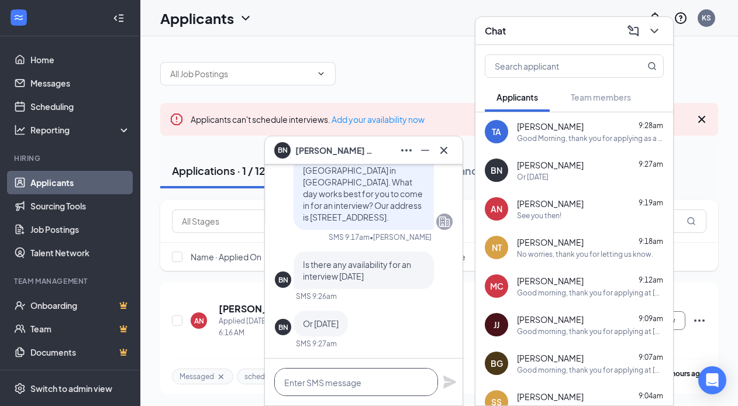
click at [328, 374] on textarea at bounding box center [356, 382] width 164 height 28
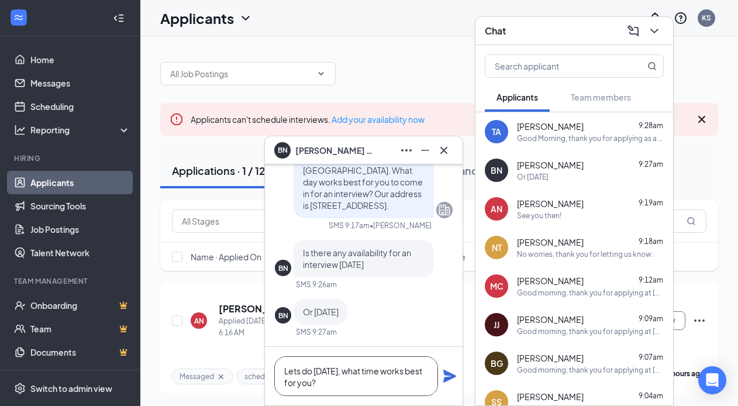
type textarea "Lets do friday, what time works best for you?"
click at [449, 376] on icon "Plane" at bounding box center [449, 376] width 13 height 13
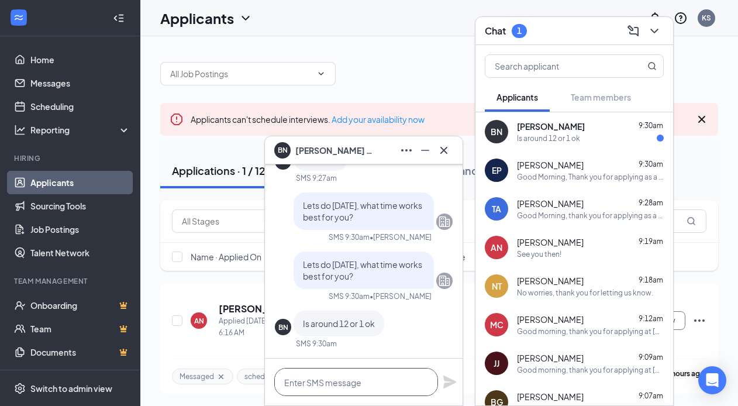
click at [339, 384] on textarea at bounding box center [356, 382] width 164 height 28
type textarea "We can do 1 that day, see you then!"
click at [453, 377] on icon "Plane" at bounding box center [450, 382] width 14 height 14
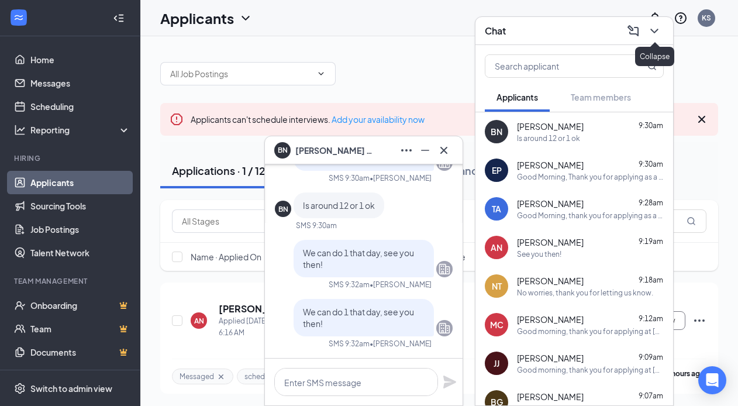
click at [658, 30] on icon "ChevronDown" at bounding box center [655, 31] width 14 height 14
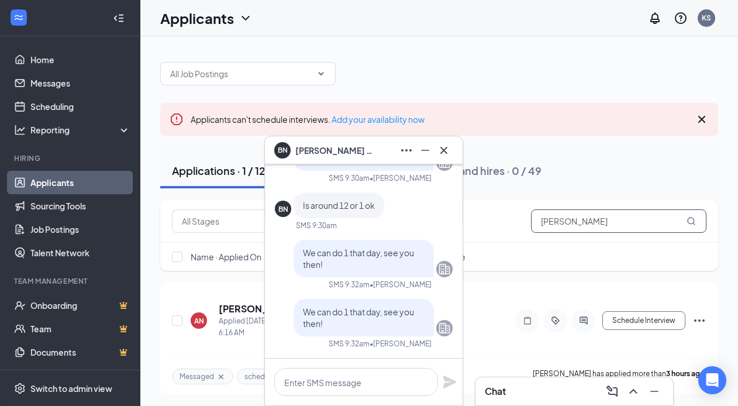
click at [576, 220] on input "annette" at bounding box center [618, 220] width 175 height 23
type input "a"
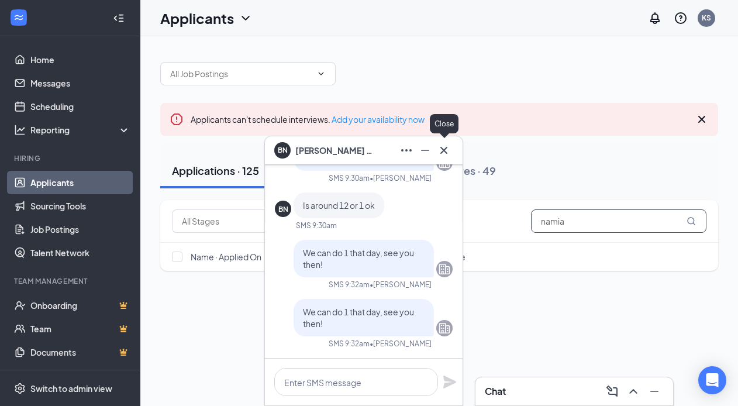
type input "namia"
click at [443, 146] on icon "Cross" at bounding box center [444, 150] width 14 height 14
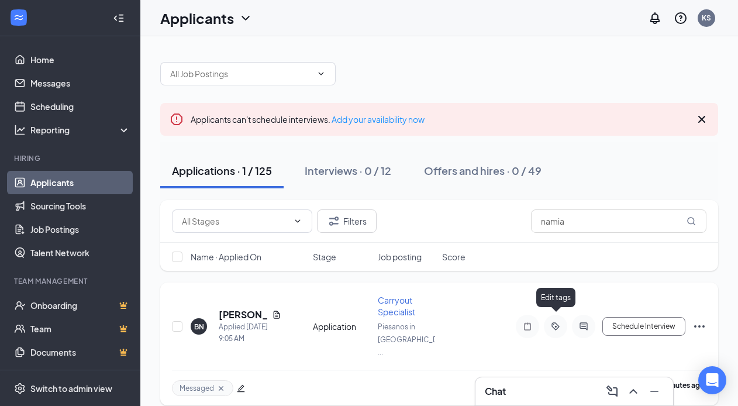
click at [557, 322] on icon "ActiveTag" at bounding box center [556, 326] width 8 height 8
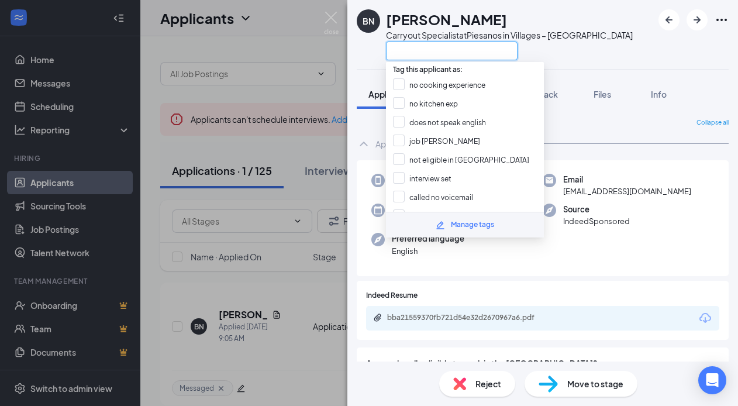
click at [412, 56] on input "text" at bounding box center [452, 51] width 132 height 19
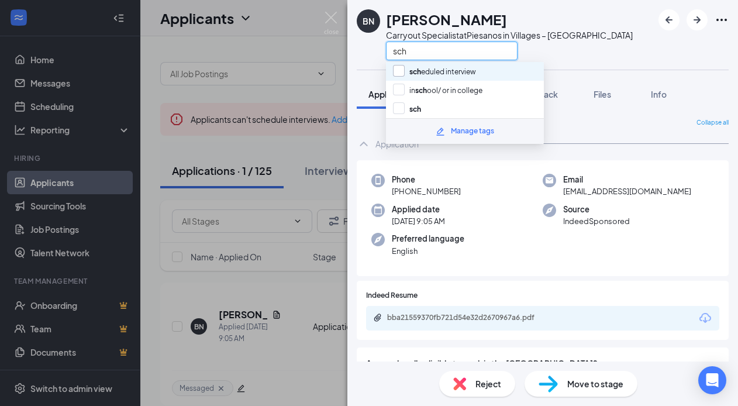
type input "sch"
click at [426, 69] on input "sch eduled interview" at bounding box center [434, 71] width 83 height 13
checkbox input "true"
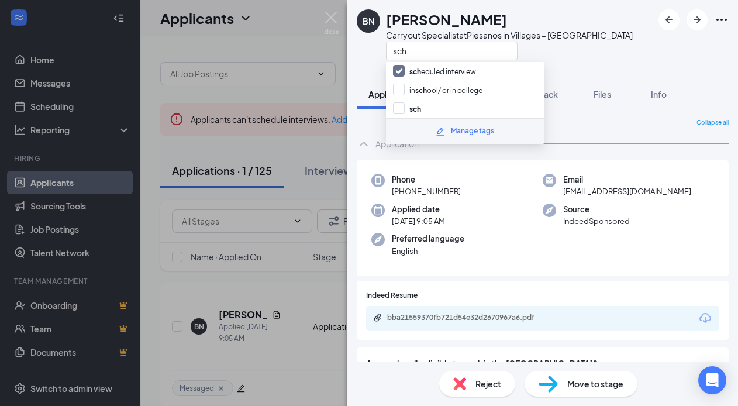
click at [307, 293] on div "BN Brandy Namia Carryout Specialist at Piesanos in Villages – Southern Trace sc…" at bounding box center [369, 203] width 738 height 406
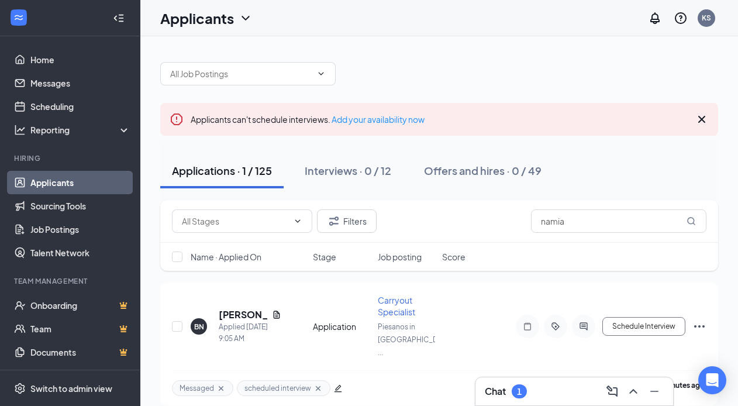
click at [521, 397] on div "1" at bounding box center [519, 391] width 15 height 14
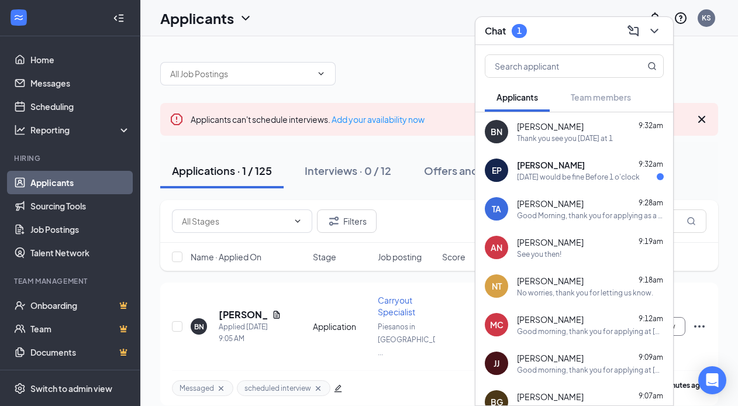
click at [560, 167] on span "[PERSON_NAME]" at bounding box center [551, 165] width 68 height 12
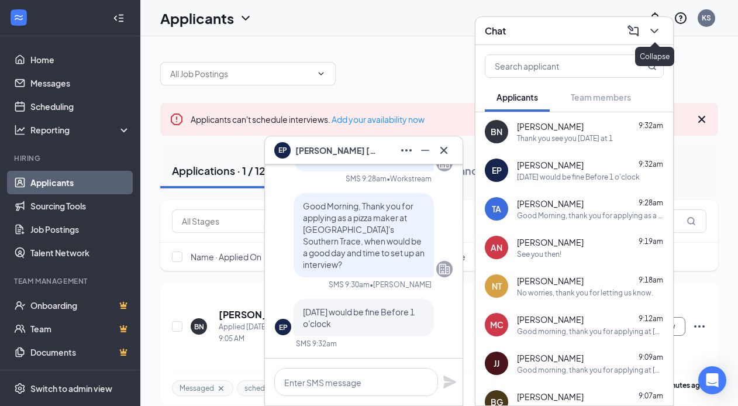
click at [648, 30] on icon "ChevronDown" at bounding box center [655, 31] width 14 height 14
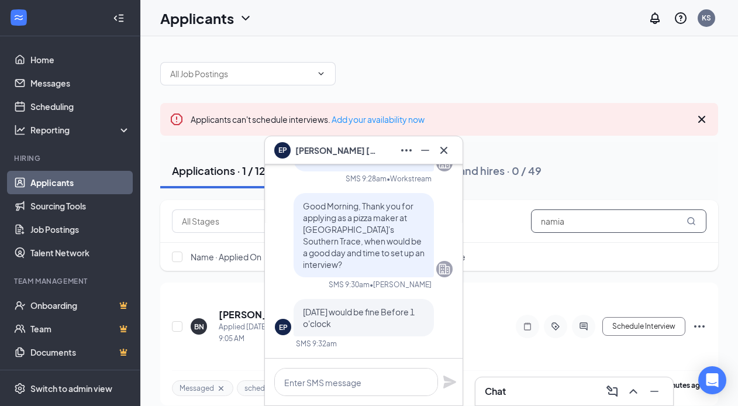
click at [571, 218] on input "namia" at bounding box center [618, 220] width 175 height 23
type input "n"
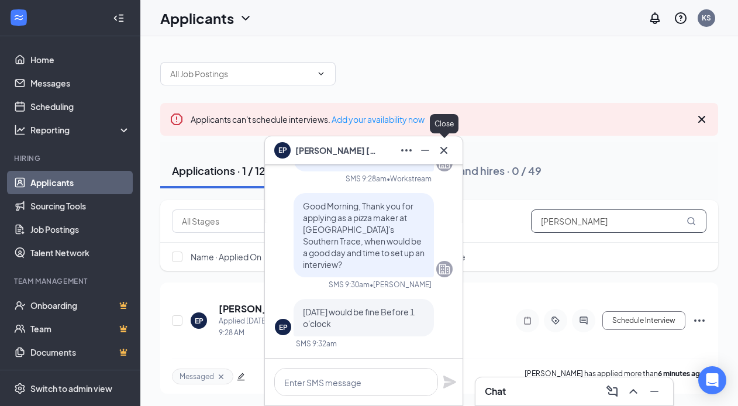
type input "pahula"
click at [445, 151] on icon "Cross" at bounding box center [443, 149] width 7 height 7
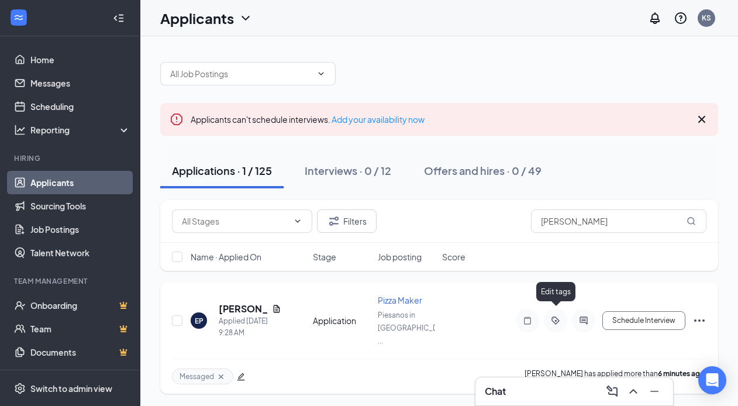
click at [555, 318] on icon "ActiveTag" at bounding box center [555, 320] width 4 height 4
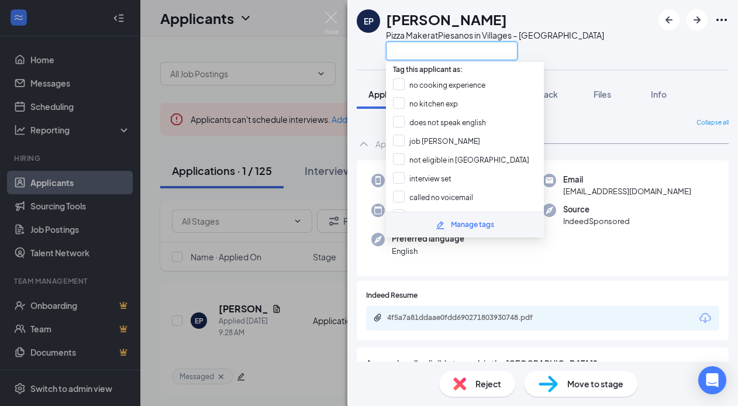
click at [425, 53] on input "text" at bounding box center [452, 51] width 132 height 19
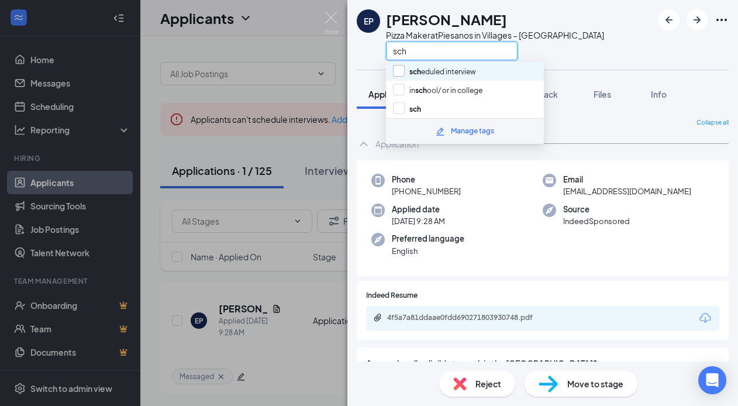
type input "sch"
click at [431, 67] on input "sch eduled interview" at bounding box center [434, 71] width 83 height 13
checkbox input "true"
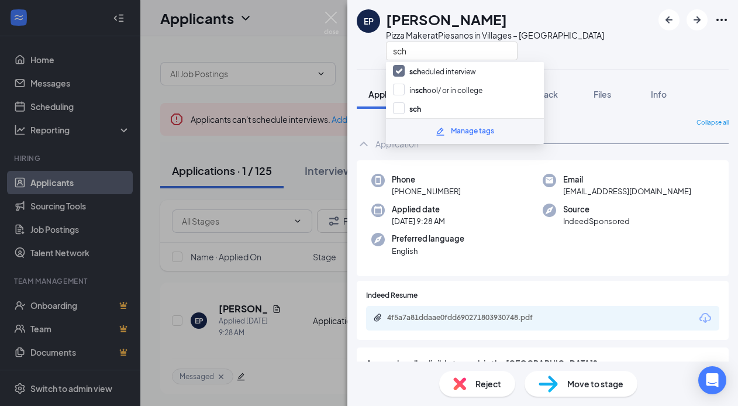
click at [312, 318] on div "EP Edward Pahula Pizza Maker at Piesanos in Villages – Southern Trace sch Appli…" at bounding box center [369, 203] width 738 height 406
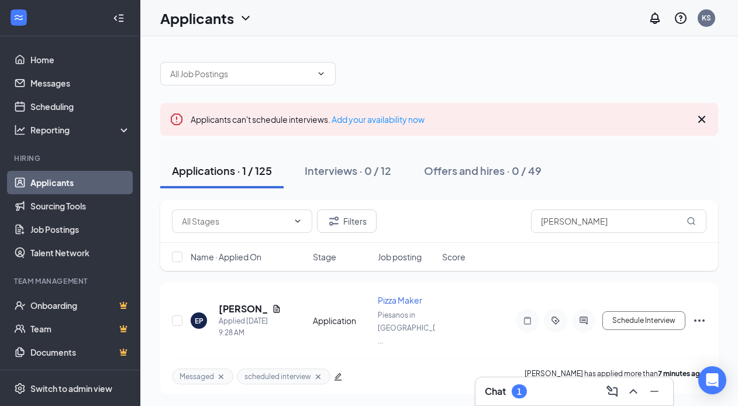
click at [526, 384] on div "Chat 1" at bounding box center [506, 391] width 42 height 14
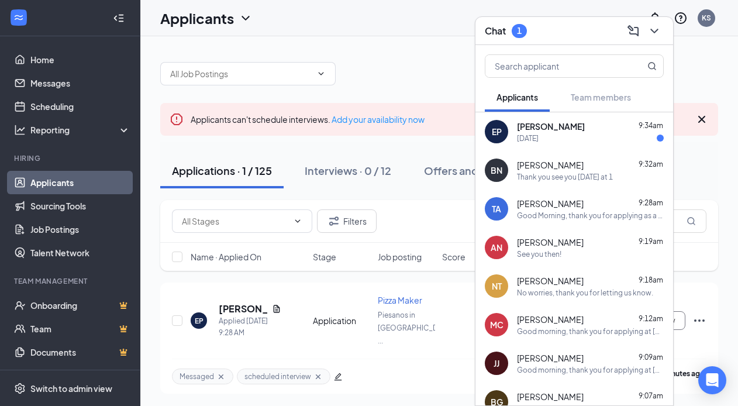
click at [593, 135] on div "September 18th" at bounding box center [590, 138] width 147 height 10
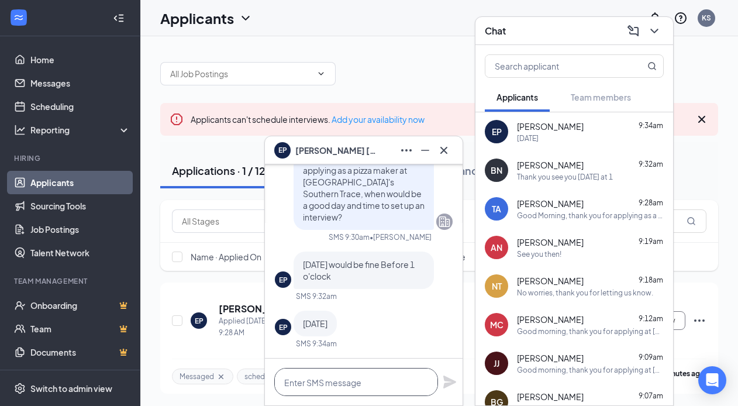
click at [381, 379] on textarea at bounding box center [356, 382] width 164 height 28
type textarea "I can 10:45 that day."
click at [450, 390] on div "I can 10:45 that day." at bounding box center [364, 382] width 198 height 47
click at [449, 381] on icon "Plane" at bounding box center [449, 382] width 13 height 13
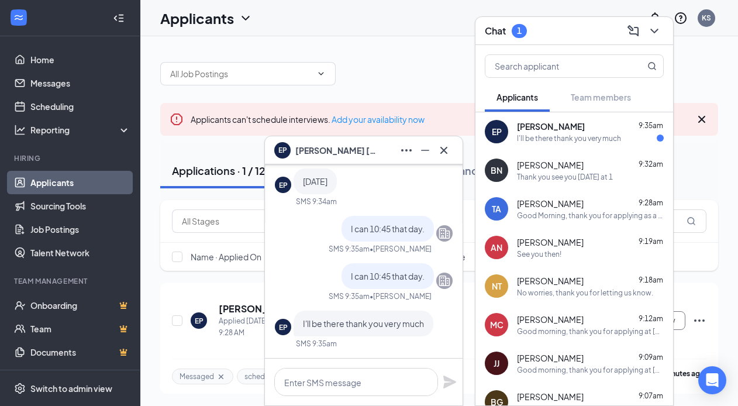
click at [561, 145] on div "EP Edward Pahula 9:35am I'll be there thank you very much" at bounding box center [575, 131] width 198 height 39
click at [360, 385] on textarea at bounding box center [356, 382] width 164 height 28
type textarea "Perfect, see you then!"
click at [450, 385] on icon "Plane" at bounding box center [450, 382] width 14 height 14
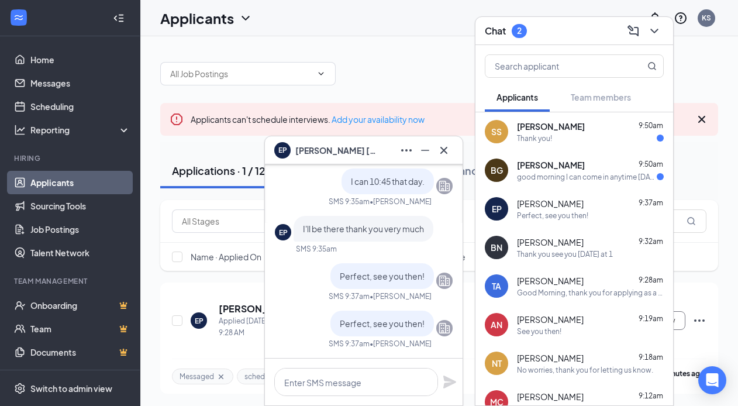
click at [659, 26] on icon "ChevronDown" at bounding box center [655, 31] width 14 height 14
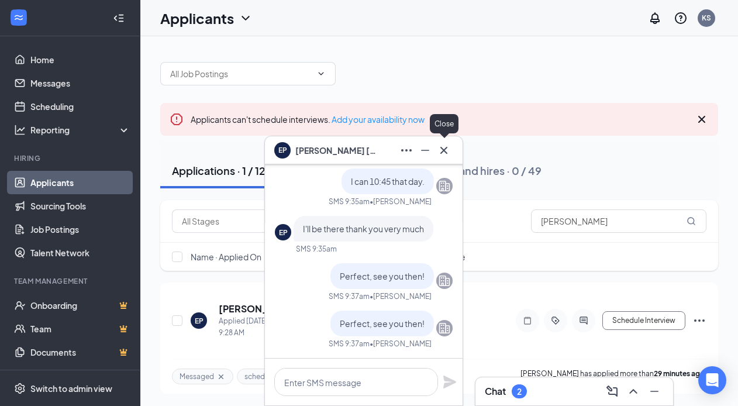
click at [451, 150] on button at bounding box center [444, 150] width 19 height 19
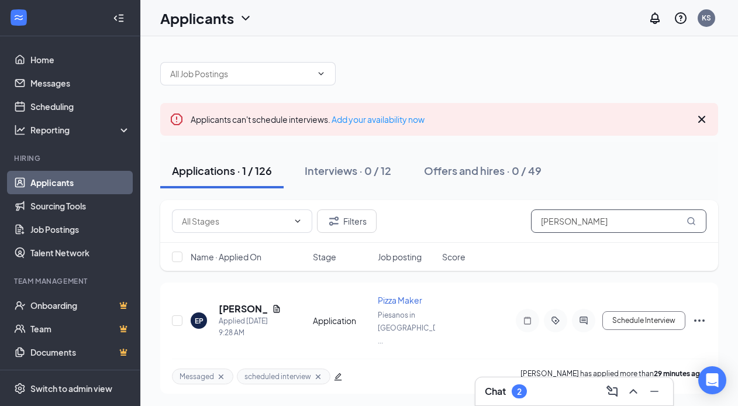
click at [592, 229] on input "pahula" at bounding box center [618, 220] width 175 height 23
type input "p"
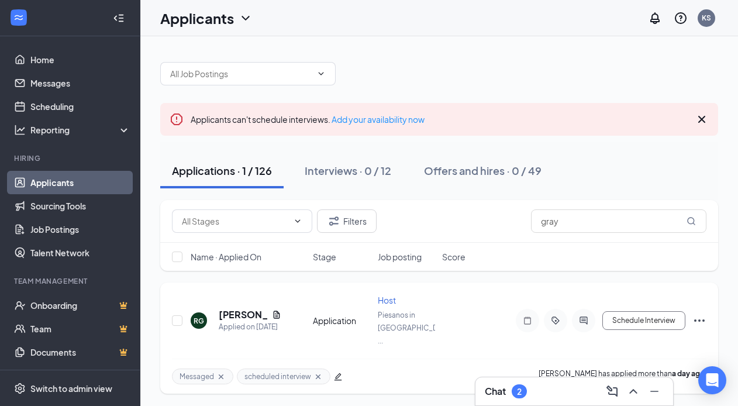
click at [278, 310] on icon "Document" at bounding box center [276, 314] width 9 height 9
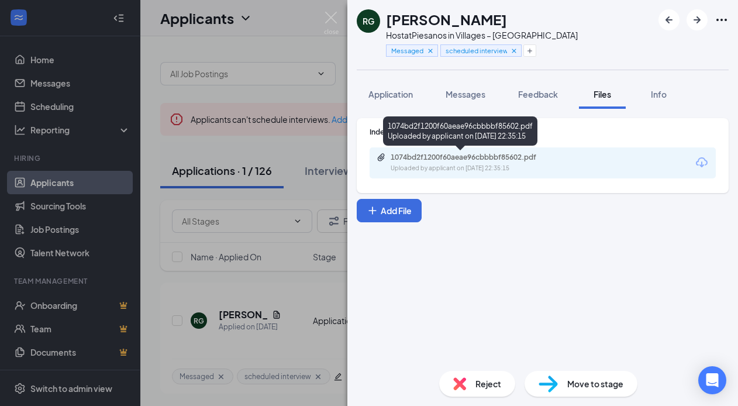
click at [453, 161] on div "1074bd2f1200f60aeae96cbbbbf85602.pdf" at bounding box center [473, 157] width 164 height 9
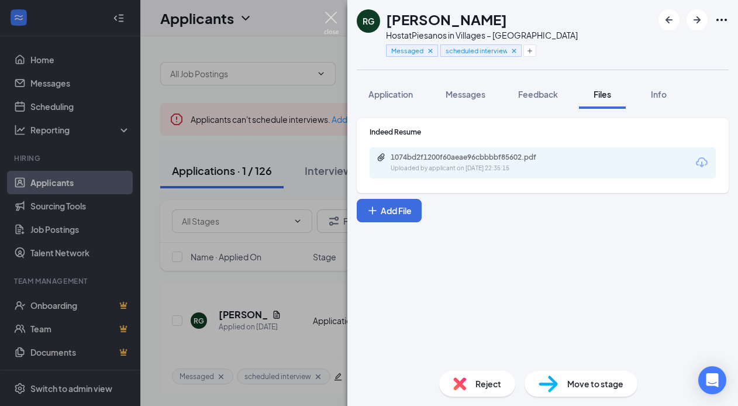
click at [328, 27] on img at bounding box center [331, 23] width 15 height 23
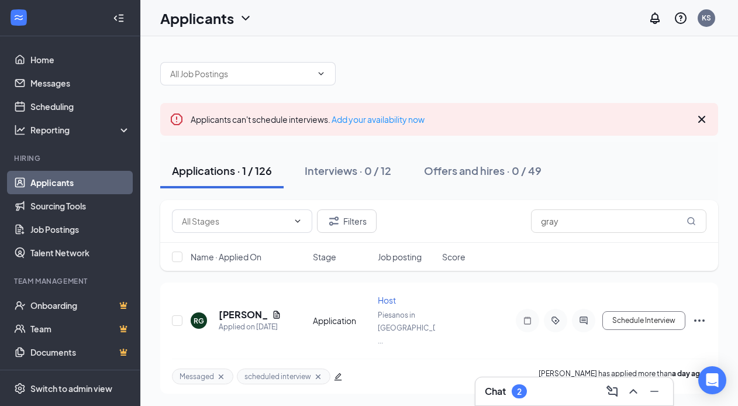
click at [546, 390] on div "Chat 2" at bounding box center [574, 391] width 179 height 19
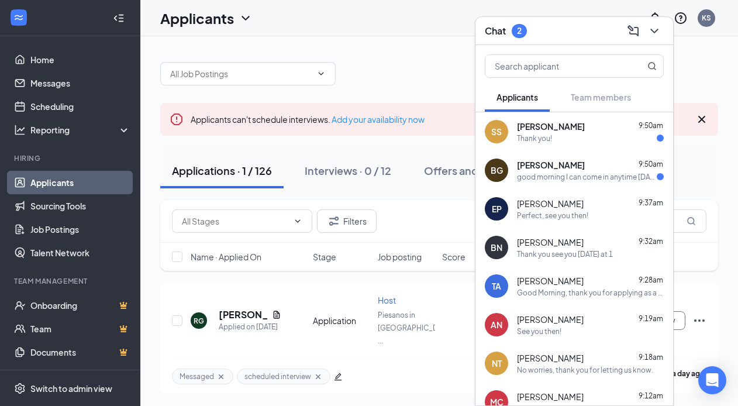
click at [539, 184] on div "BG Bianca Gonzalez 9:50am good morning I can come in anytime on Wednesday." at bounding box center [575, 170] width 198 height 39
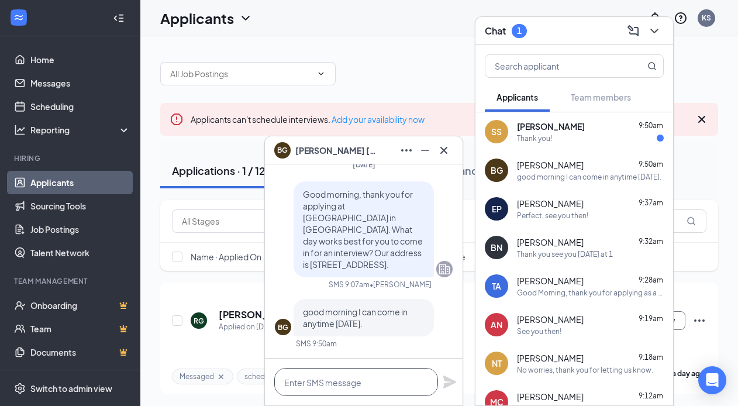
click at [353, 387] on textarea at bounding box center [356, 382] width 164 height 28
click at [651, 35] on icon "ChevronDown" at bounding box center [655, 31] width 14 height 14
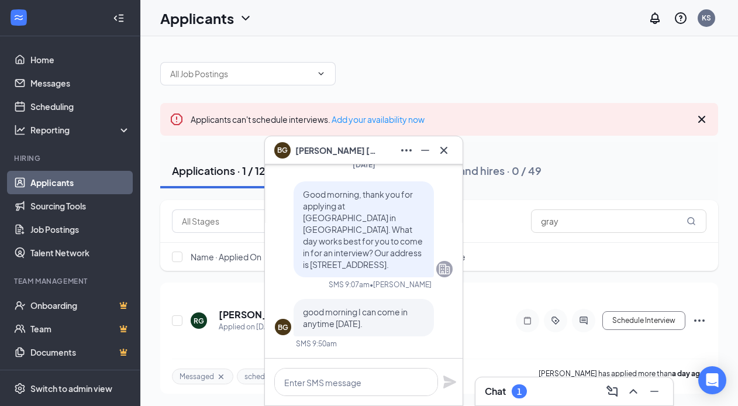
click at [625, 236] on div "Filters gray" at bounding box center [439, 221] width 558 height 43
click at [617, 230] on input "gray" at bounding box center [618, 220] width 175 height 23
click at [449, 147] on icon "Cross" at bounding box center [444, 150] width 14 height 14
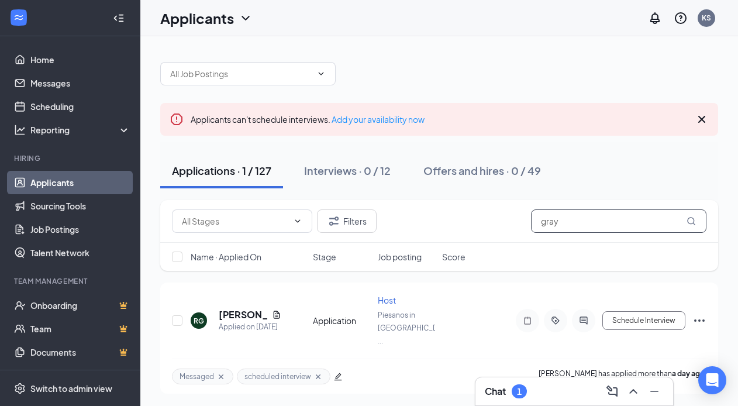
click at [586, 224] on input "gray" at bounding box center [618, 220] width 175 height 23
type input "g"
type input "bianca"
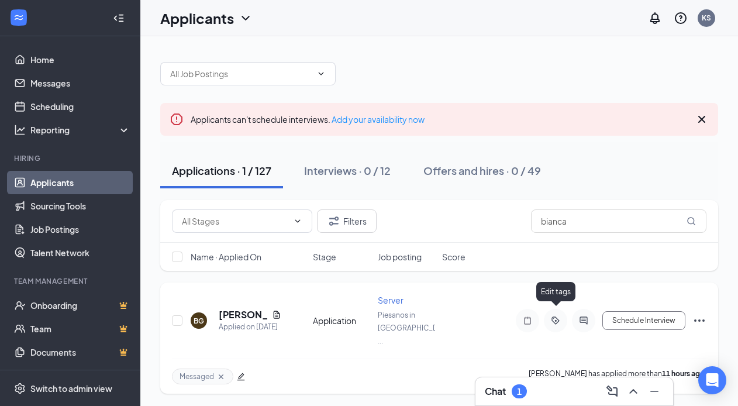
click at [553, 316] on icon "ActiveTag" at bounding box center [556, 320] width 14 height 9
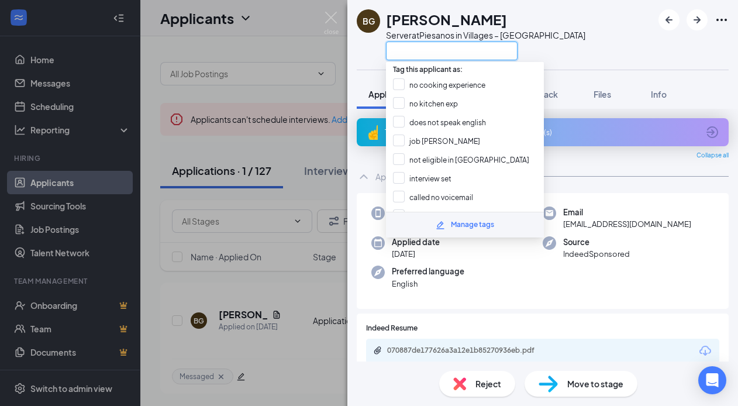
click at [462, 54] on input "text" at bounding box center [452, 51] width 132 height 19
type input "s"
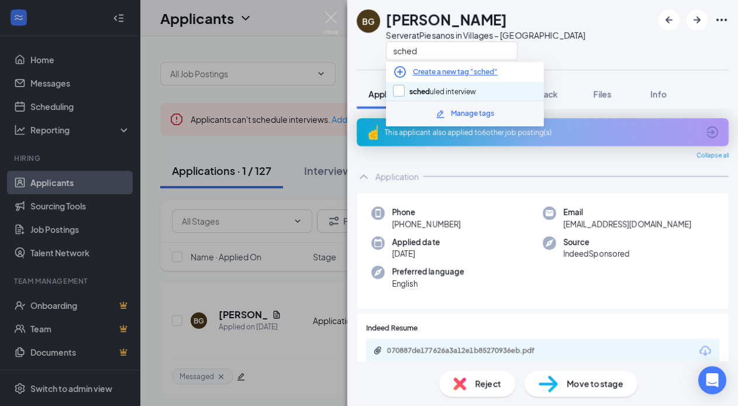
type input "sched"
click at [470, 87] on input "sched uled interview" at bounding box center [434, 91] width 83 height 13
checkbox input "true"
click at [309, 248] on div "BG [PERSON_NAME] Server at [GEOGRAPHIC_DATA] in Villages – Southern Trace sched…" at bounding box center [369, 203] width 738 height 406
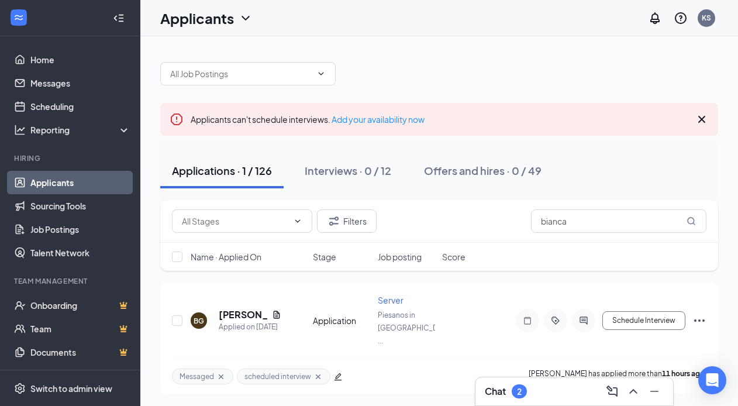
click at [527, 389] on div "Chat 2" at bounding box center [506, 391] width 42 height 14
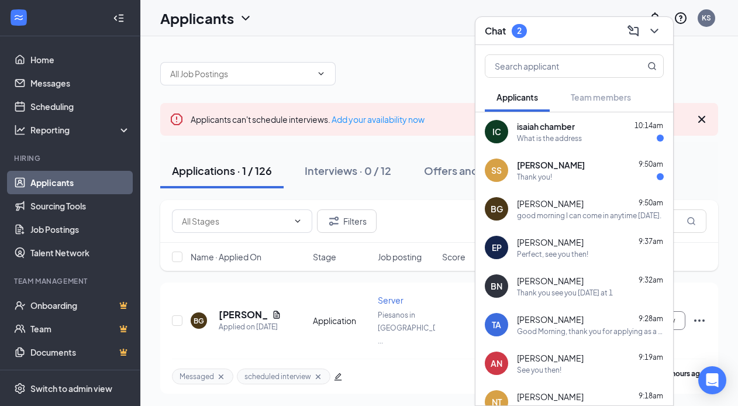
click at [537, 179] on div "Thank you!" at bounding box center [534, 177] width 35 height 10
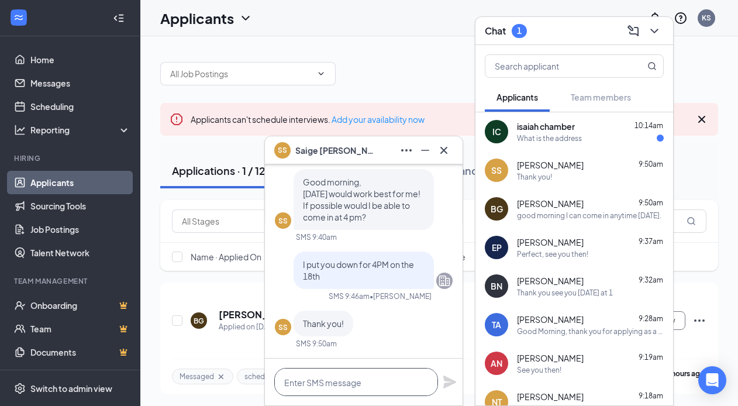
click at [327, 378] on textarea at bounding box center [356, 382] width 164 height 28
click at [543, 122] on span "isaiah chamber" at bounding box center [546, 126] width 58 height 12
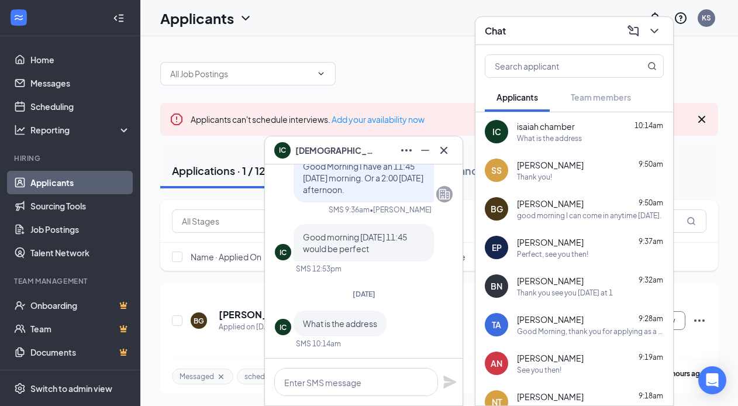
click at [330, 363] on div at bounding box center [364, 382] width 198 height 47
click at [342, 372] on textarea at bounding box center [356, 382] width 164 height 28
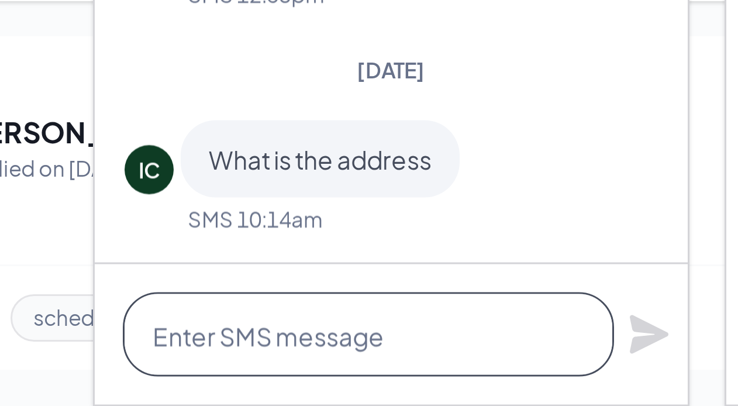
paste textarea "Good morning, thank you for applying at [GEOGRAPHIC_DATA] in [GEOGRAPHIC_DATA].…"
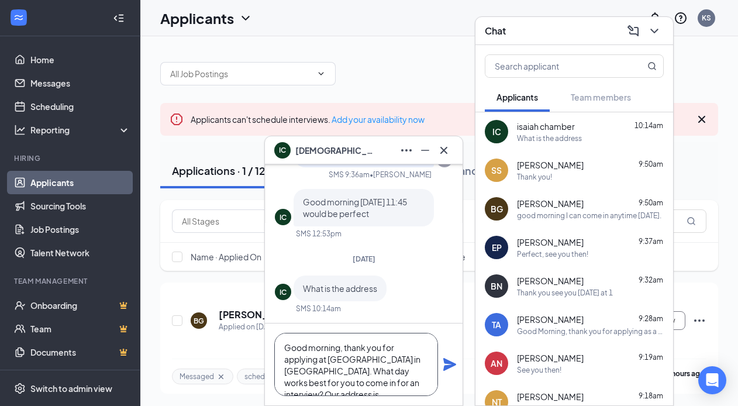
drag, startPoint x: 285, startPoint y: 344, endPoint x: 382, endPoint y: 379, distance: 102.7
click at [382, 379] on textarea "Good morning, thank you for applying at [GEOGRAPHIC_DATA] in [GEOGRAPHIC_DATA].…" at bounding box center [356, 364] width 164 height 63
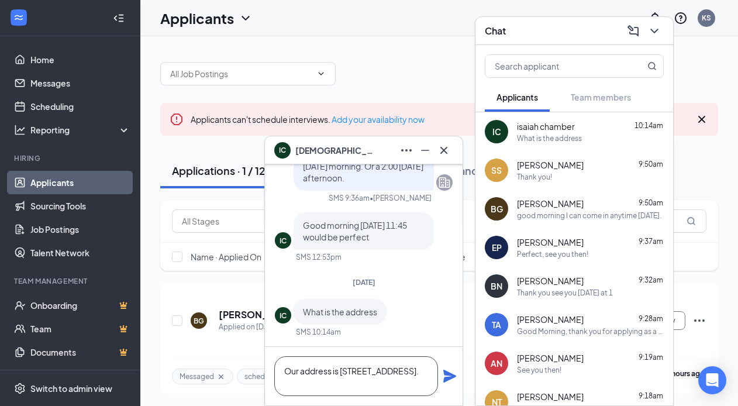
type textarea "Our address is [STREET_ADDRESS]."
click at [452, 375] on icon "Plane" at bounding box center [449, 376] width 13 height 13
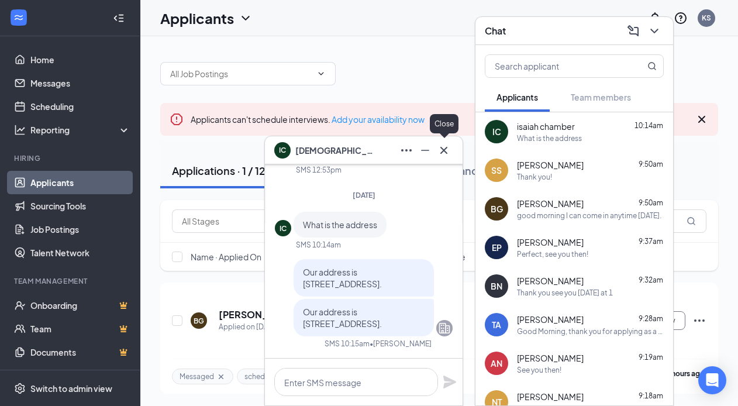
click at [449, 151] on icon "Cross" at bounding box center [444, 150] width 14 height 14
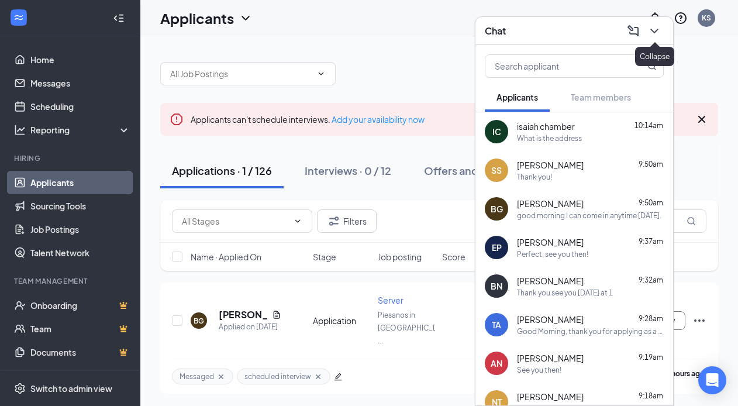
click at [655, 29] on icon "ChevronDown" at bounding box center [655, 31] width 14 height 14
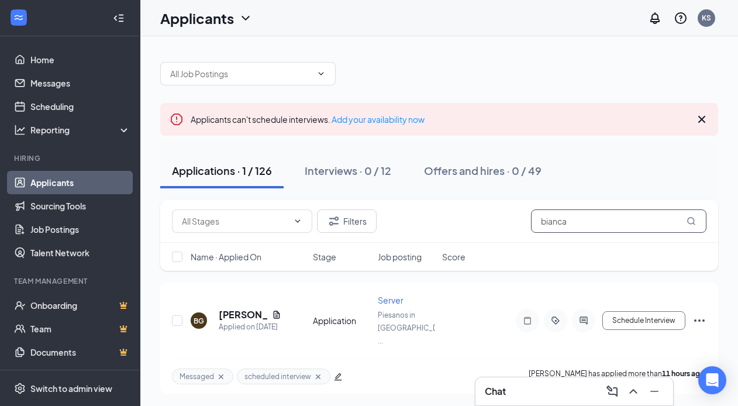
click at [588, 217] on input "bianca" at bounding box center [618, 220] width 175 height 23
type input "b"
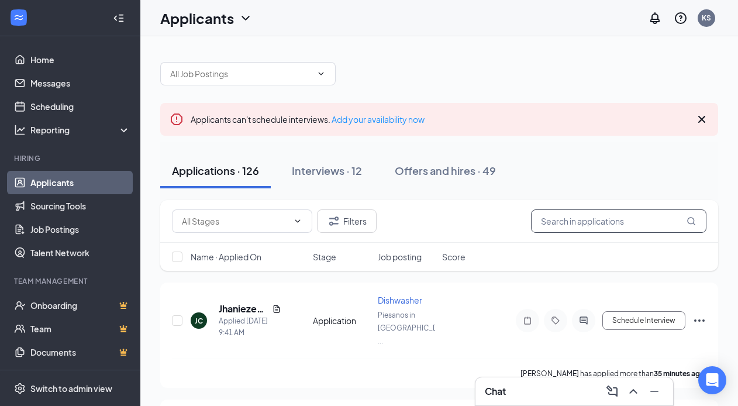
click at [566, 225] on input "text" at bounding box center [618, 220] width 175 height 23
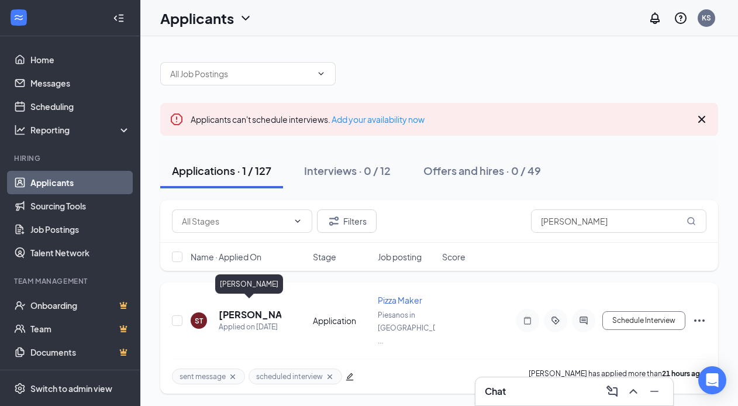
click at [274, 308] on h5 "[PERSON_NAME]" at bounding box center [250, 314] width 63 height 13
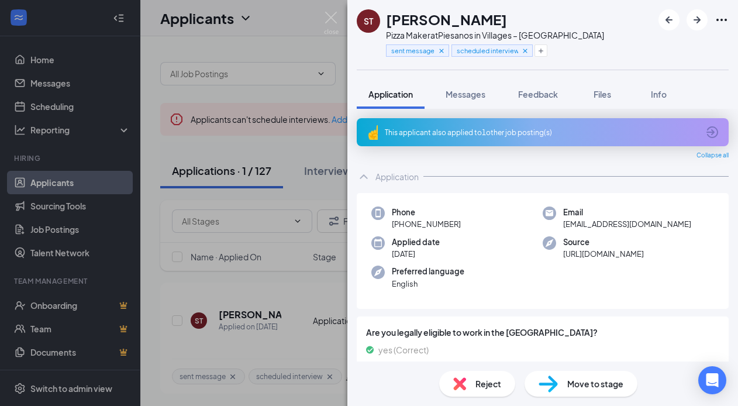
click at [287, 318] on div "ST [PERSON_NAME] Pizza Maker at [GEOGRAPHIC_DATA] in Villages – Southern Trace …" at bounding box center [369, 203] width 738 height 406
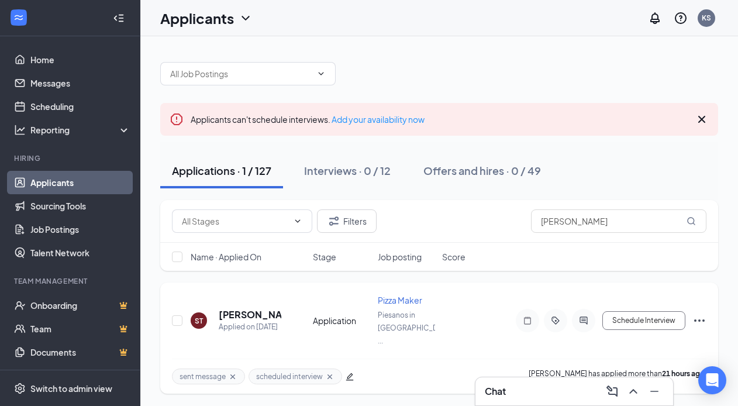
click at [588, 318] on div at bounding box center [583, 320] width 23 height 23
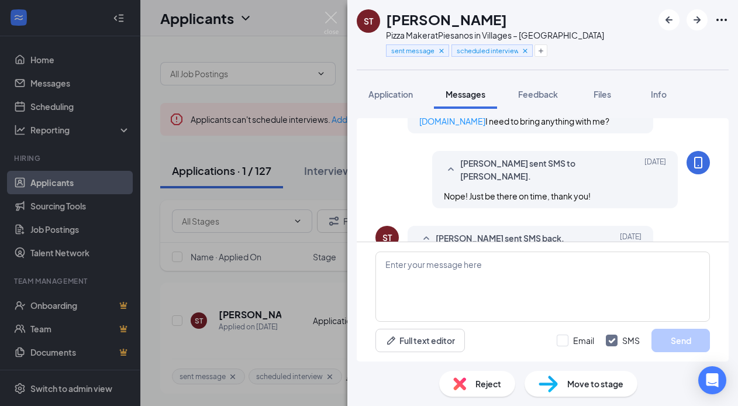
scroll to position [499, 0]
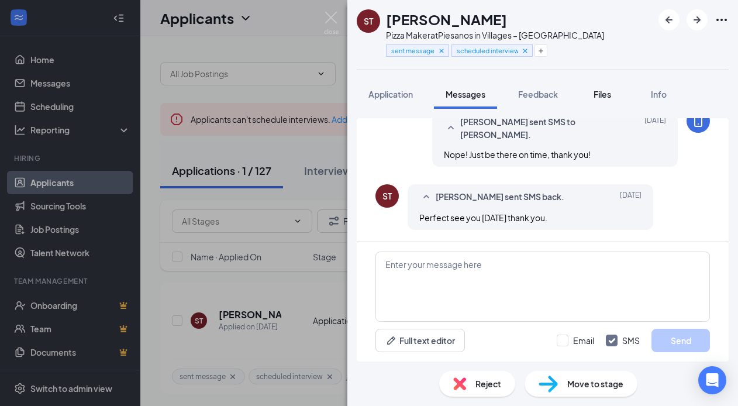
click at [617, 95] on button "Files" at bounding box center [602, 94] width 47 height 29
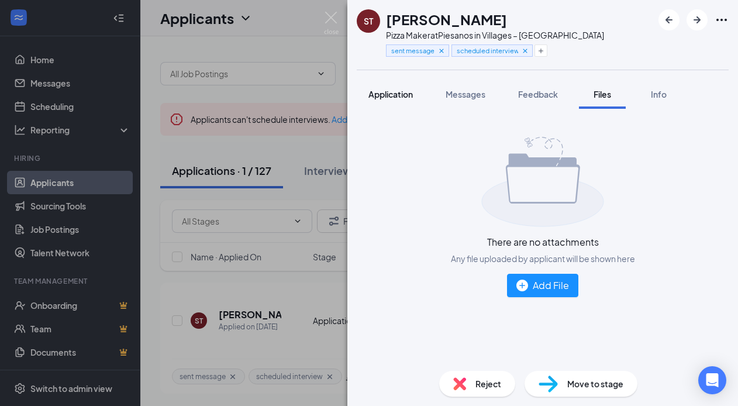
click at [398, 94] on span "Application" at bounding box center [391, 94] width 44 height 11
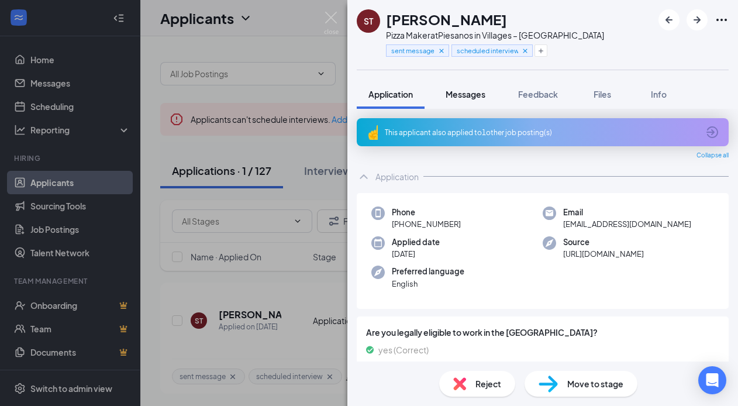
click at [478, 98] on span "Messages" at bounding box center [466, 94] width 40 height 11
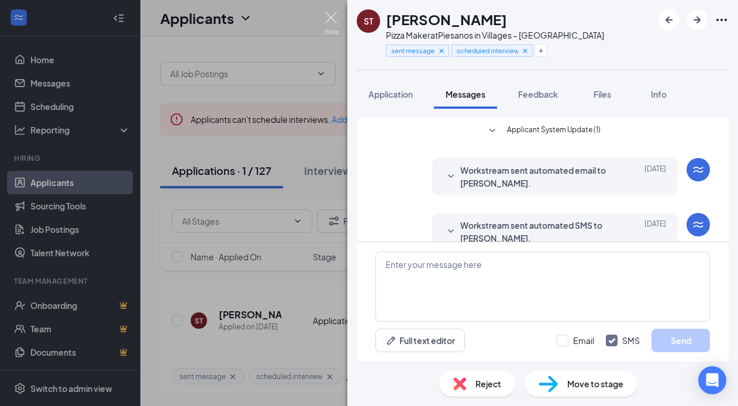
click at [324, 25] on img at bounding box center [331, 23] width 15 height 23
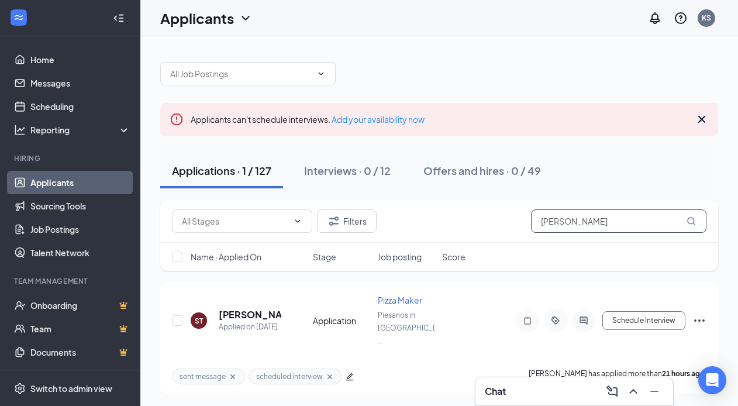
click at [590, 214] on input "[PERSON_NAME]" at bounding box center [618, 220] width 175 height 23
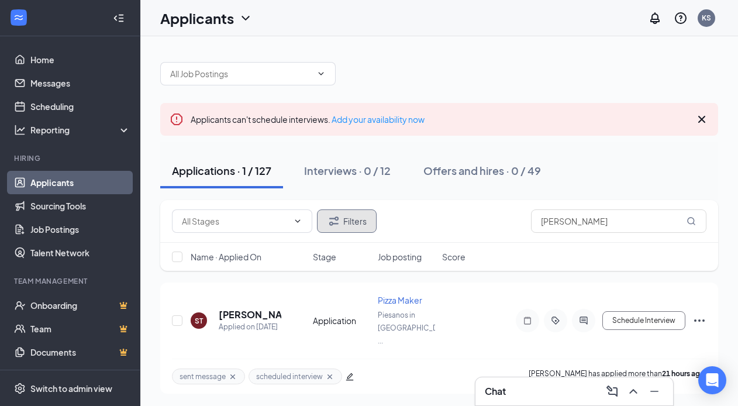
click at [349, 224] on button "Filters" at bounding box center [347, 220] width 60 height 23
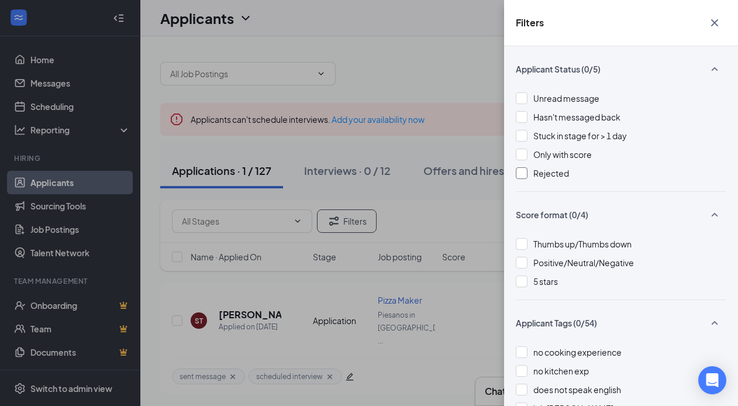
click at [550, 173] on span "Rejected" at bounding box center [551, 173] width 36 height 11
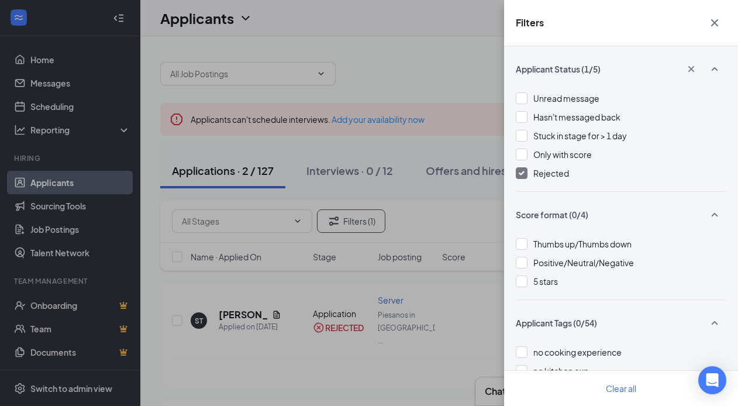
click at [426, 63] on div "Filters Applicant Status (1/5) Unread message Hasn't messaged back Stuck in sta…" at bounding box center [369, 203] width 738 height 406
click at [713, 22] on icon "Cross" at bounding box center [715, 23] width 14 height 14
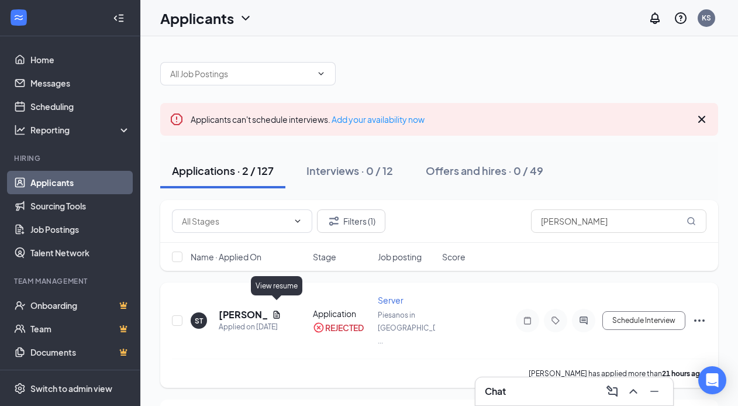
click at [275, 310] on icon "Document" at bounding box center [276, 314] width 9 height 9
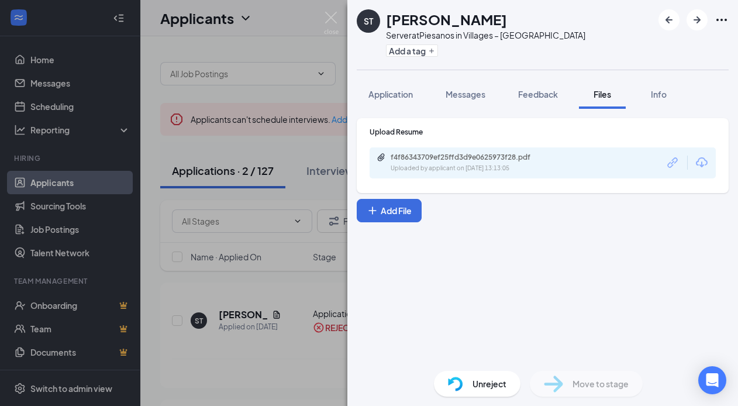
click at [495, 171] on div "Uploaded by applicant on [DATE] 13:13:05" at bounding box center [478, 168] width 175 height 9
click at [342, 25] on div "ST [PERSON_NAME] Server at [GEOGRAPHIC_DATA] in Villages – Southern Trace Add a…" at bounding box center [369, 203] width 738 height 406
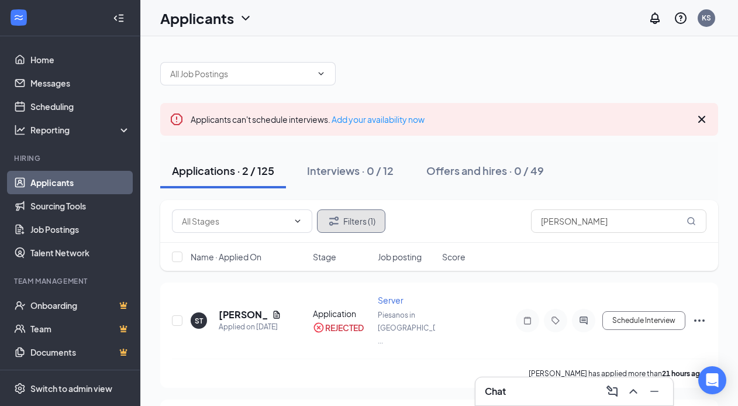
click at [376, 220] on button "Filters (1)" at bounding box center [351, 220] width 68 height 23
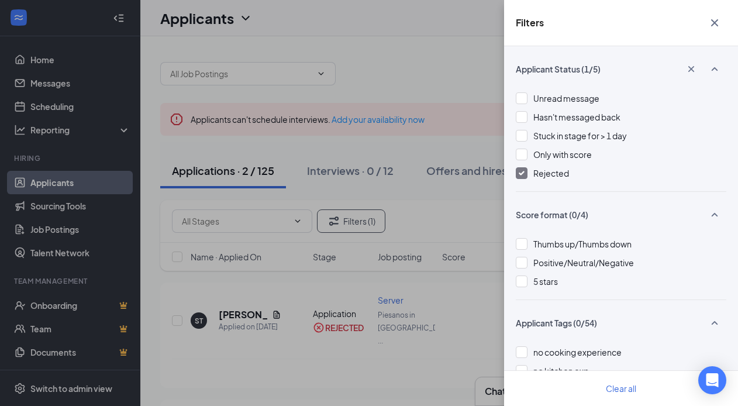
click at [531, 167] on div "Rejected" at bounding box center [621, 173] width 211 height 13
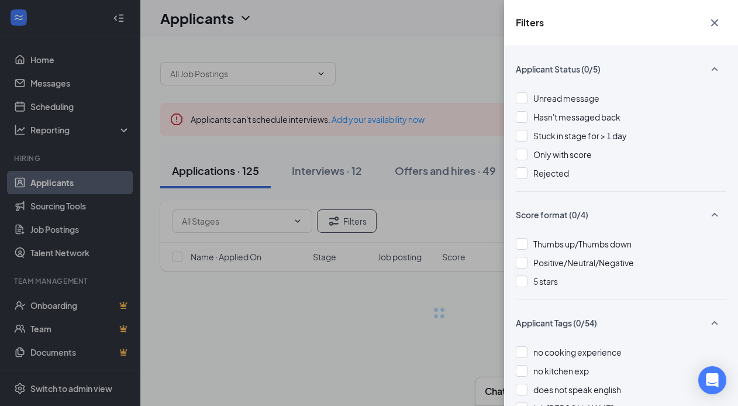
click at [442, 212] on div "Filters Applicant Status (0/5) Unread message Hasn't messaged back Stuck in sta…" at bounding box center [369, 203] width 738 height 406
click at [699, 24] on div "Filters" at bounding box center [621, 23] width 234 height 46
click at [722, 24] on button "button" at bounding box center [714, 23] width 23 height 22
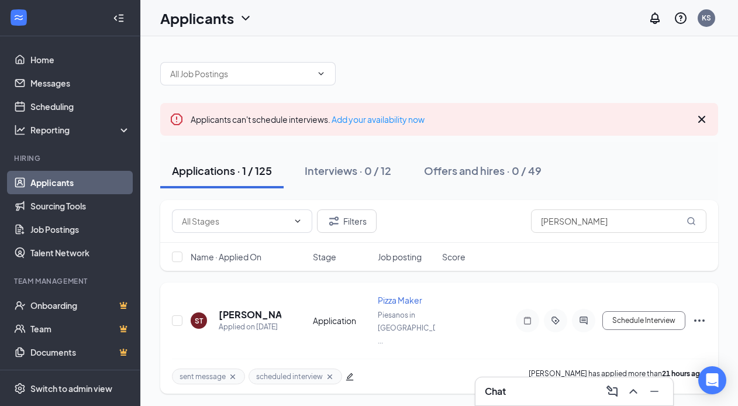
click at [702, 316] on icon "Ellipses" at bounding box center [700, 321] width 14 height 14
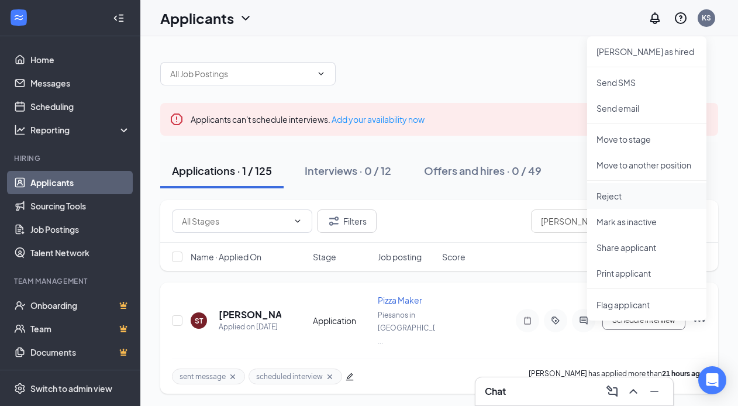
click at [625, 192] on p "Reject" at bounding box center [647, 196] width 101 height 12
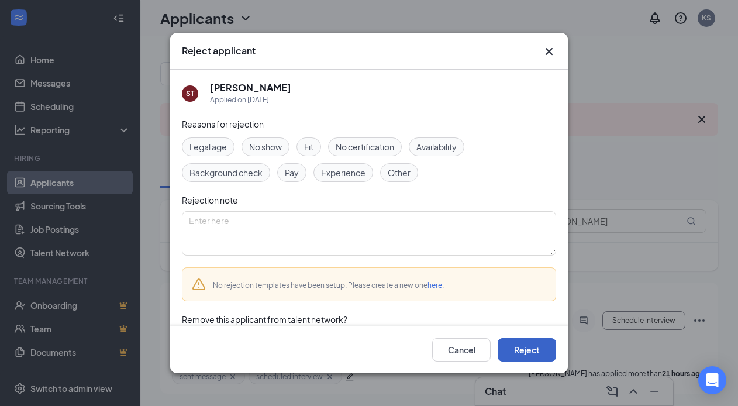
click at [529, 349] on button "Reject" at bounding box center [527, 349] width 58 height 23
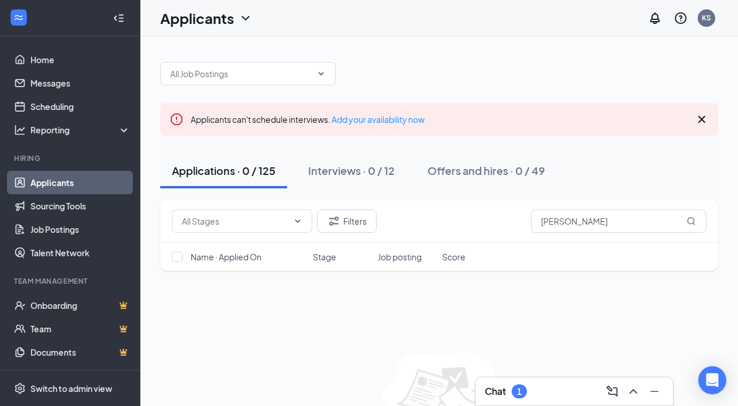
click at [531, 383] on div "Chat 1" at bounding box center [574, 391] width 179 height 19
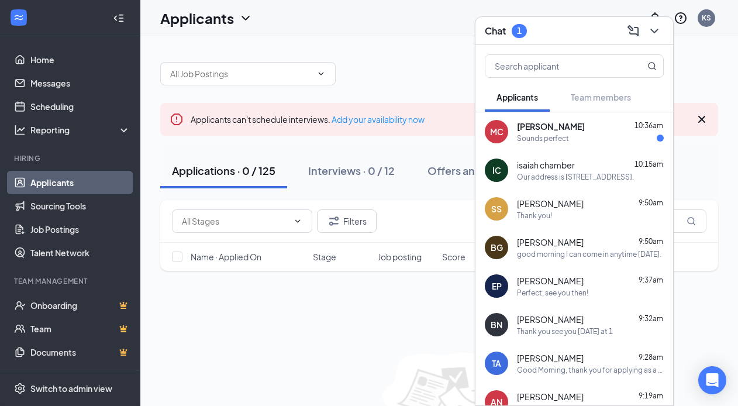
click at [388, 65] on div at bounding box center [439, 67] width 558 height 35
click at [612, 118] on div "MC [PERSON_NAME] 10:36am Sounds perfect" at bounding box center [575, 131] width 198 height 39
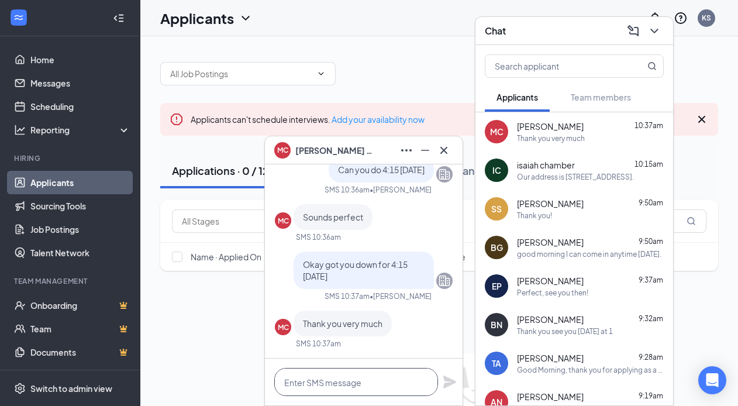
click at [384, 370] on textarea at bounding box center [356, 382] width 164 height 28
click at [449, 151] on icon "Cross" at bounding box center [444, 150] width 14 height 14
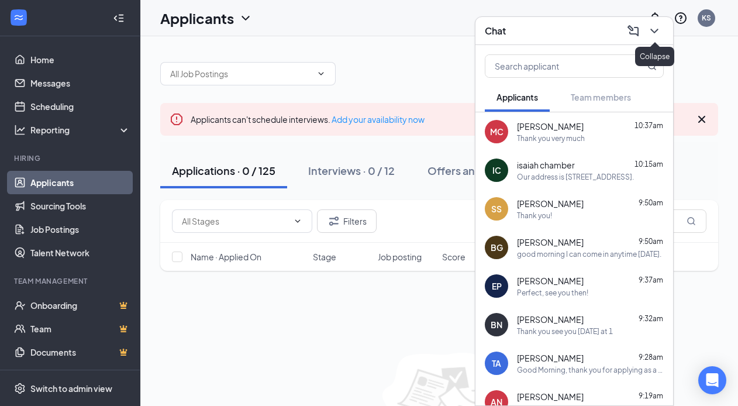
click at [657, 30] on icon "ChevronDown" at bounding box center [655, 31] width 14 height 14
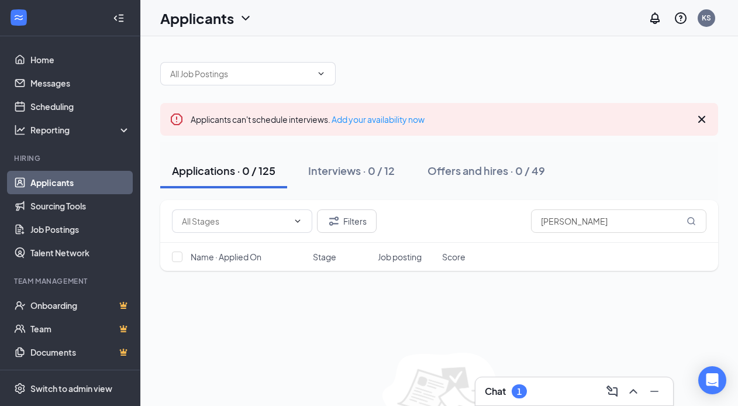
click at [547, 388] on div "Chat 1" at bounding box center [574, 391] width 179 height 19
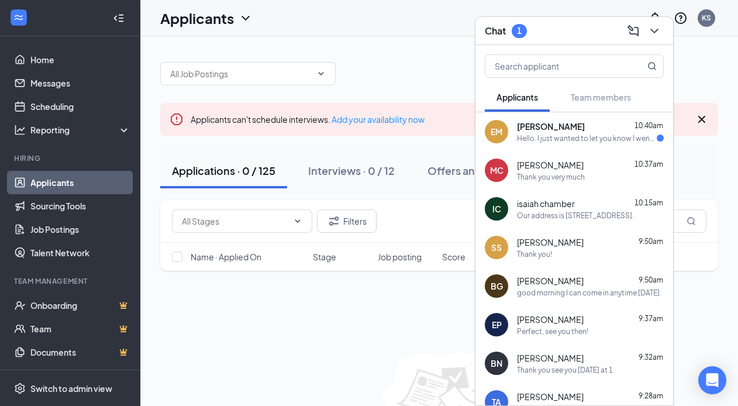
click at [557, 141] on div "Hello. I just wanted to let you know I went to the wrong one in the villages. I…" at bounding box center [587, 138] width 140 height 10
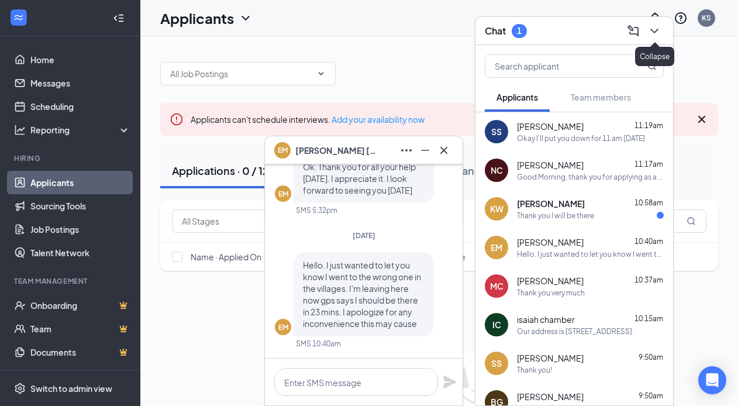
click at [658, 24] on icon "ChevronDown" at bounding box center [655, 31] width 14 height 14
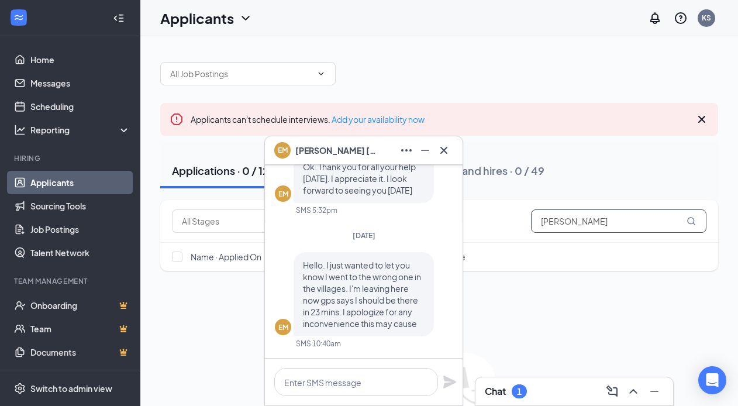
click at [583, 221] on input "[PERSON_NAME]" at bounding box center [618, 220] width 175 height 23
type input "s"
type input "[PERSON_NAME]"
click at [445, 147] on icon "Cross" at bounding box center [444, 150] width 14 height 14
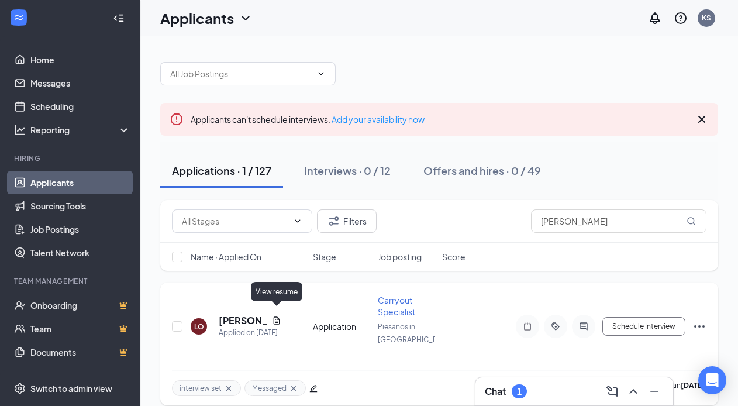
click at [278, 316] on icon "Document" at bounding box center [276, 320] width 9 height 9
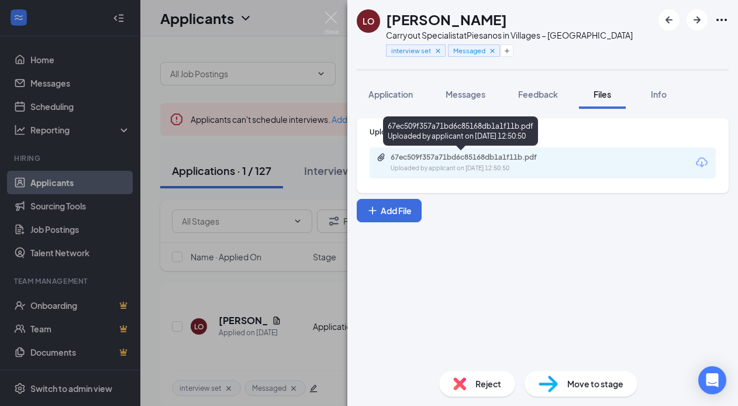
click at [452, 164] on div "Uploaded by applicant on [DATE] 12:50:50" at bounding box center [478, 168] width 175 height 9
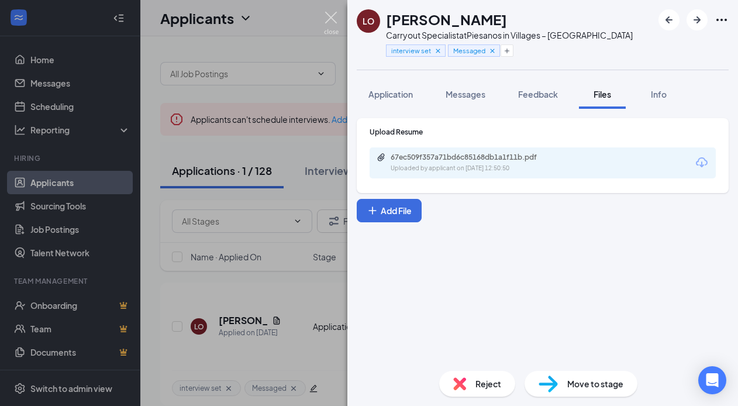
click at [325, 24] on img at bounding box center [331, 23] width 15 height 23
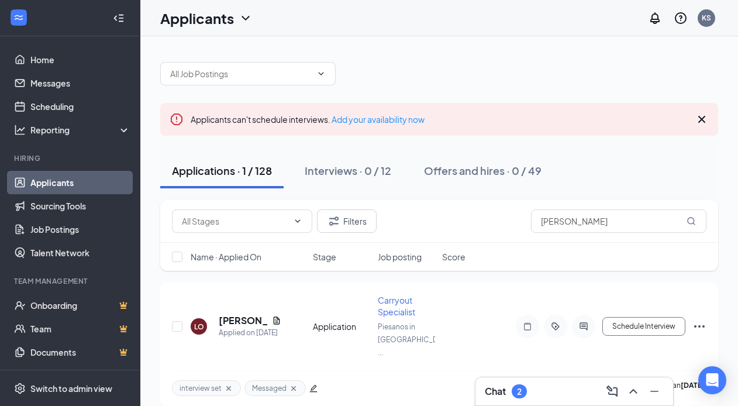
click at [553, 398] on div "Chat 2" at bounding box center [574, 391] width 179 height 19
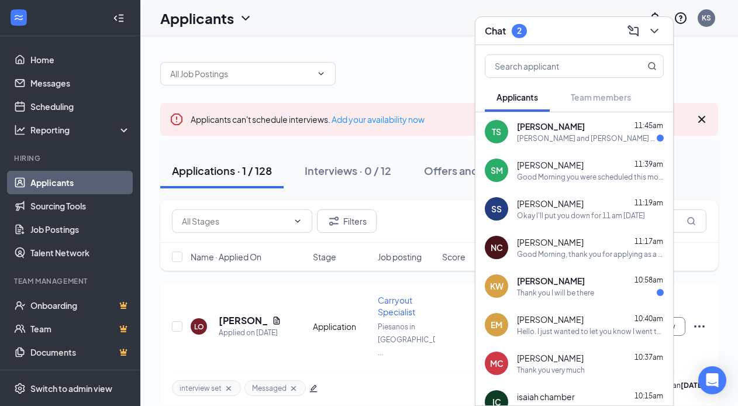
click at [550, 283] on span "[PERSON_NAME]" at bounding box center [551, 281] width 68 height 12
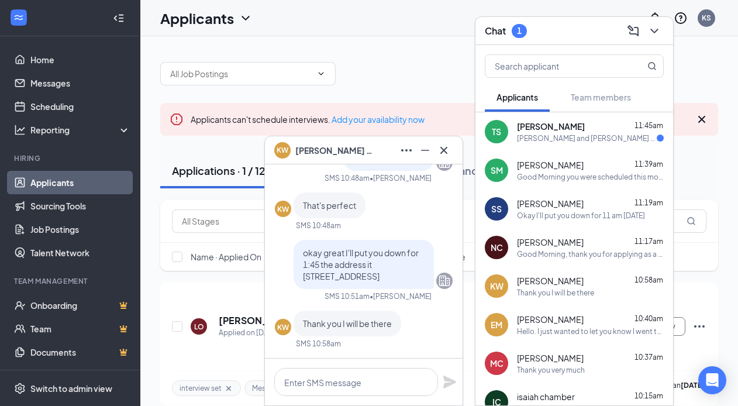
click at [571, 137] on div "[PERSON_NAME] and [PERSON_NAME] and anytime should work" at bounding box center [587, 138] width 140 height 10
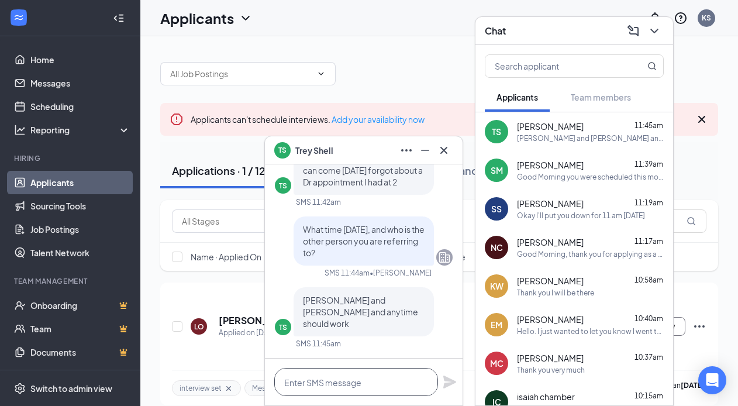
click at [358, 390] on textarea at bounding box center [356, 382] width 164 height 28
type textarea "We can do 2:45 [DATE]?"
click at [448, 382] on icon "Plane" at bounding box center [450, 382] width 14 height 14
click at [604, 144] on div "SM [PERSON_NAME] 11:49am I already came in and completed my onboarding. I was a…" at bounding box center [575, 131] width 198 height 39
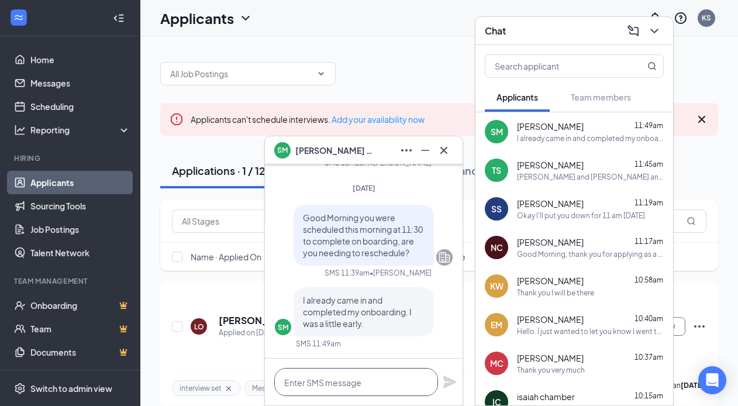
click at [363, 384] on textarea at bounding box center [356, 382] width 164 height 28
type textarea "I"
type textarea "I see, sorry about that!"
click at [452, 381] on icon "Plane" at bounding box center [449, 382] width 13 height 13
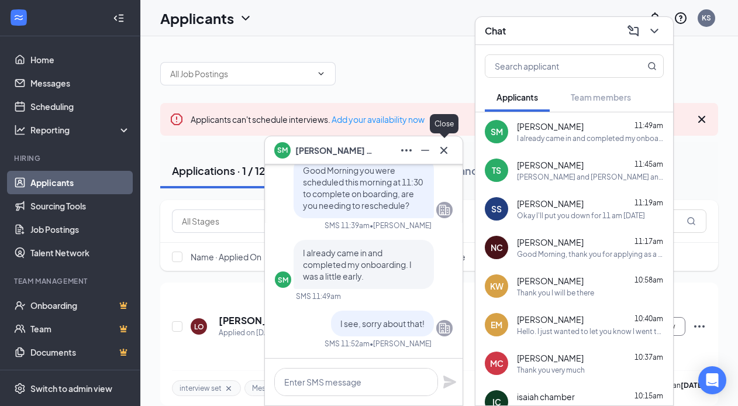
click at [446, 149] on icon "Cross" at bounding box center [444, 150] width 14 height 14
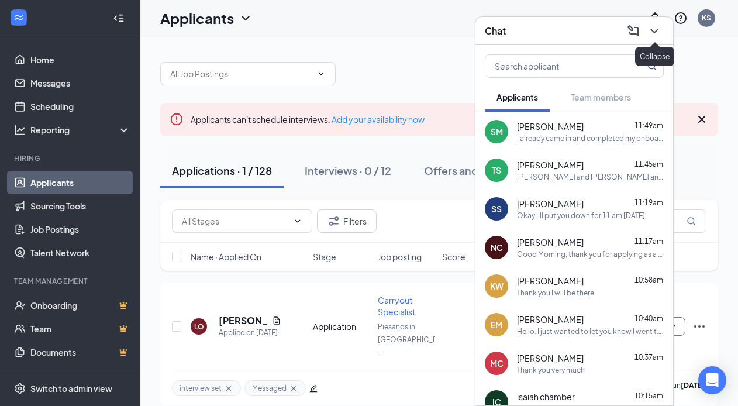
click at [652, 30] on icon "ChevronDown" at bounding box center [655, 31] width 14 height 14
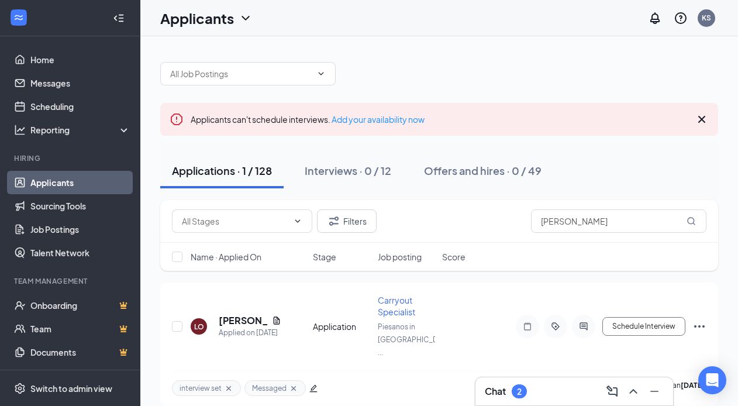
click at [550, 385] on div "Chat 2" at bounding box center [574, 391] width 179 height 19
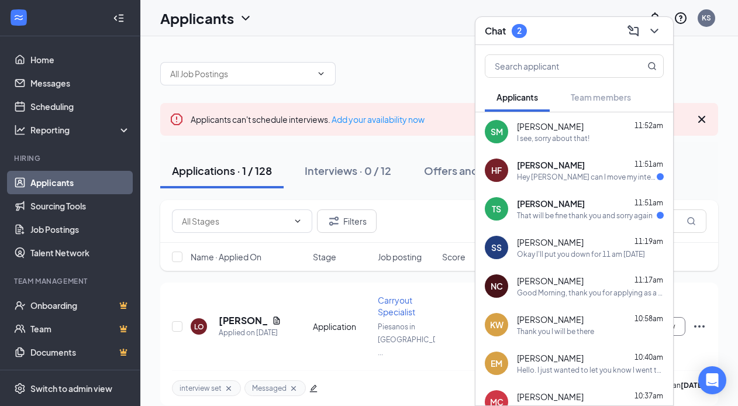
click at [574, 212] on div "That will be fine thank you and sorry again" at bounding box center [585, 216] width 136 height 10
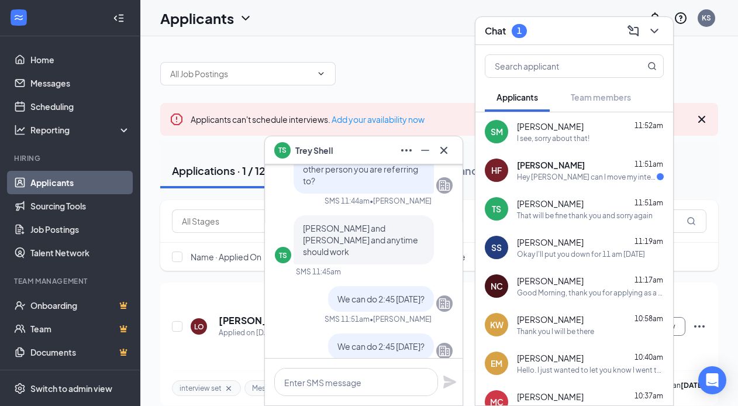
scroll to position [-96, 0]
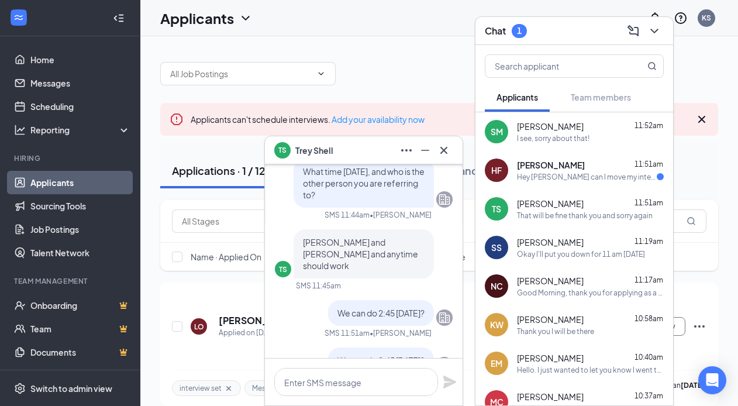
click at [562, 182] on div "HF [PERSON_NAME] 11:51am Hey [PERSON_NAME] can I move my interview to 3pm?" at bounding box center [575, 170] width 198 height 39
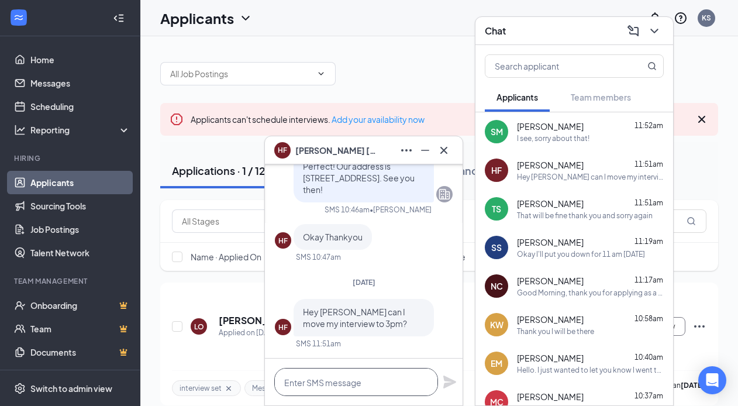
click at [328, 373] on textarea at bounding box center [356, 382] width 164 height 28
type textarea "Yes! See you then."
click at [450, 381] on icon "Plane" at bounding box center [449, 382] width 13 height 13
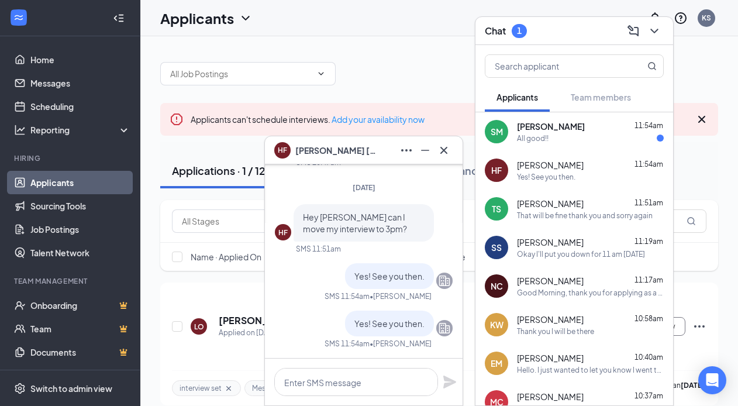
click at [587, 121] on div "[PERSON_NAME] 11:54am" at bounding box center [590, 126] width 147 height 12
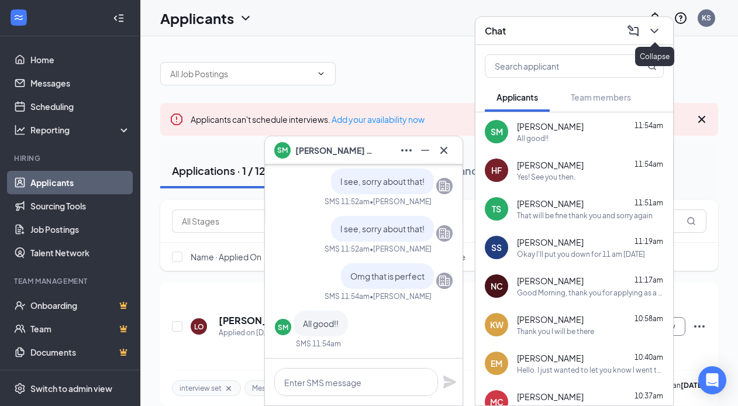
click at [654, 27] on icon "ChevronDown" at bounding box center [655, 31] width 14 height 14
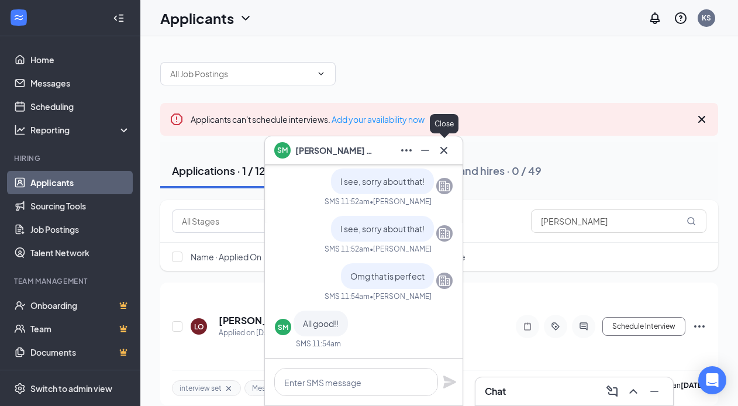
click at [449, 145] on icon "Cross" at bounding box center [444, 150] width 14 height 14
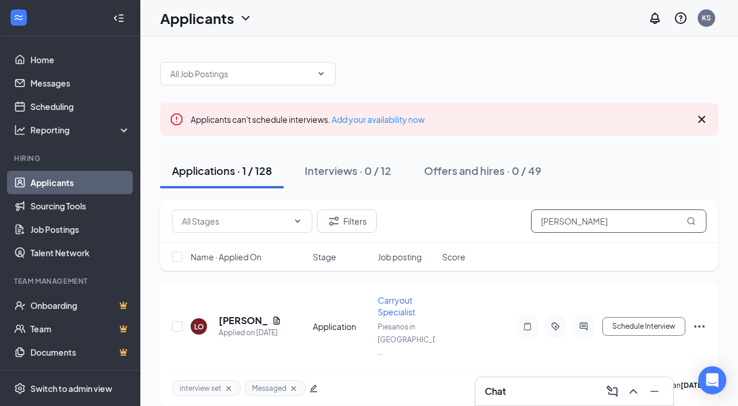
click at [571, 223] on input "[PERSON_NAME]" at bounding box center [618, 220] width 175 height 23
type input "l"
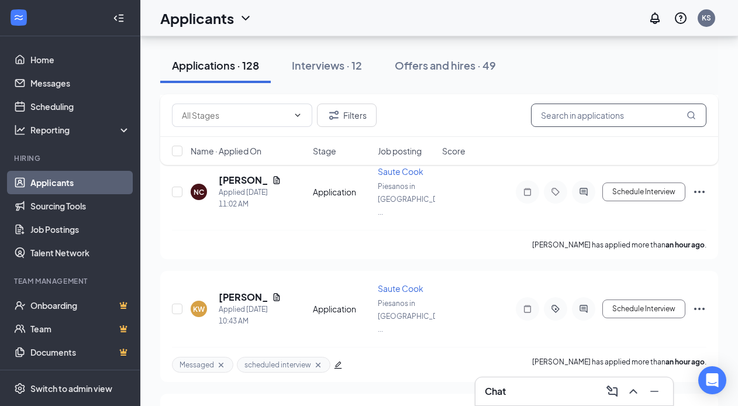
scroll to position [252, 0]
